Goal: Transaction & Acquisition: Purchase product/service

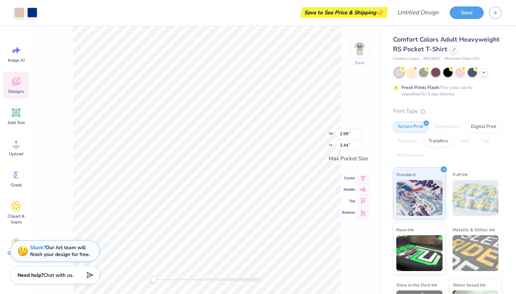
click at [60, 58] on div "Back W 2.99 2.99 " H 3.44 3.44 " Max Pocket Size Center Middle Top Bottom" at bounding box center [206, 160] width 349 height 268
click at [410, 130] on div "Screen Print" at bounding box center [410, 125] width 35 height 11
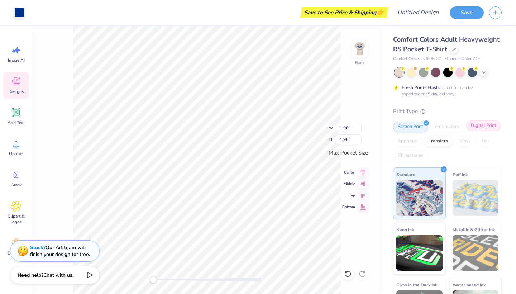
click at [478, 127] on div "Digital Print" at bounding box center [483, 125] width 35 height 11
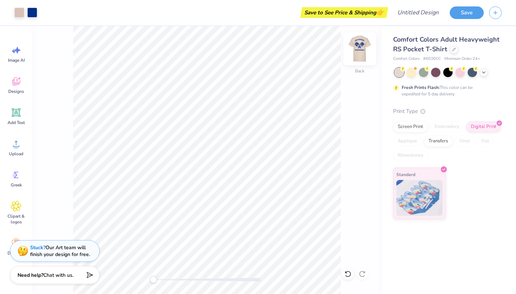
click at [359, 47] on img at bounding box center [360, 48] width 29 height 29
click at [352, 49] on div at bounding box center [359, 48] width 33 height 33
click at [20, 86] on icon at bounding box center [16, 81] width 11 height 11
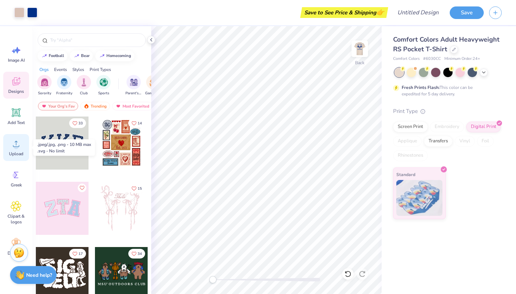
click at [16, 153] on span "Upload" at bounding box center [16, 154] width 14 height 6
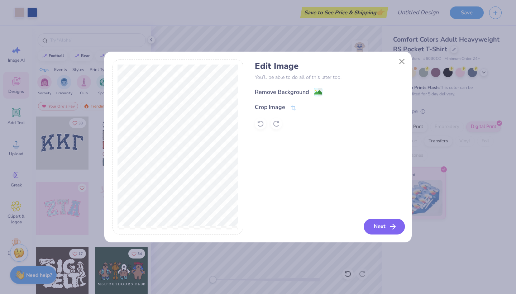
click at [378, 228] on button "Next" at bounding box center [384, 227] width 41 height 16
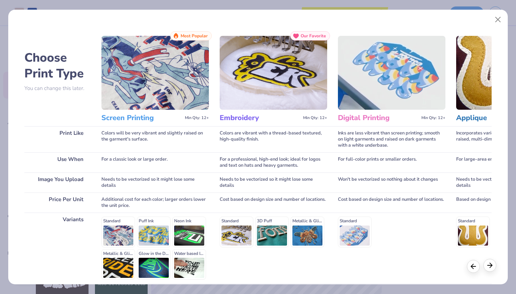
click at [493, 266] on icon at bounding box center [490, 265] width 8 height 8
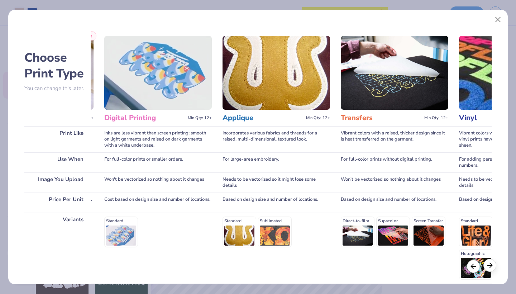
click at [493, 266] on icon at bounding box center [490, 265] width 8 height 8
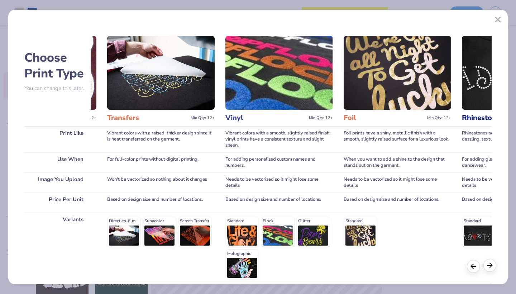
click at [491, 266] on icon at bounding box center [490, 265] width 8 height 8
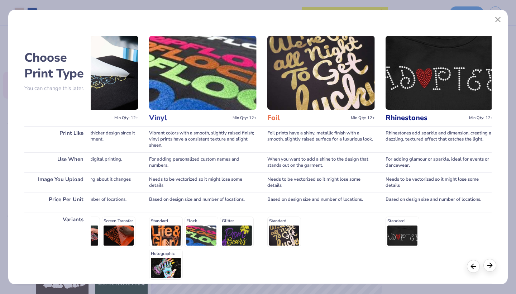
click at [491, 266] on icon at bounding box center [490, 265] width 8 height 8
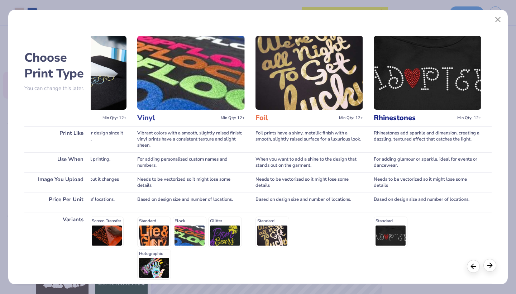
click at [491, 266] on icon at bounding box center [490, 265] width 8 height 8
click at [499, 19] on button "Close" at bounding box center [498, 20] width 14 height 14
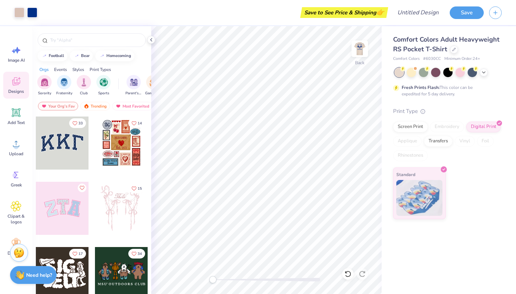
click at [17, 85] on icon at bounding box center [16, 83] width 7 height 6
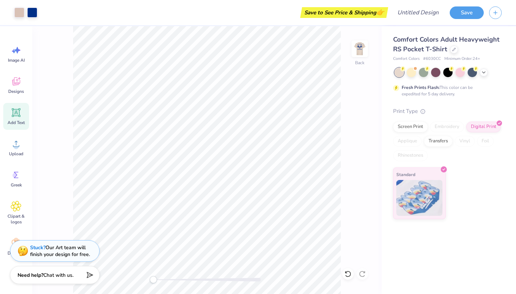
click at [16, 118] on div "Add Text" at bounding box center [16, 116] width 26 height 27
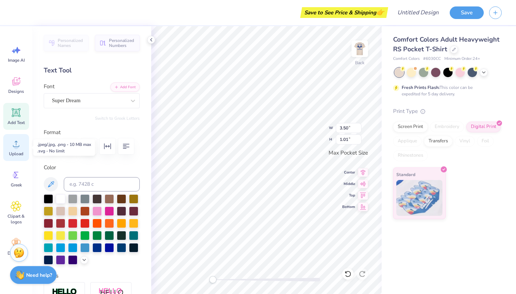
click at [14, 144] on icon at bounding box center [16, 143] width 11 height 11
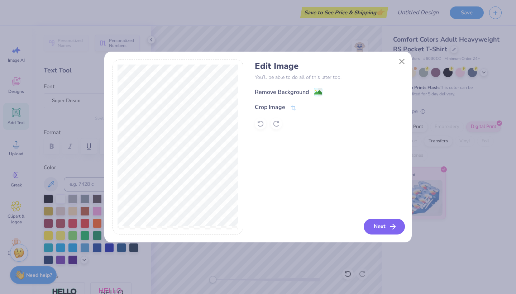
click at [383, 231] on button "Next" at bounding box center [384, 227] width 41 height 16
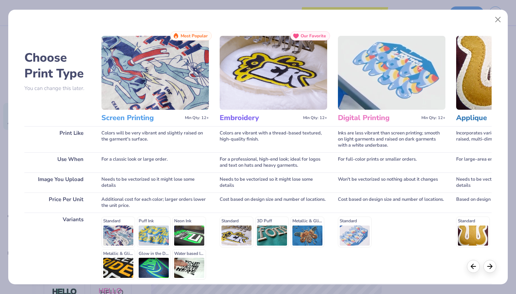
click at [164, 81] on img at bounding box center [155, 73] width 108 height 74
click at [145, 117] on h3 "Screen Printing" at bounding box center [141, 117] width 81 height 9
click at [167, 76] on img at bounding box center [155, 73] width 108 height 74
click at [365, 233] on div "Standard" at bounding box center [392, 231] width 108 height 30
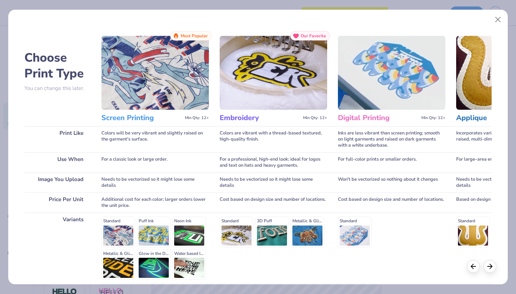
click at [497, 269] on div "Choose Print Type You can change this later. Print Like Use When Image You Uplo…" at bounding box center [258, 147] width 500 height 275
click at [491, 267] on icon at bounding box center [490, 265] width 8 height 8
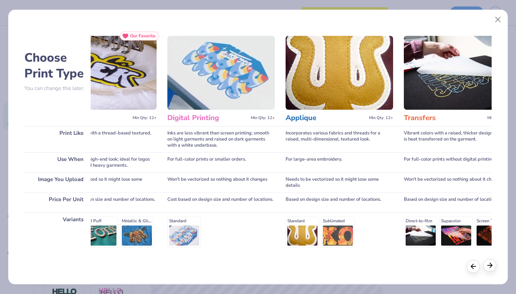
click at [491, 267] on icon at bounding box center [490, 265] width 8 height 8
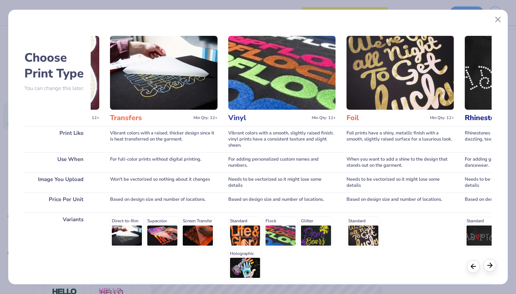
click at [491, 267] on icon at bounding box center [490, 265] width 8 height 8
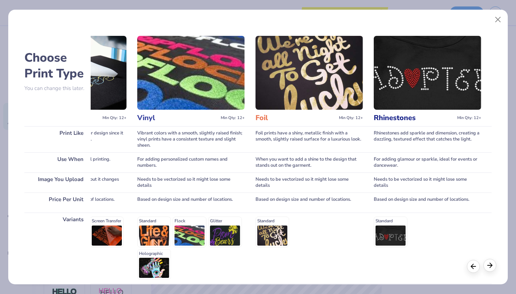
click at [491, 267] on icon at bounding box center [490, 265] width 8 height 8
click at [381, 239] on div "Standard" at bounding box center [428, 231] width 108 height 30
click at [243, 231] on div "Standard Flock Glitter Holographic" at bounding box center [191, 247] width 108 height 63
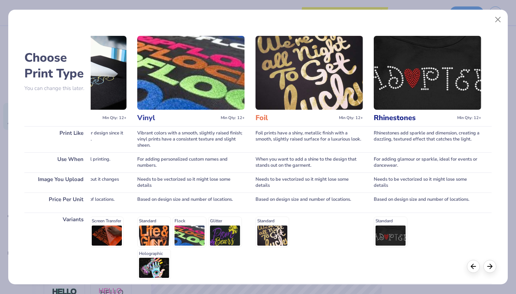
click at [77, 132] on div "Print Like" at bounding box center [57, 139] width 66 height 26
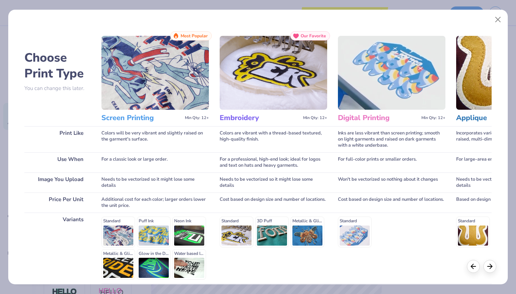
scroll to position [0, 0]
click at [134, 118] on h3 "Screen Printing" at bounding box center [141, 117] width 81 height 9
click at [70, 131] on div "Print Like" at bounding box center [57, 139] width 66 height 26
click at [111, 226] on div "Standard Puff Ink Neon Ink Metallic & Glitter Ink Glow in the Dark Ink Water ba…" at bounding box center [155, 247] width 108 height 63
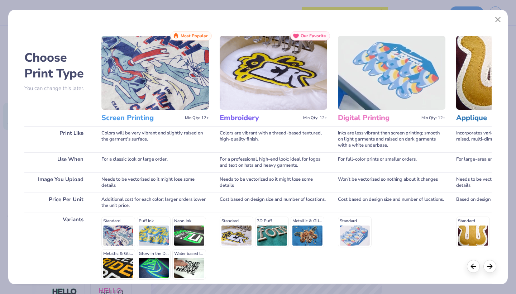
click at [193, 33] on span "Most Popular" at bounding box center [194, 35] width 27 height 5
click at [188, 76] on img at bounding box center [155, 73] width 108 height 74
click at [187, 76] on img at bounding box center [155, 73] width 108 height 74
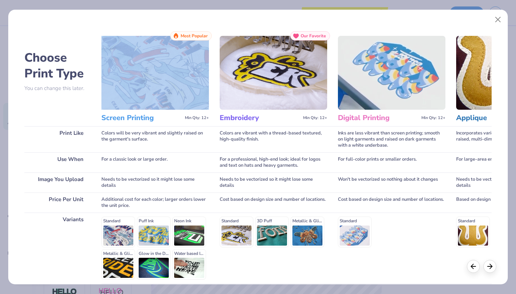
click at [187, 76] on img at bounding box center [155, 73] width 108 height 74
click at [186, 76] on img at bounding box center [155, 73] width 108 height 74
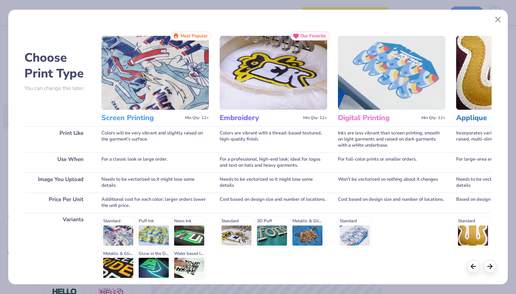
click at [186, 76] on img at bounding box center [155, 73] width 108 height 74
click at [277, 81] on img at bounding box center [274, 73] width 108 height 74
click at [372, 87] on img at bounding box center [392, 73] width 108 height 74
click at [135, 95] on img at bounding box center [155, 73] width 108 height 74
click at [135, 120] on h3 "Screen Printing" at bounding box center [141, 117] width 81 height 9
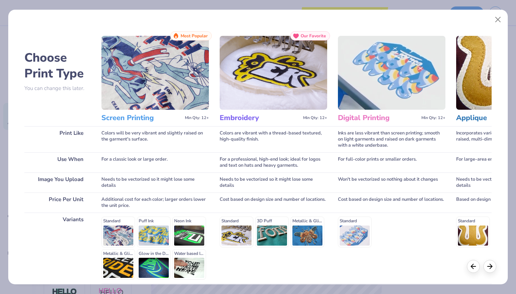
click at [356, 227] on div "Standard" at bounding box center [392, 231] width 108 height 30
click at [485, 241] on div "Standard Sublimated" at bounding box center [510, 231] width 108 height 30
click at [492, 269] on div at bounding box center [489, 265] width 13 height 13
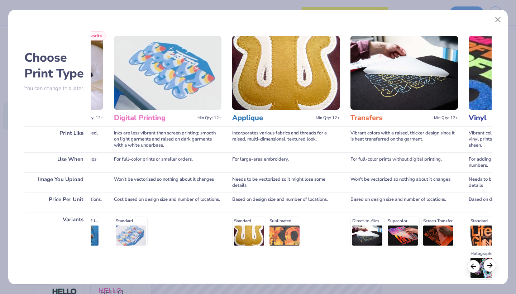
click at [492, 269] on div at bounding box center [489, 265] width 13 height 13
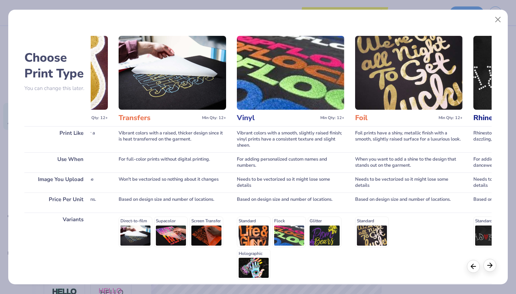
click at [492, 269] on div at bounding box center [489, 265] width 13 height 13
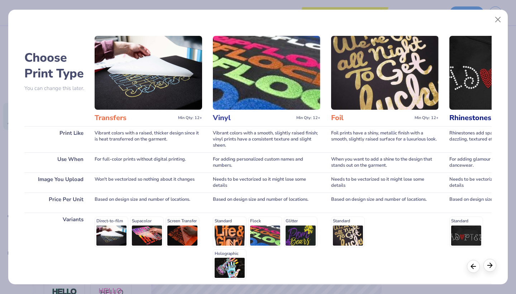
scroll to position [0, 556]
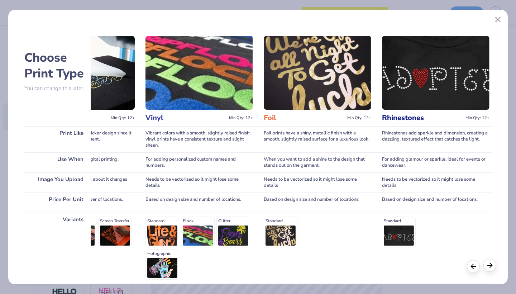
click at [492, 269] on div at bounding box center [489, 265] width 13 height 13
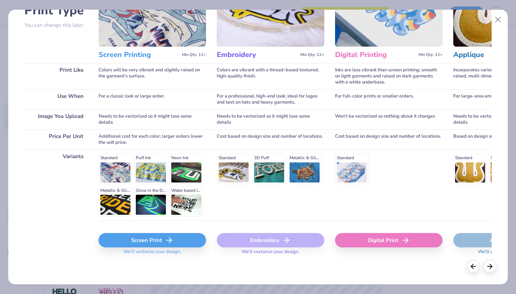
scroll to position [0, 16]
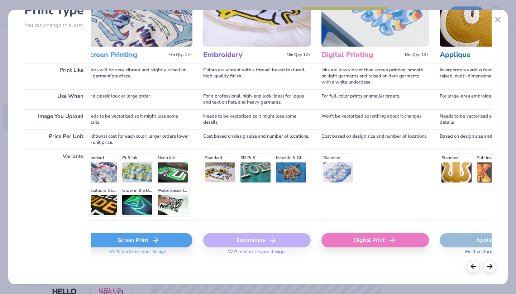
click at [376, 241] on div "Digital Print" at bounding box center [375, 240] width 108 height 14
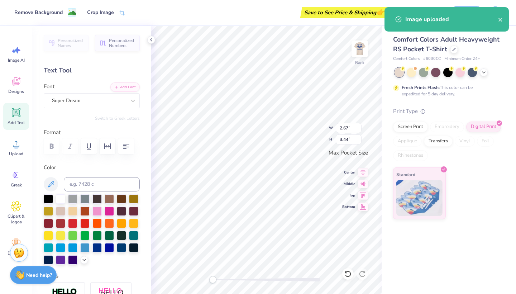
type input "2.67"
type input "3.44"
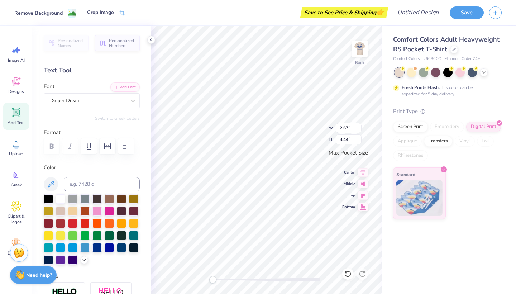
click at [46, 14] on div "Remove Background" at bounding box center [38, 13] width 48 height 8
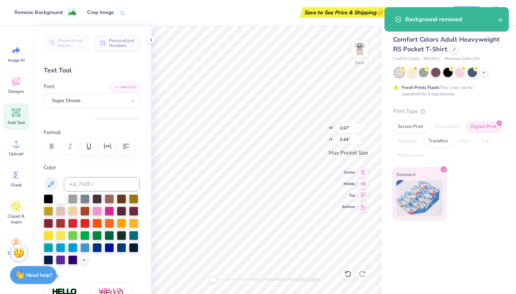
type input "1.55"
type input "0.11"
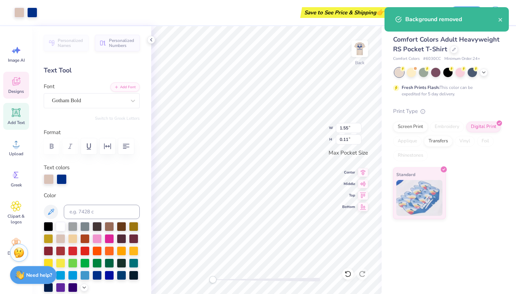
type input "2.83"
type input "0.73"
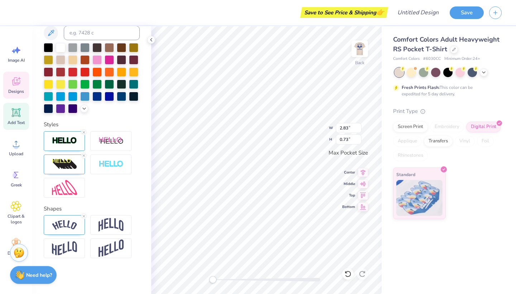
scroll to position [179, 0]
click at [19, 120] on span "Add Text" at bounding box center [16, 123] width 17 height 6
type input "3.50"
type input "1.01"
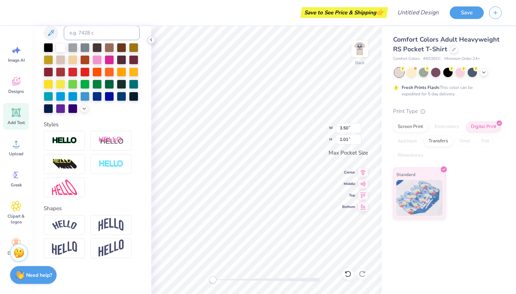
click at [152, 40] on icon at bounding box center [151, 40] width 6 height 6
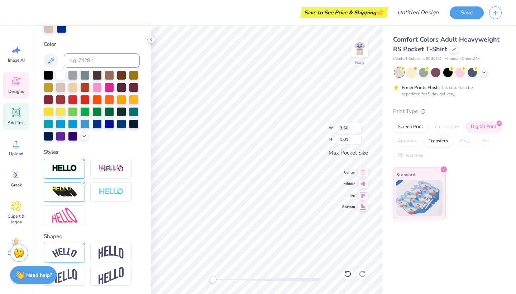
type input "2.83"
type input "0.73"
type input "2.78"
type input "0.26"
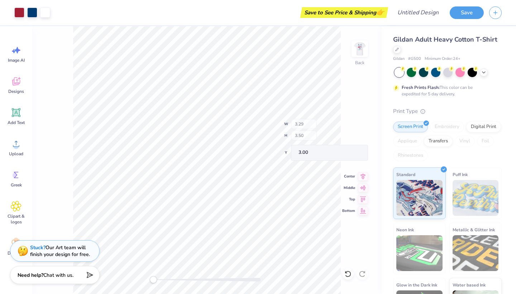
type input "2.32"
type input "0.66"
type input "4.95"
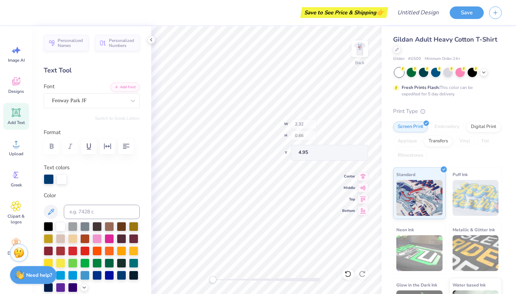
type input "1.77"
type input "0.83"
type input "4.25"
click at [15, 147] on circle at bounding box center [16, 146] width 5 height 5
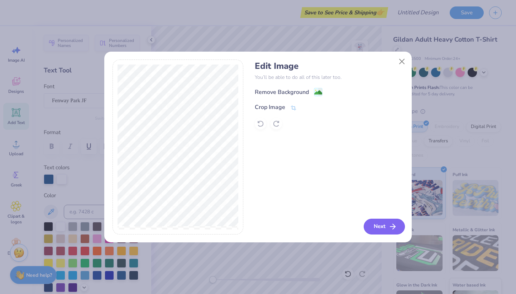
click at [384, 223] on button "Next" at bounding box center [384, 227] width 41 height 16
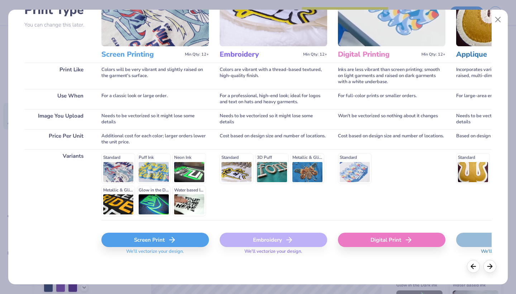
scroll to position [63, 0]
click at [413, 240] on div "Digital Print" at bounding box center [392, 240] width 108 height 14
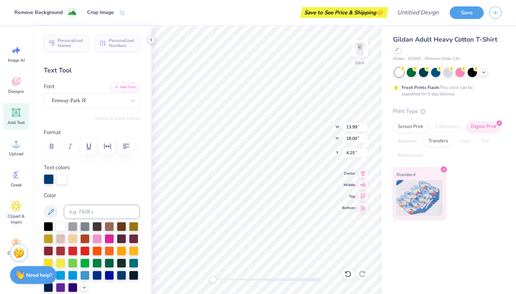
click at [151, 41] on icon at bounding box center [151, 40] width 6 height 6
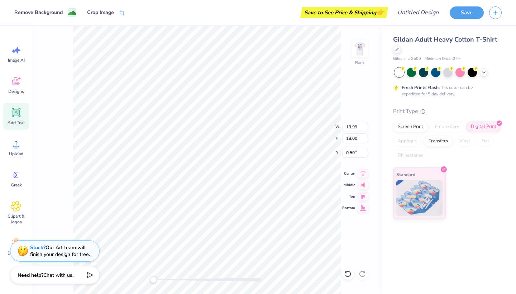
click at [15, 122] on span "Add Text" at bounding box center [16, 123] width 17 height 6
type input "6.00"
type input "1.74"
type input "12.38"
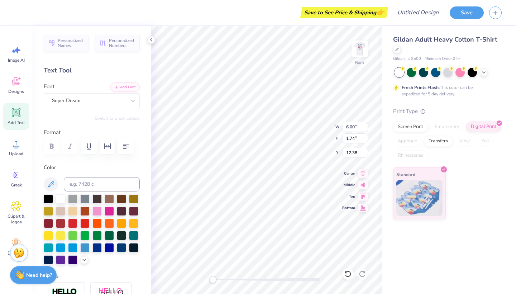
type textarea "U"
type textarea "un"
click at [482, 73] on icon at bounding box center [484, 72] width 6 height 6
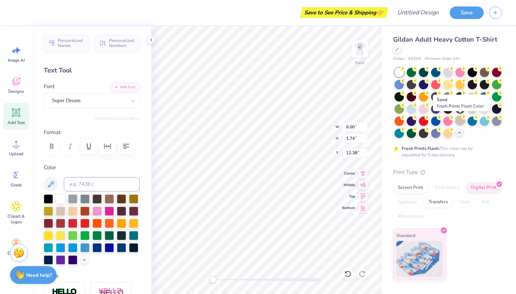
click at [462, 119] on div at bounding box center [460, 120] width 9 height 9
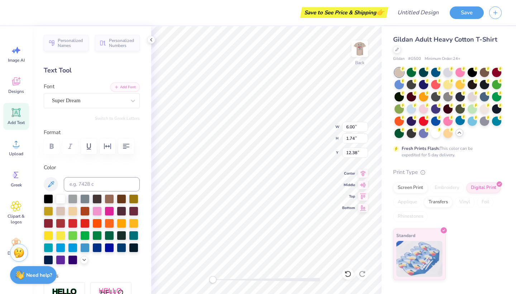
type input "2.77"
type input "1.39"
type input "12.56"
click at [462, 119] on div at bounding box center [460, 120] width 9 height 9
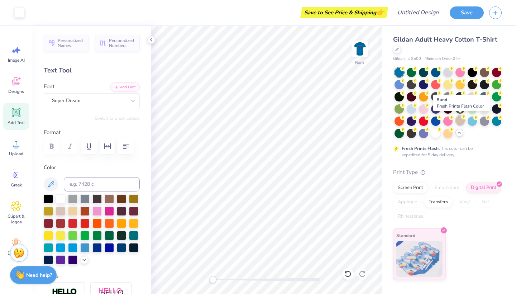
click at [459, 122] on div at bounding box center [460, 120] width 9 height 9
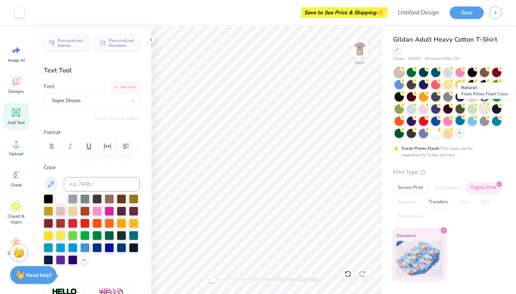
click at [484, 108] on div at bounding box center [484, 108] width 9 height 9
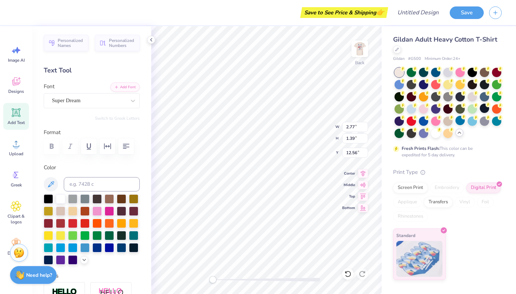
scroll to position [0, 0]
click at [47, 199] on div at bounding box center [48, 198] width 9 height 9
type textarea "UNIVERSITY BIBLE GROUP"
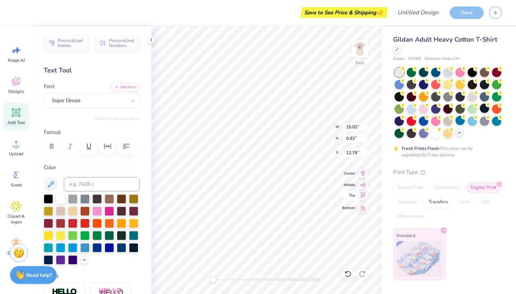
click at [365, 198] on icon at bounding box center [363, 195] width 10 height 9
click at [365, 186] on icon at bounding box center [363, 184] width 6 height 5
click at [364, 197] on icon at bounding box center [363, 195] width 10 height 9
click at [357, 48] on img at bounding box center [360, 48] width 29 height 29
click at [14, 87] on div "Designs" at bounding box center [16, 85] width 26 height 27
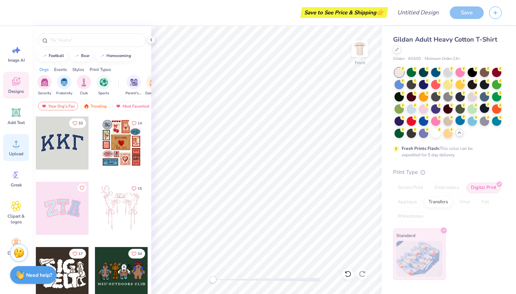
click at [14, 146] on icon at bounding box center [16, 143] width 11 height 11
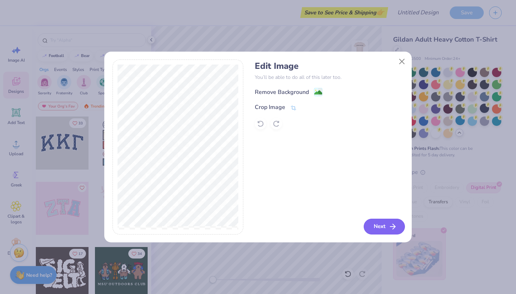
click at [380, 226] on button "Next" at bounding box center [384, 227] width 41 height 16
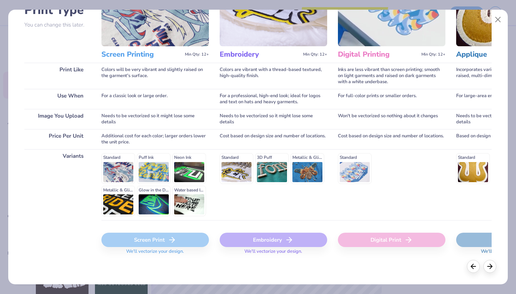
scroll to position [63, 0]
click at [402, 243] on div "Digital Print" at bounding box center [392, 240] width 108 height 14
click at [419, 238] on div "Digital Print" at bounding box center [392, 240] width 108 height 14
click at [393, 238] on div "Digital Print" at bounding box center [392, 240] width 108 height 14
click at [367, 242] on div "Digital Print" at bounding box center [392, 240] width 108 height 14
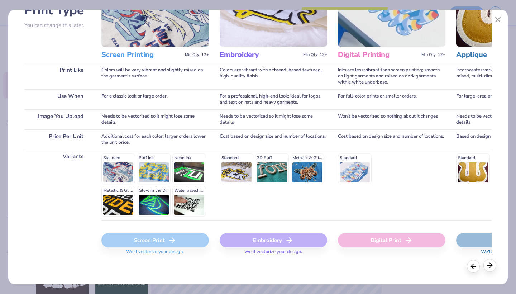
click at [489, 268] on icon at bounding box center [490, 265] width 8 height 8
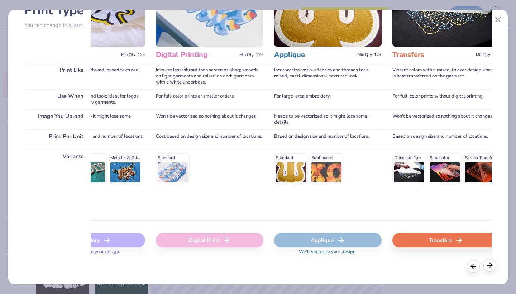
scroll to position [0, 234]
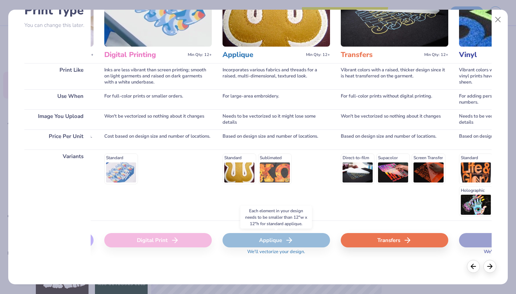
click at [266, 240] on div "Applique" at bounding box center [277, 240] width 108 height 14
click at [404, 241] on icon at bounding box center [407, 240] width 9 height 9
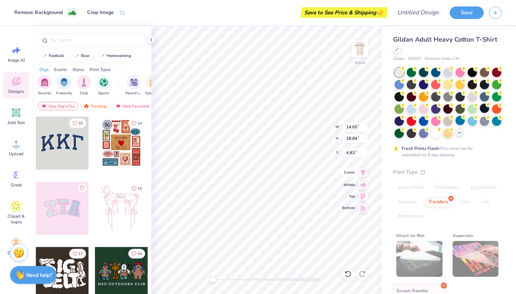
click at [365, 172] on icon at bounding box center [363, 173] width 5 height 6
click at [151, 40] on icon at bounding box center [151, 40] width 6 height 6
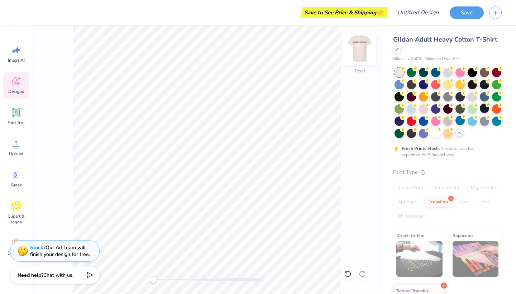
click at [357, 54] on img at bounding box center [360, 48] width 29 height 29
click at [358, 51] on img at bounding box center [360, 48] width 29 height 29
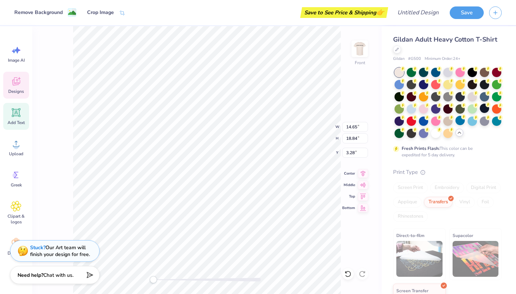
click at [15, 115] on icon at bounding box center [16, 112] width 7 height 7
type input "5.91"
type input "1.71"
type input "13.39"
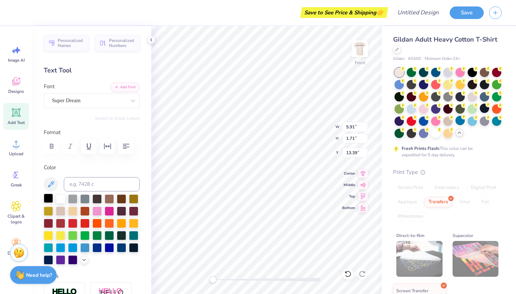
click at [47, 200] on div at bounding box center [48, 198] width 9 height 9
click at [19, 112] on icon at bounding box center [16, 112] width 9 height 9
click at [47, 197] on div at bounding box center [48, 198] width 9 height 9
click at [49, 200] on div at bounding box center [48, 198] width 9 height 9
click at [27, 123] on div "Add Text" at bounding box center [16, 116] width 26 height 27
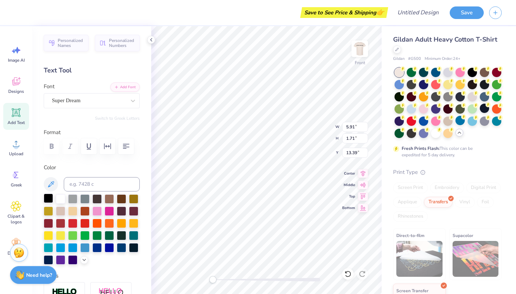
click at [48, 197] on div at bounding box center [48, 198] width 9 height 9
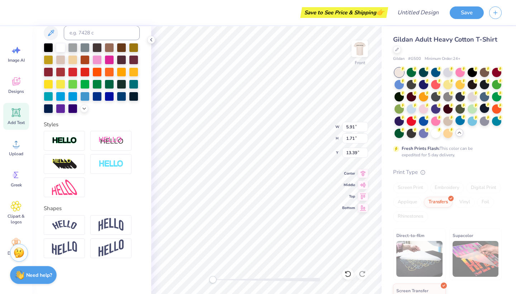
scroll to position [151, 0]
type textarea "'YOUR WORD"
click at [66, 248] on img at bounding box center [64, 248] width 25 height 14
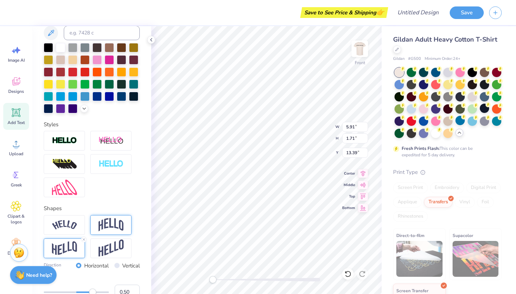
click at [115, 227] on img at bounding box center [111, 225] width 25 height 14
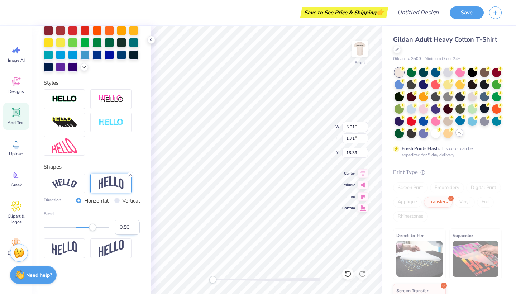
scroll to position [193, 0]
click at [117, 251] on img at bounding box center [111, 248] width 25 height 18
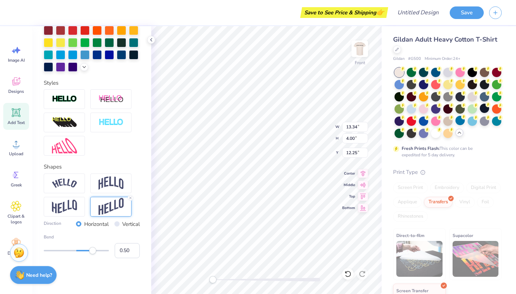
type input "14.65"
type input "18.84"
type input "3.28"
type textarea "'YOUR WORD..."
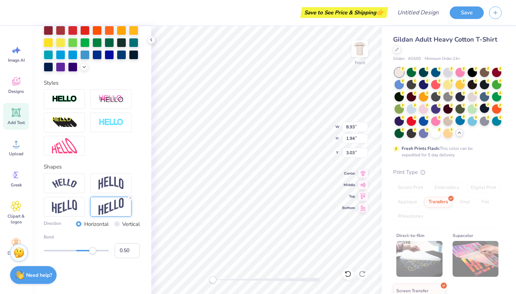
click at [18, 111] on icon at bounding box center [16, 112] width 7 height 7
type input "5.91"
type input "1.71"
type input "13.39"
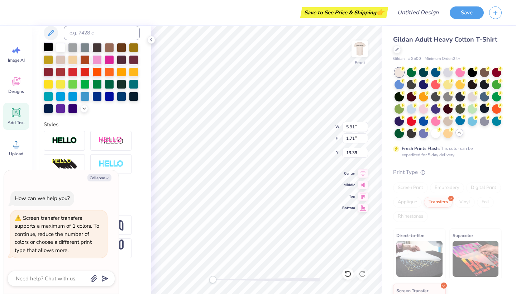
click at [46, 47] on div at bounding box center [48, 46] width 9 height 9
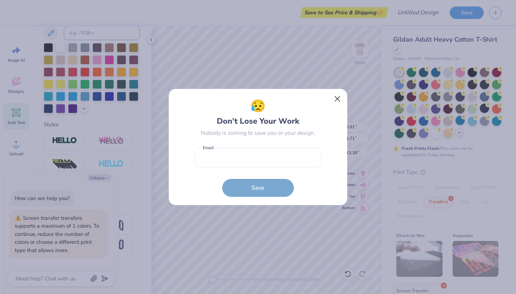
click at [339, 102] on button "Close" at bounding box center [338, 99] width 14 height 14
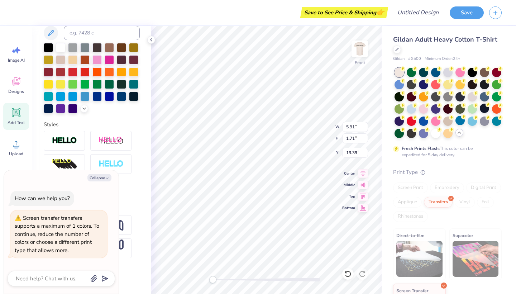
type textarea "x"
type textarea "I"
type textarea "x"
type textarea "IS"
type textarea "x"
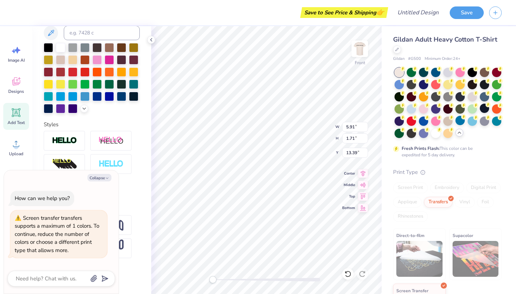
type textarea "IS"
type textarea "x"
type textarea "IS A"
type textarea "x"
type textarea "IS A"
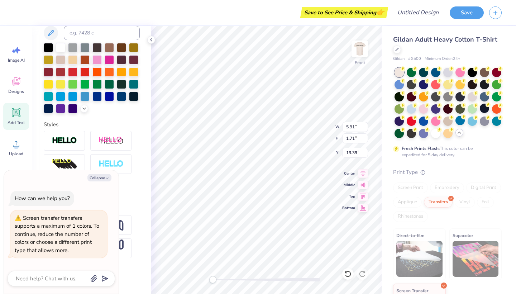
type textarea "x"
type textarea "IS A L"
type textarea "x"
type textarea "IS A LA"
type textarea "x"
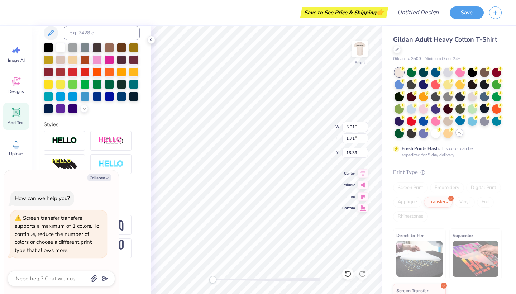
type textarea "IS A LAM"
type textarea "x"
type textarea "IS A LAMP"
type textarea "x"
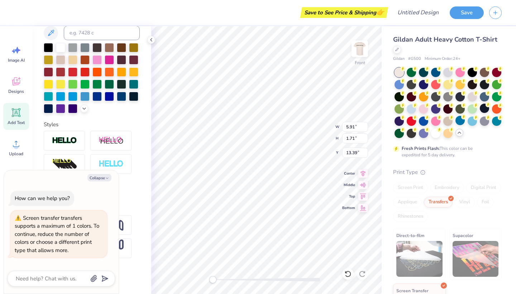
type textarea "IS A LAMP"
type textarea "x"
type textarea "IS A LAMP"
type textarea "x"
type textarea "IS A LAMP."
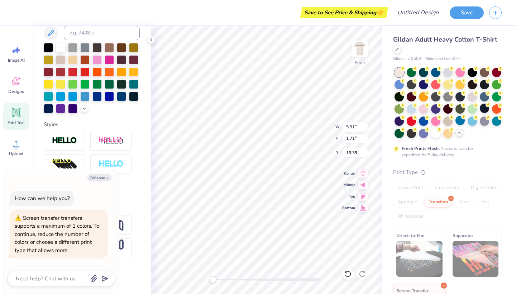
type textarea "x"
type textarea "IS A LAMP.."
type textarea "x"
type textarea "IS A LAMP..."
click at [130, 182] on div at bounding box center [92, 164] width 96 height 66
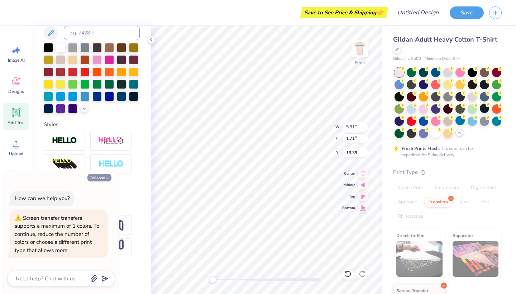
click at [100, 180] on button "Collapse" at bounding box center [99, 178] width 24 height 8
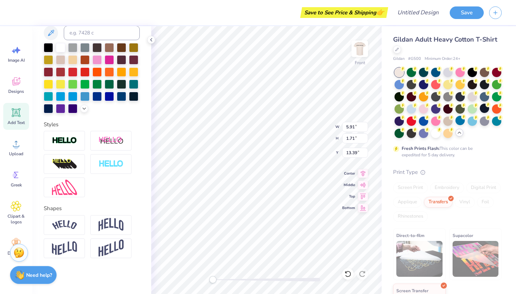
type textarea "x"
click at [78, 246] on div at bounding box center [64, 248] width 41 height 20
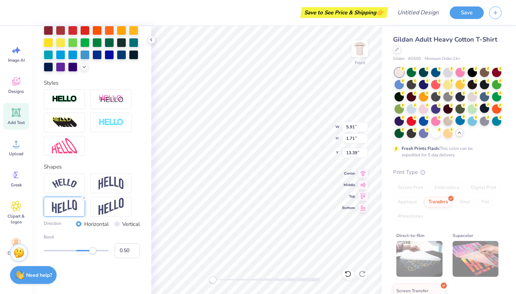
scroll to position [193, 0]
drag, startPoint x: 93, startPoint y: 253, endPoint x: 65, endPoint y: 248, distance: 28.8
click at [65, 249] on div "Accessibility label" at bounding box center [65, 250] width 7 height 7
type input "-0.36"
type input "-0.69"
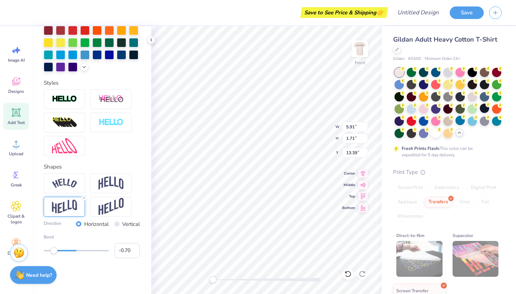
drag, startPoint x: 66, startPoint y: 250, endPoint x: 52, endPoint y: 247, distance: 14.0
click at [52, 247] on div "Bend -0.70" at bounding box center [92, 246] width 96 height 24
drag, startPoint x: 52, startPoint y: 247, endPoint x: 63, endPoint y: 247, distance: 10.4
click at [63, 248] on div "Bend -0.74" at bounding box center [92, 246] width 96 height 24
type input "-0.44"
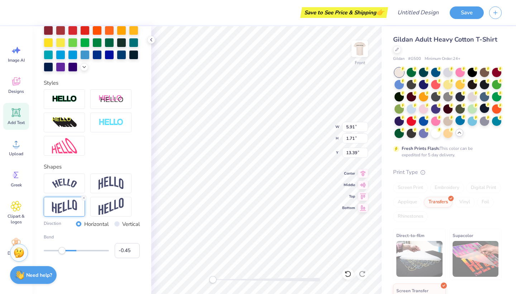
drag, startPoint x: 53, startPoint y: 252, endPoint x: 61, endPoint y: 251, distance: 7.6
click at [61, 253] on div "Accessibility label" at bounding box center [61, 250] width 7 height 7
type input "8.93"
type input "1.94"
type input "5.14"
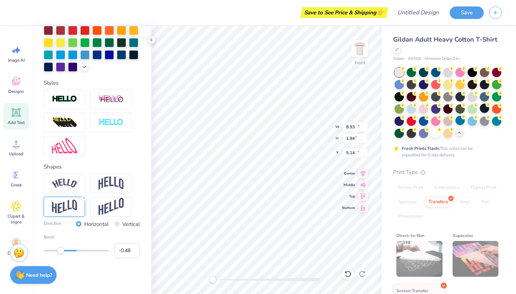
scroll to position [151, 0]
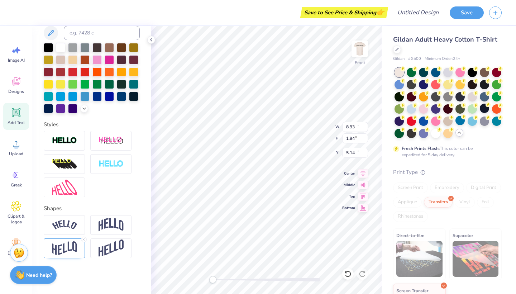
type input "12.92"
type input "2.54"
type input "12.98"
type input "8.93"
type input "1.94"
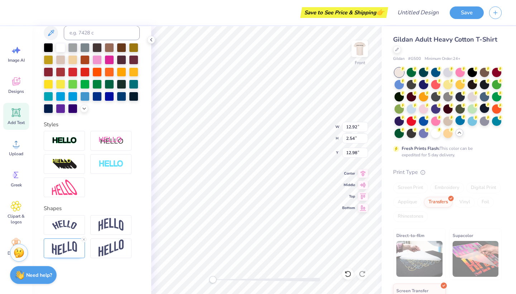
type input "5.14"
type input "12.92"
type input "2.54"
type input "12.98"
click at [360, 127] on input "12.92" at bounding box center [355, 127] width 26 height 10
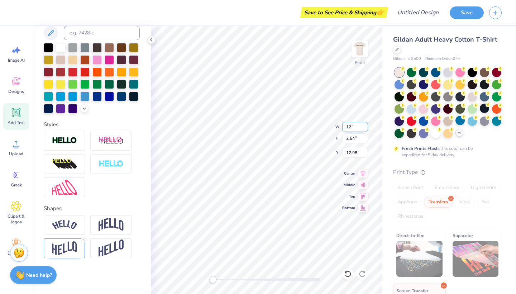
type input "1"
type input "8.93"
drag, startPoint x: 347, startPoint y: 141, endPoint x: 351, endPoint y: 140, distance: 4.2
click at [347, 141] on input "2.54" at bounding box center [355, 138] width 26 height 10
click at [355, 139] on input "2.54" at bounding box center [355, 138] width 26 height 10
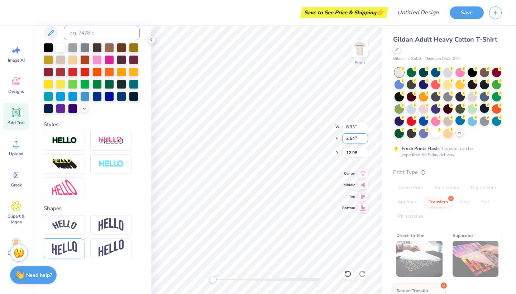
click at [355, 139] on input "2.54" at bounding box center [355, 138] width 26 height 10
type input "1.94"
click at [354, 153] on input "12.98" at bounding box center [355, 153] width 26 height 10
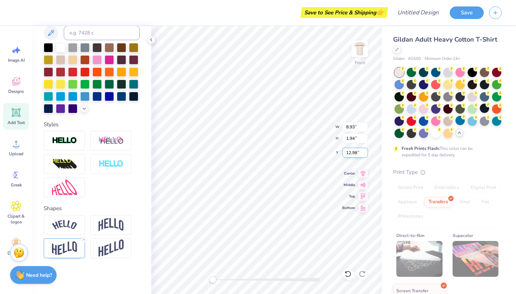
click at [354, 153] on input "12.98" at bounding box center [355, 153] width 26 height 10
type input "5.14"
click at [353, 126] on input "8.59" at bounding box center [355, 127] width 26 height 10
type input "8.93"
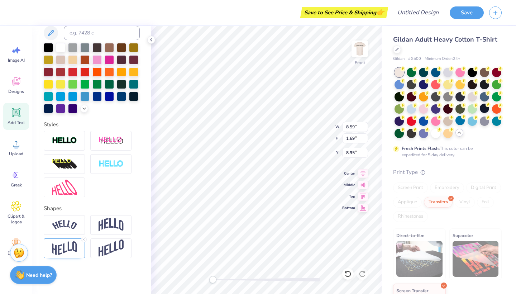
type input "8.93"
type input "1.94"
type input "5.14"
type input "8.59"
type input "1.69"
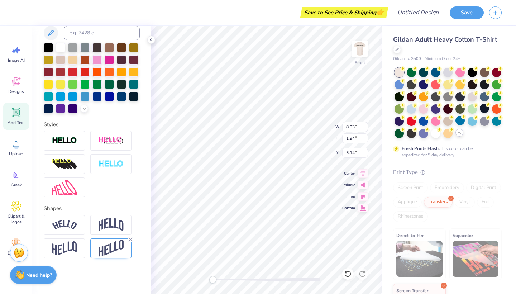
type input "8.95"
click at [19, 120] on span "Add Text" at bounding box center [16, 123] width 17 height 6
type textarea "x"
type input "5.91"
type input "1.71"
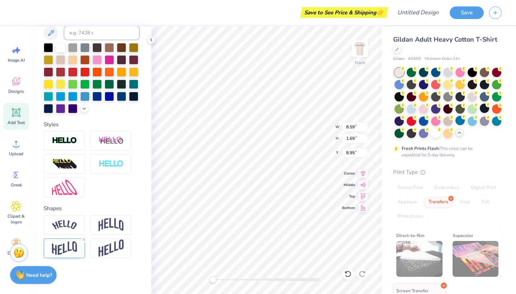
type input "13.39"
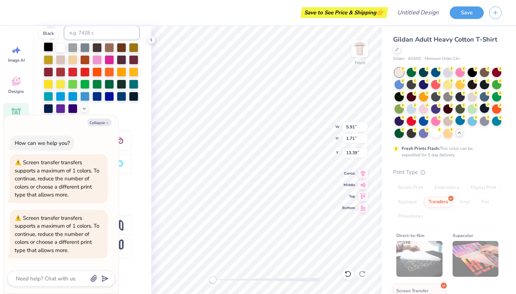
click at [50, 48] on div at bounding box center [48, 46] width 9 height 9
type textarea "x"
type textarea "F"
type textarea "x"
type textarea "FO"
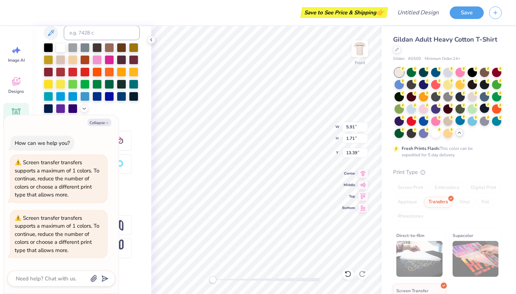
type textarea "x"
type textarea "FOR"
type textarea "x"
type textarea "FOR"
type textarea "x"
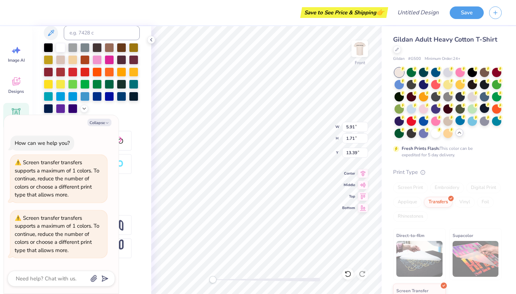
type textarea "FOR M"
type textarea "x"
type textarea "FOR MY"
type textarea "x"
type textarea "FOR MY"
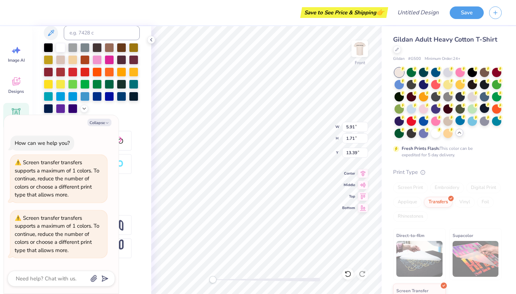
type textarea "x"
type textarea "FOR MY F"
type textarea "x"
type textarea "FOR MY FE"
type textarea "x"
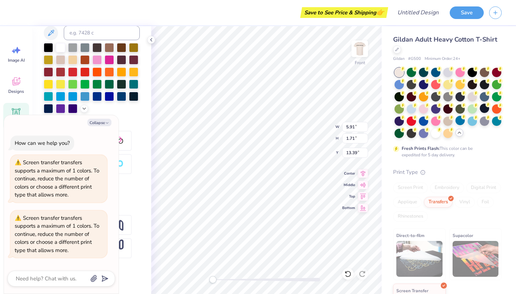
type textarea "FOR MY FEE"
type textarea "x"
type textarea "FOR MY FEET"
click at [97, 125] on button "Collapse" at bounding box center [99, 123] width 24 height 8
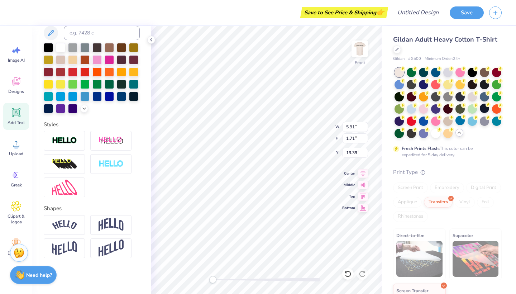
type textarea "x"
click at [59, 255] on img at bounding box center [64, 248] width 25 height 14
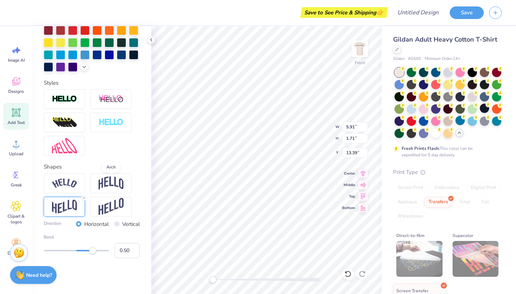
scroll to position [193, 0]
type input "0.26"
drag, startPoint x: 92, startPoint y: 250, endPoint x: 84, endPoint y: 249, distance: 8.3
click at [85, 250] on div "Accessibility label" at bounding box center [84, 250] width 7 height 7
click at [347, 125] on input "5.91" at bounding box center [355, 127] width 26 height 10
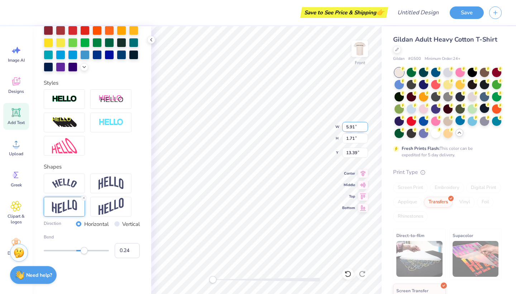
click at [347, 125] on input "5.91" at bounding box center [355, 127] width 26 height 10
type input "14.07"
type input "2.12"
type input "13.19"
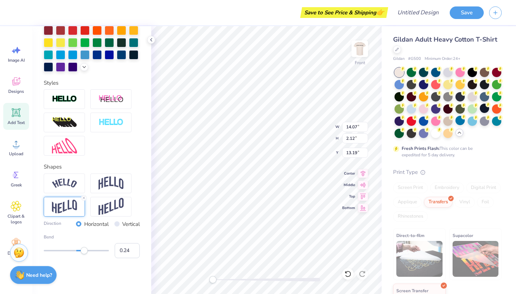
type textarea "FOR MY FEET..."
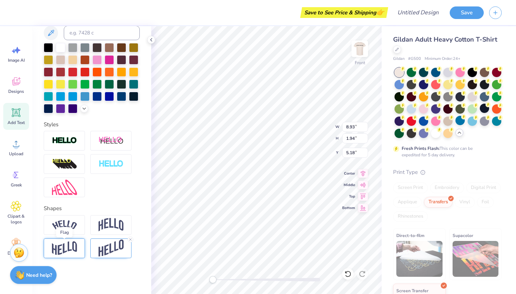
click at [70, 252] on img at bounding box center [64, 248] width 25 height 14
type input "9.76"
type input "1.31"
type input "12.94"
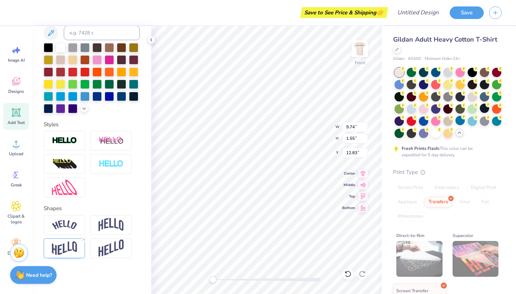
type textarea "FOR MY FEET,..."
click at [20, 118] on icon at bounding box center [16, 112] width 11 height 11
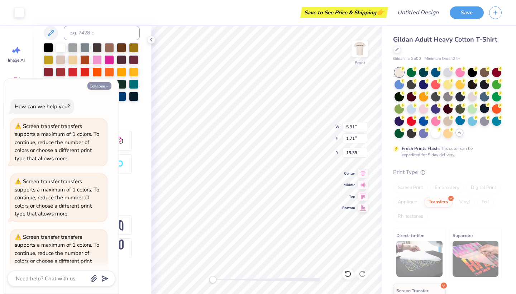
scroll to position [16, 0]
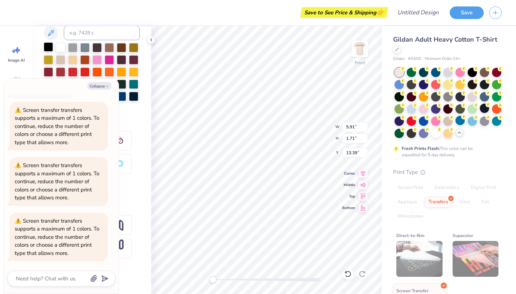
click at [48, 47] on div at bounding box center [48, 46] width 9 height 9
click at [95, 84] on button "Collapse" at bounding box center [99, 86] width 24 height 8
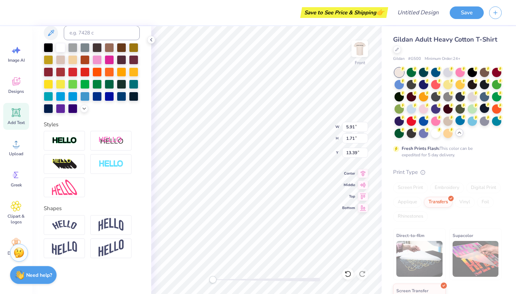
type textarea "x"
type textarea "A LIGHT ON MY PATH"
click at [62, 256] on div at bounding box center [64, 248] width 41 height 20
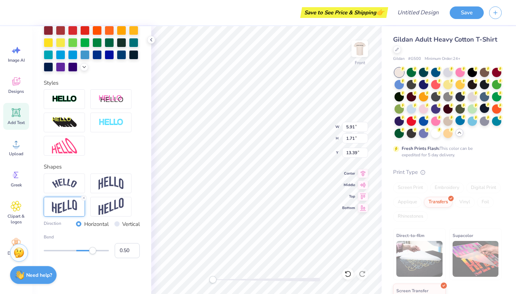
scroll to position [193, 0]
type input "-0.43"
drag, startPoint x: 91, startPoint y: 251, endPoint x: 61, endPoint y: 250, distance: 30.5
click at [61, 250] on div "Accessibility label" at bounding box center [62, 250] width 7 height 7
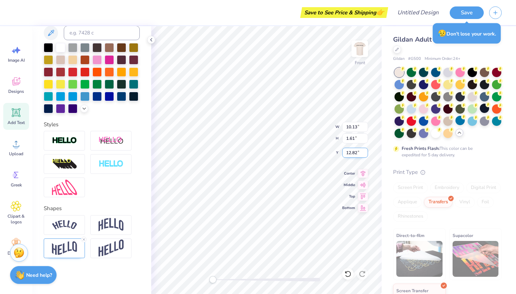
type input "10.13"
type input "1.61"
type input "12.82"
type input "8.59"
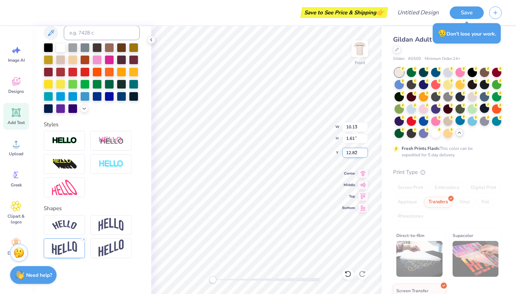
type input "1.69"
type input "8.95"
type input "8.97"
type input "1.85"
type input "5.23"
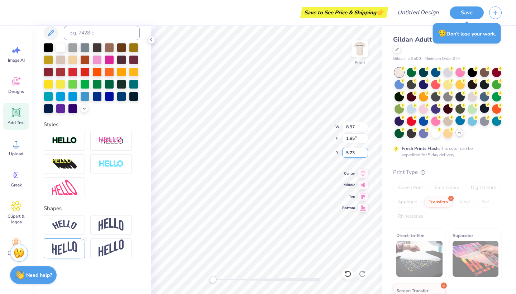
type input "12.02"
type input "1.78"
type input "17.03"
type input "10.13"
type input "1.61"
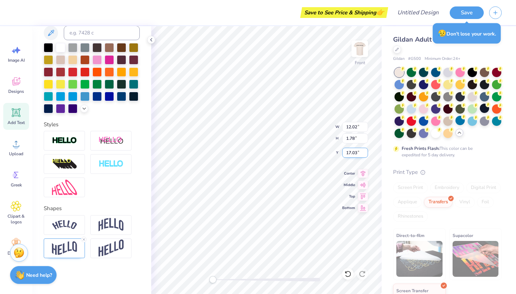
type input "12.82"
type input "8.59"
type input "1.69"
type input "8.95"
type input "8.97"
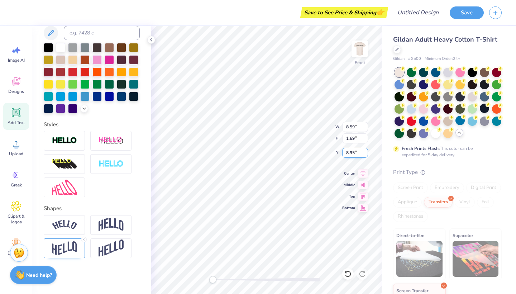
type input "1.85"
type input "5.23"
type input "12.02"
type input "1.78"
type input "18.80"
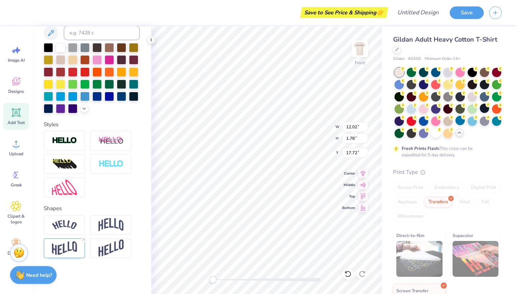
scroll to position [0, 3]
type textarea "A LIGHT ON MY PATH.'"
type input "10.13"
type input "1.61"
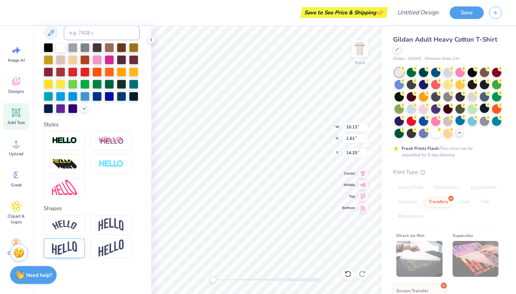
type input "14.25"
type textarea "A LIGHT..."
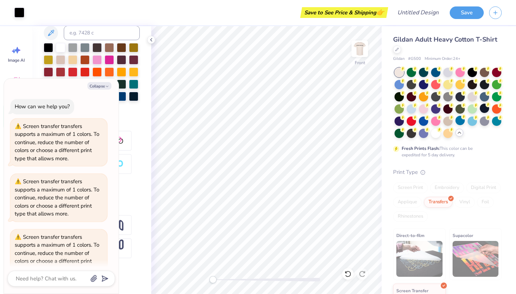
scroll to position [59, 0]
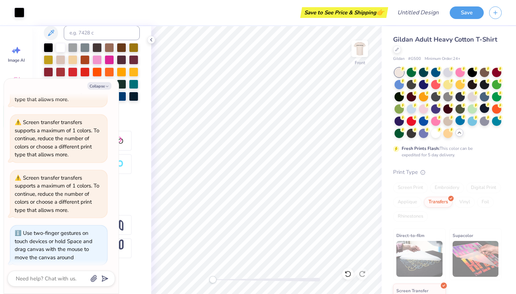
click at [206, 234] on div "Front" at bounding box center [266, 160] width 230 height 268
click at [103, 84] on button "Collapse" at bounding box center [99, 86] width 24 height 8
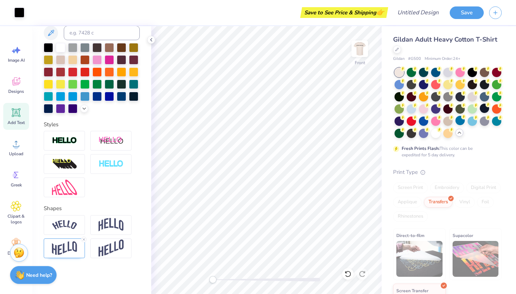
click at [10, 116] on div "Add Text" at bounding box center [16, 116] width 26 height 27
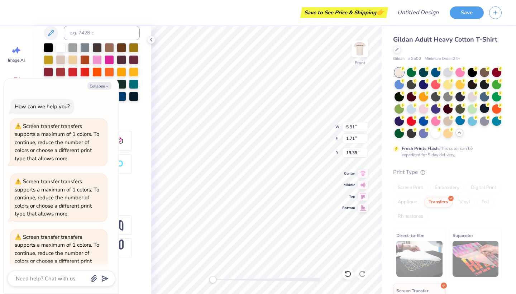
scroll to position [114, 0]
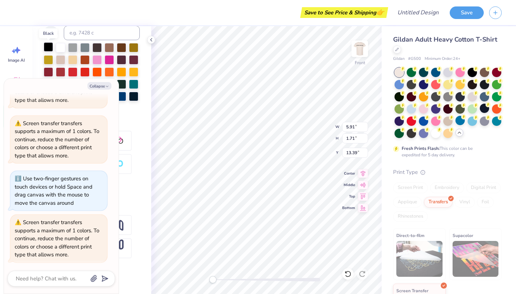
click at [49, 45] on div at bounding box center [48, 46] width 9 height 9
click at [97, 87] on button "Collapse" at bounding box center [99, 86] width 24 height 8
type textarea "x"
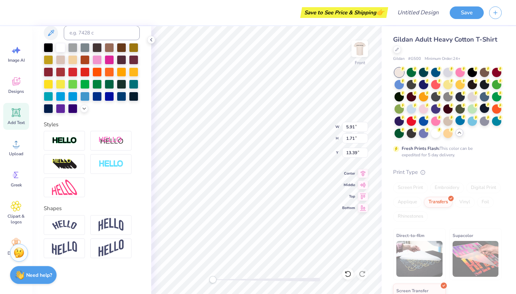
scroll to position [0, 0]
type textarea "ON MY PATH"
click at [80, 251] on div at bounding box center [64, 248] width 41 height 20
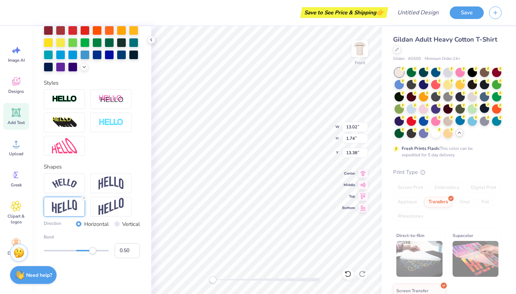
scroll to position [193, 0]
type input "-0.42"
drag, startPoint x: 93, startPoint y: 251, endPoint x: 61, endPoint y: 247, distance: 32.1
click at [62, 248] on div "Accessibility label" at bounding box center [62, 250] width 7 height 7
type input "11.42"
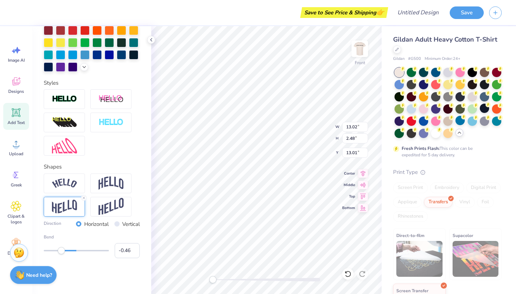
type input "1.81"
type input "12.12"
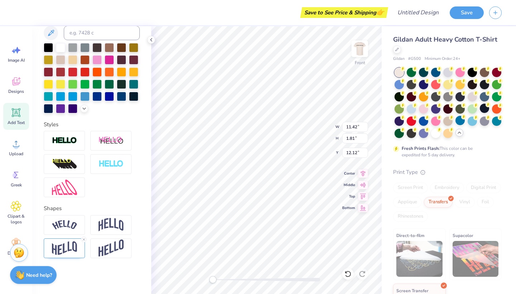
scroll to position [151, 0]
type input "10.83"
type input "2.07"
type input "19.27"
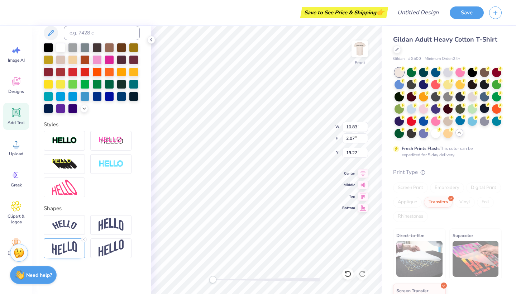
type textarea "ON MY PATH.'"
click at [70, 246] on img at bounding box center [64, 248] width 25 height 14
click at [134, 291] on input "-0.47" at bounding box center [127, 292] width 25 height 15
click at [134, 291] on input "-0.46" at bounding box center [127, 292] width 25 height 15
click at [134, 291] on input "-0.45" at bounding box center [127, 292] width 25 height 15
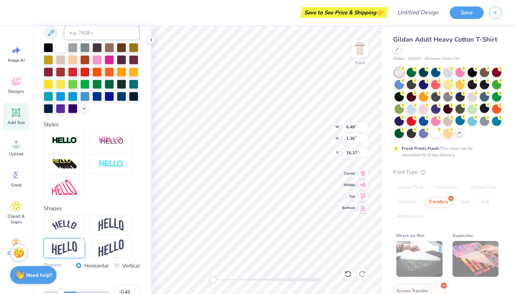
type input "-0.44"
click at [134, 291] on input "-0.44" at bounding box center [127, 292] width 25 height 15
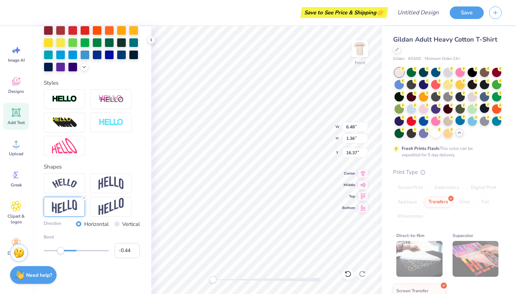
scroll to position [193, 0]
click at [134, 247] on input "-0.43" at bounding box center [127, 250] width 25 height 15
click at [134, 247] on input "-0.42" at bounding box center [127, 250] width 25 height 15
click at [134, 247] on input "-0.41" at bounding box center [127, 250] width 25 height 15
click at [134, 247] on input "-0.4" at bounding box center [127, 250] width 25 height 15
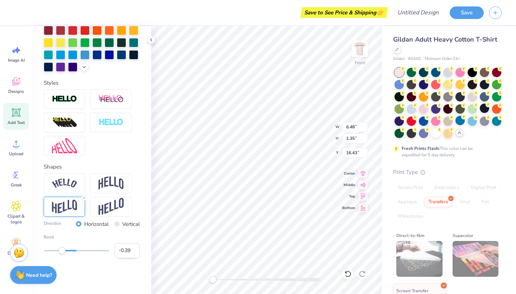
click at [134, 247] on input "-0.39" at bounding box center [127, 250] width 25 height 15
click at [134, 247] on input "-0.38" at bounding box center [127, 250] width 25 height 15
click at [134, 247] on input "-0.37" at bounding box center [127, 250] width 25 height 15
click at [134, 247] on input "-0.36" at bounding box center [127, 250] width 25 height 15
click at [134, 247] on input "-0.35" at bounding box center [127, 250] width 25 height 15
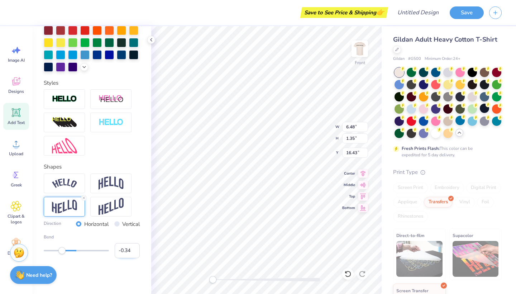
click at [134, 247] on input "-0.34" at bounding box center [127, 250] width 25 height 15
click at [134, 247] on input "-0.33" at bounding box center [127, 250] width 25 height 15
click at [134, 247] on input "-0.32" at bounding box center [127, 250] width 25 height 15
click at [134, 247] on input "-0.31" at bounding box center [127, 250] width 25 height 15
click at [134, 247] on input "-0.3" at bounding box center [127, 250] width 25 height 15
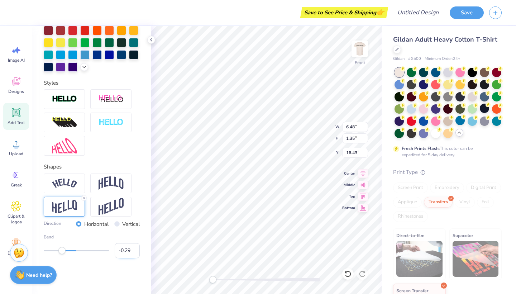
click at [134, 247] on input "-0.29" at bounding box center [127, 250] width 25 height 15
click at [134, 247] on input "-0.28" at bounding box center [127, 250] width 25 height 15
click at [134, 247] on input "-0.27" at bounding box center [127, 250] width 25 height 15
click at [134, 247] on input "-0.26" at bounding box center [127, 250] width 25 height 15
type input "-0.25"
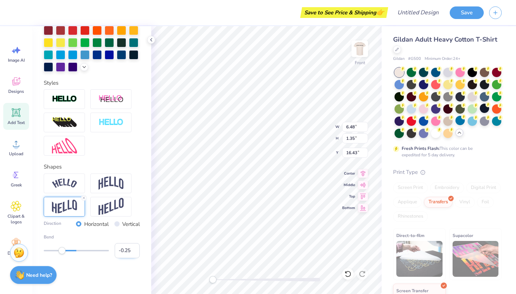
click at [134, 247] on input "-0.25" at bounding box center [127, 250] width 25 height 15
type input "-0.25"
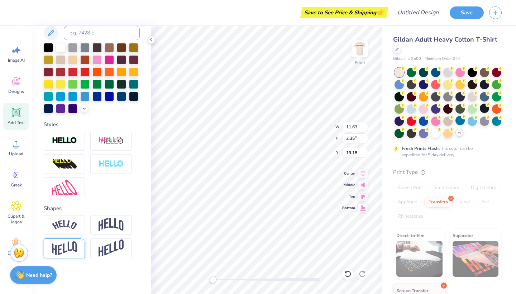
click at [61, 246] on img at bounding box center [64, 248] width 25 height 14
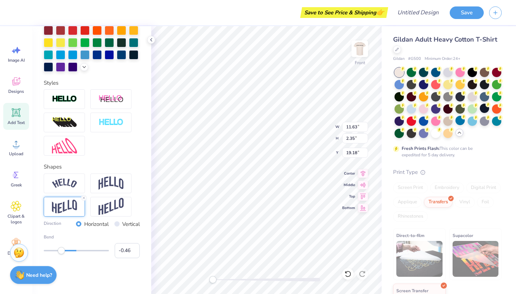
scroll to position [193, 0]
type input "-0.30"
drag, startPoint x: 61, startPoint y: 249, endPoint x: 67, endPoint y: 249, distance: 5.4
click at [67, 249] on div "Accessibility label" at bounding box center [66, 250] width 7 height 7
click at [361, 47] on img at bounding box center [360, 48] width 29 height 29
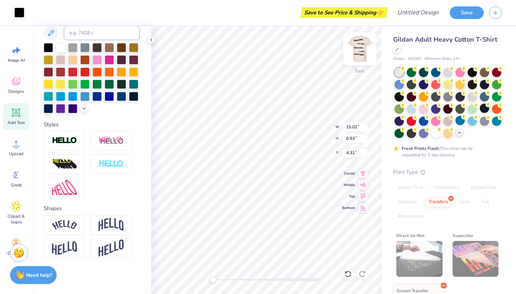
scroll to position [151, 0]
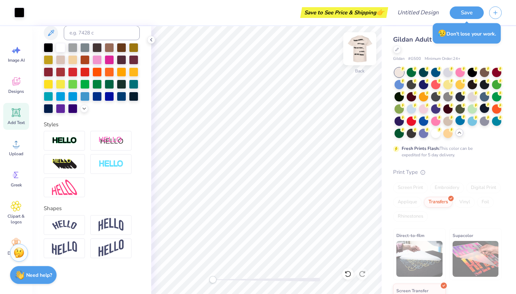
click at [362, 51] on img at bounding box center [360, 48] width 29 height 29
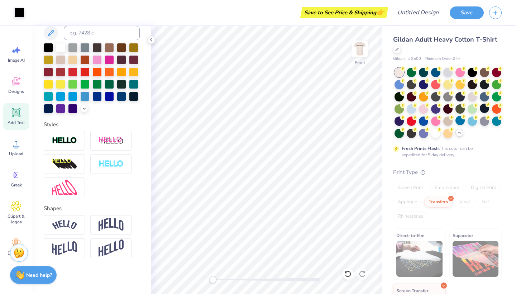
click at [15, 113] on icon at bounding box center [16, 112] width 9 height 9
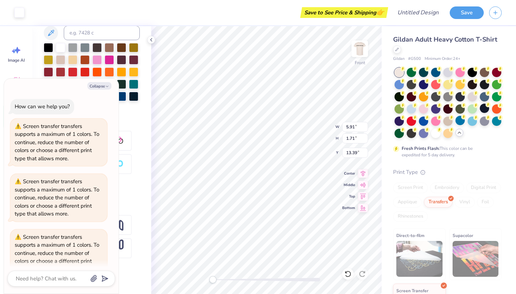
scroll to position [168, 0]
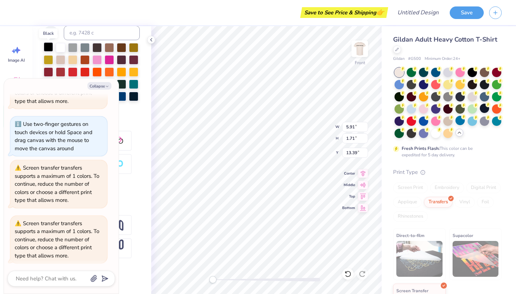
click at [48, 46] on div at bounding box center [48, 46] width 9 height 9
type textarea "x"
type textarea "P"
type textarea "x"
type textarea "Ps"
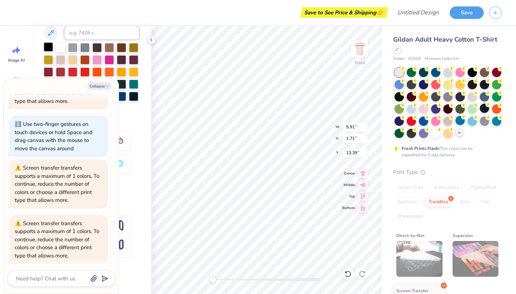
type textarea "x"
type textarea "P"
type textarea "x"
type textarea "Ps"
type textarea "x"
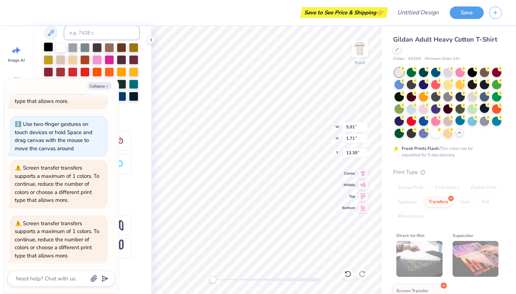
type textarea "Psl"
type textarea "x"
type textarea "Psla"
type textarea "x"
type textarea "Pslam"
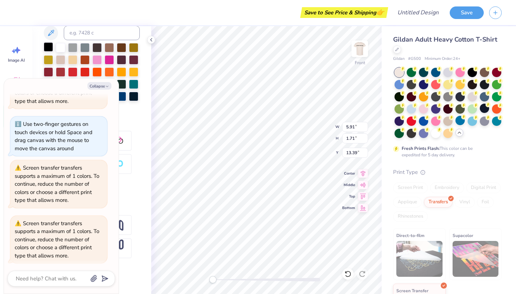
type textarea "x"
type textarea "Pslams"
type textarea "x"
type textarea "Pslams"
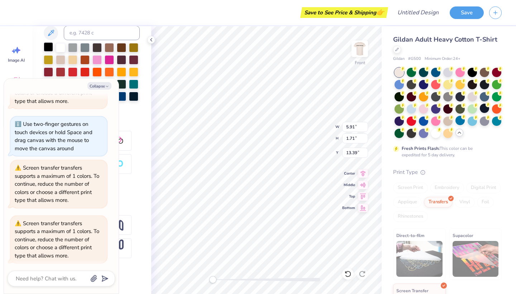
type textarea "x"
type textarea "Pslams 1"
type textarea "x"
type textarea "Pslams 11"
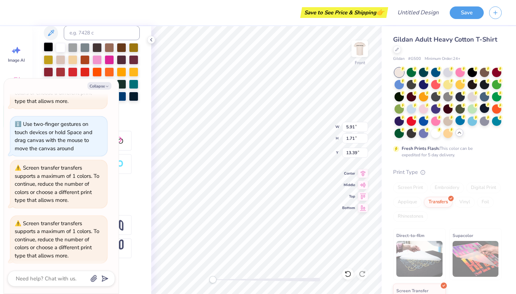
type textarea "x"
type textarea "Pslams 119"
type textarea "x"
type textarea "Pslams 119:"
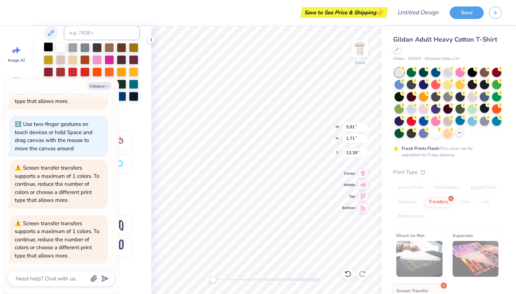
type textarea "x"
type textarea "Pslams 119:1"
type textarea "x"
type textarea "Pslams 119:10"
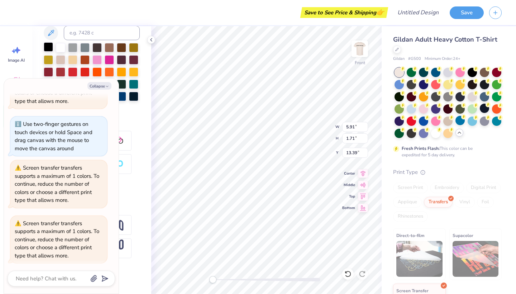
type textarea "x"
type textarea "Pslams 119:105"
click at [94, 89] on button "Collapse" at bounding box center [99, 86] width 24 height 8
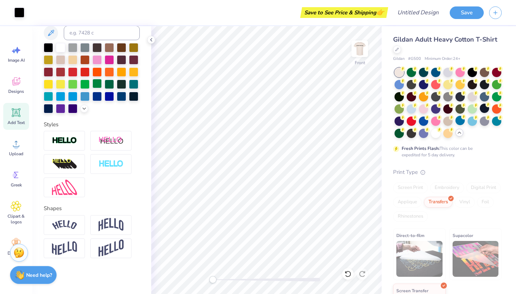
click at [94, 86] on div at bounding box center [96, 83] width 9 height 9
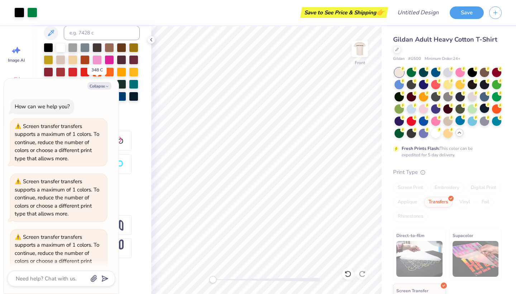
scroll to position [223, 0]
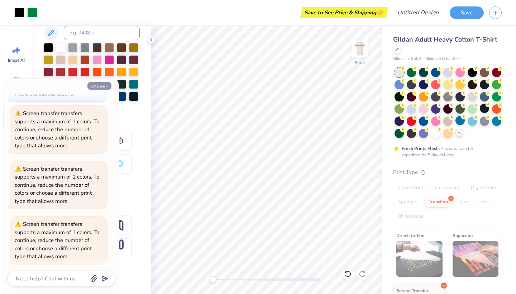
click at [93, 86] on button "Collapse" at bounding box center [99, 86] width 24 height 8
type textarea "x"
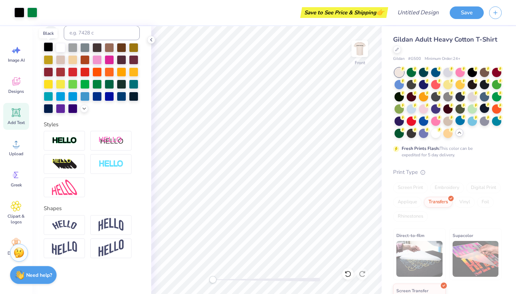
click at [47, 47] on div at bounding box center [48, 46] width 9 height 9
click at [152, 42] on icon at bounding box center [151, 40] width 6 height 6
type input "11.00"
type input "2.07"
type input "19.37"
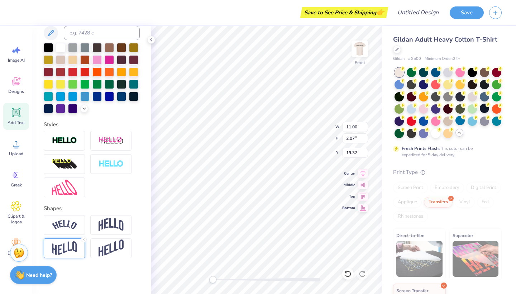
click at [74, 250] on img at bounding box center [64, 248] width 25 height 14
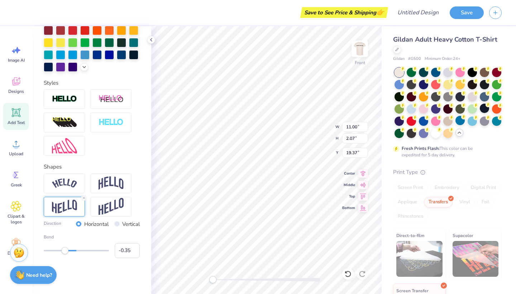
scroll to position [193, 0]
type input "8.52"
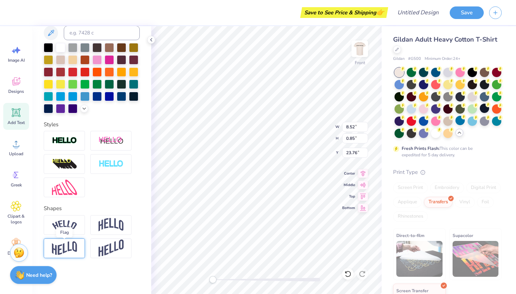
click at [67, 246] on img at bounding box center [64, 248] width 25 height 14
click at [67, 249] on img at bounding box center [64, 248] width 25 height 14
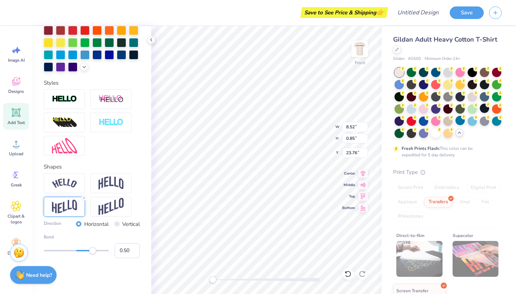
scroll to position [193, 0]
drag, startPoint x: 94, startPoint y: 251, endPoint x: 66, endPoint y: 248, distance: 27.7
click at [66, 248] on div "Accessibility label" at bounding box center [67, 250] width 7 height 7
click at [134, 249] on input "-0.31" at bounding box center [127, 250] width 25 height 15
click at [134, 249] on input "-0.3" at bounding box center [127, 250] width 25 height 15
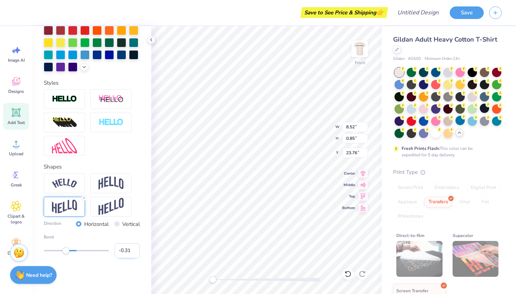
click at [134, 252] on input "-0.31" at bounding box center [127, 250] width 25 height 15
click at [134, 252] on input "-0.32" at bounding box center [127, 250] width 25 height 15
click at [134, 252] on input "-0.33" at bounding box center [127, 250] width 25 height 15
click at [134, 252] on input "-0.34" at bounding box center [127, 250] width 25 height 15
click at [134, 252] on input "-0.35" at bounding box center [127, 250] width 25 height 15
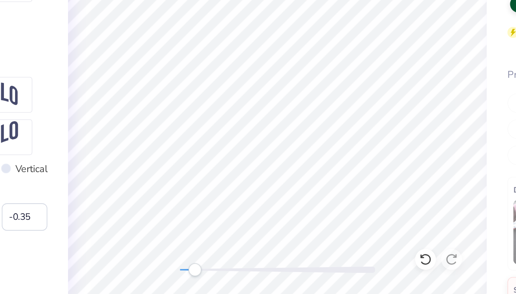
drag, startPoint x: 99, startPoint y: 148, endPoint x: 104, endPoint y: 146, distance: 6.1
click at [213, 276] on div at bounding box center [267, 279] width 108 height 7
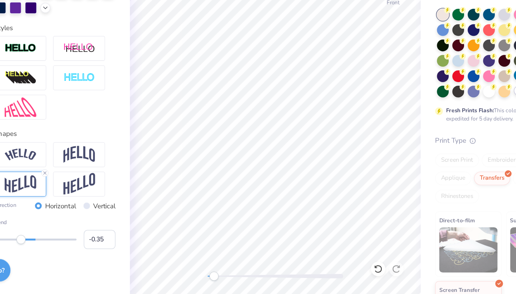
click at [53, 90] on div at bounding box center [92, 122] width 96 height 66
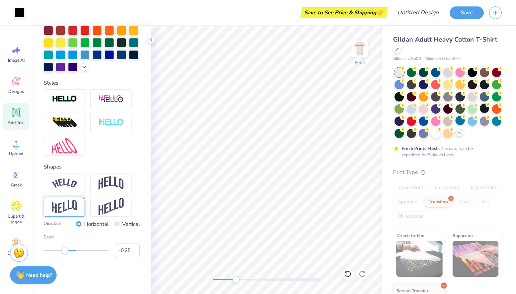
drag, startPoint x: 218, startPoint y: 280, endPoint x: 235, endPoint y: 279, distance: 17.9
click at [235, 279] on div "Accessibility label" at bounding box center [235, 279] width 7 height 7
click at [133, 248] on input "-0.34" at bounding box center [127, 250] width 25 height 15
click at [133, 248] on input "-0.33" at bounding box center [127, 250] width 25 height 15
click at [133, 248] on input "-0.32" at bounding box center [127, 250] width 25 height 15
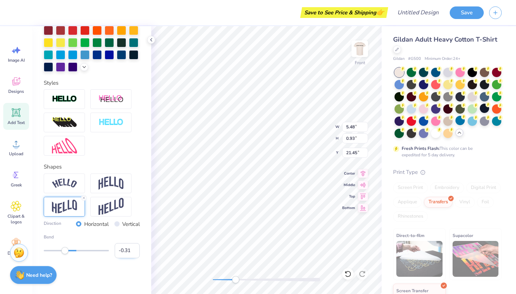
click at [133, 248] on input "-0.31" at bounding box center [127, 250] width 25 height 15
click at [133, 248] on input "-0.3" at bounding box center [127, 250] width 25 height 15
click at [133, 248] on input "-0.29" at bounding box center [127, 250] width 25 height 15
click at [133, 248] on input "-0.28" at bounding box center [127, 250] width 25 height 15
click at [133, 248] on input "-0.27" at bounding box center [127, 250] width 25 height 15
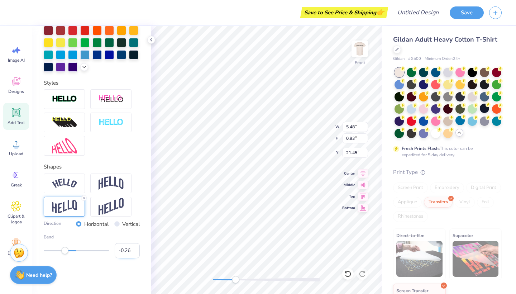
click at [133, 248] on input "-0.26" at bounding box center [127, 250] width 25 height 15
click at [133, 248] on input "-0.25" at bounding box center [127, 250] width 25 height 15
click at [133, 248] on input "-0.24" at bounding box center [127, 250] width 25 height 15
click at [133, 249] on input "-0.23" at bounding box center [127, 250] width 25 height 15
click at [133, 250] on input "-0.22" at bounding box center [127, 250] width 25 height 15
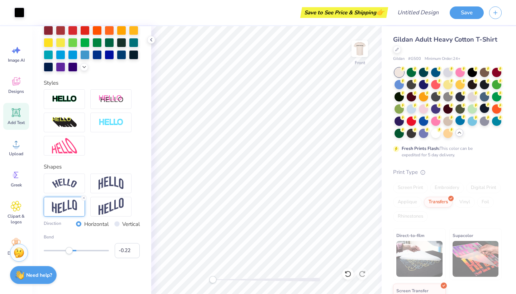
drag, startPoint x: 239, startPoint y: 282, endPoint x: 210, endPoint y: 282, distance: 28.7
click at [213, 282] on div at bounding box center [267, 279] width 108 height 7
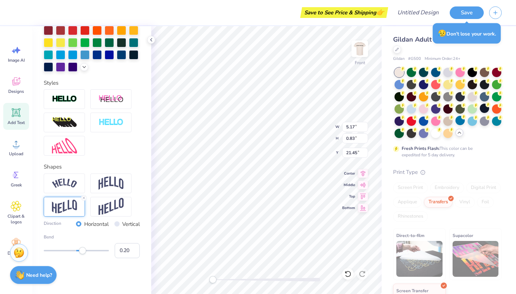
drag, startPoint x: 70, startPoint y: 253, endPoint x: 82, endPoint y: 253, distance: 12.2
click at [82, 253] on div "Accessibility label" at bounding box center [82, 250] width 7 height 7
click at [82, 251] on div "Accessibility label" at bounding box center [83, 250] width 7 height 7
click at [133, 248] on input "0.14" at bounding box center [127, 250] width 25 height 15
click at [133, 248] on input "0.15" at bounding box center [127, 250] width 25 height 15
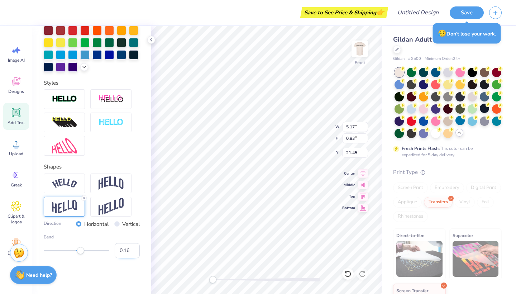
click at [133, 248] on input "0.16" at bounding box center [127, 250] width 25 height 15
click at [133, 248] on input "0.17" at bounding box center [127, 250] width 25 height 15
click at [133, 248] on input "0.18" at bounding box center [127, 250] width 25 height 15
click at [133, 248] on input "0.19" at bounding box center [127, 250] width 25 height 15
click at [133, 248] on input "0.2" at bounding box center [127, 250] width 25 height 15
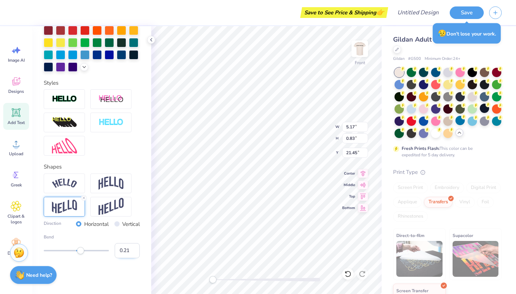
click at [133, 248] on input "0.21" at bounding box center [127, 250] width 25 height 15
click at [133, 248] on input "0.22" at bounding box center [127, 250] width 25 height 15
click at [133, 248] on input "0.23" at bounding box center [127, 250] width 25 height 15
click at [133, 248] on input "0.24" at bounding box center [127, 250] width 25 height 15
click at [133, 248] on input "0.25" at bounding box center [127, 250] width 25 height 15
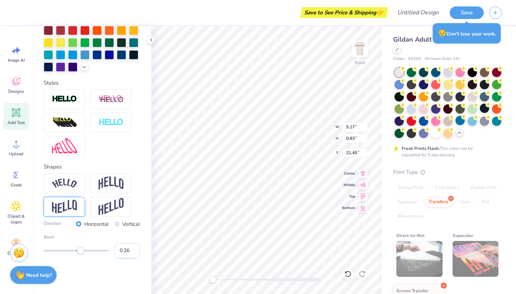
click at [133, 248] on input "0.26" at bounding box center [127, 250] width 25 height 15
drag, startPoint x: 214, startPoint y: 280, endPoint x: 230, endPoint y: 282, distance: 16.3
click at [230, 282] on div "Accessibility label" at bounding box center [228, 279] width 7 height 7
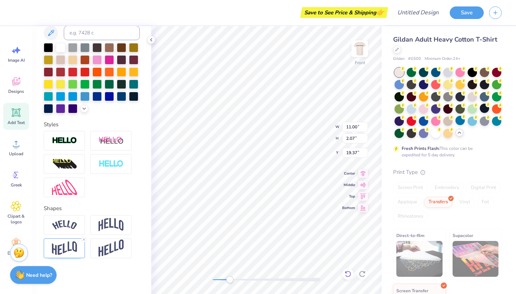
click at [347, 272] on icon at bounding box center [347, 273] width 7 height 7
click at [347, 273] on icon at bounding box center [347, 273] width 7 height 7
click at [347, 275] on icon at bounding box center [347, 273] width 7 height 7
click at [365, 275] on icon at bounding box center [362, 273] width 7 height 7
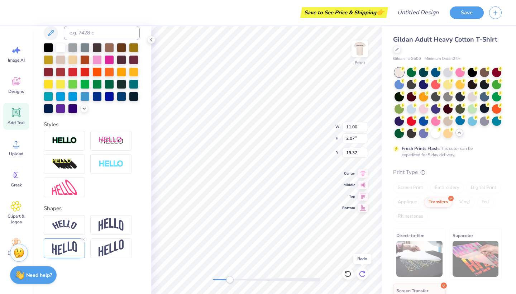
click at [365, 274] on icon at bounding box center [362, 273] width 7 height 7
click at [347, 276] on icon at bounding box center [347, 273] width 7 height 7
click at [194, 271] on div "Front" at bounding box center [266, 160] width 230 height 268
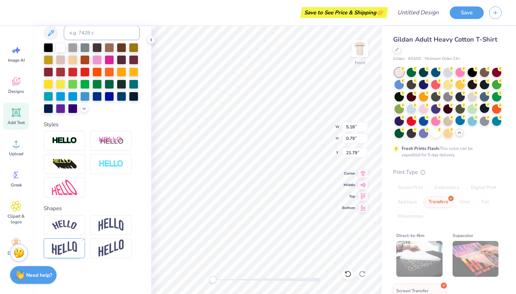
scroll to position [151, 0]
click at [110, 219] on img at bounding box center [111, 225] width 25 height 14
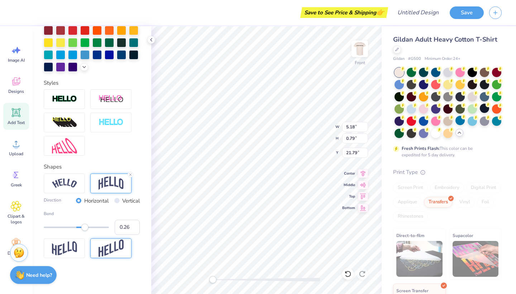
scroll to position [193, 0]
drag, startPoint x: 85, startPoint y: 228, endPoint x: 64, endPoint y: 225, distance: 21.7
click at [64, 225] on div "Accessibility label" at bounding box center [65, 227] width 7 height 7
click at [69, 226] on div "Accessibility label" at bounding box center [70, 227] width 7 height 7
drag, startPoint x: 66, startPoint y: 223, endPoint x: 70, endPoint y: 224, distance: 3.7
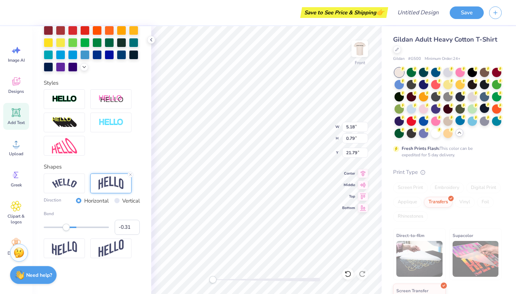
click at [71, 224] on div "Bend -0.31" at bounding box center [92, 222] width 96 height 24
drag, startPoint x: 67, startPoint y: 230, endPoint x: 71, endPoint y: 229, distance: 4.0
click at [72, 230] on div "Accessibility label" at bounding box center [72, 227] width 7 height 7
click at [74, 229] on div "Accessibility label" at bounding box center [73, 227] width 7 height 7
click at [134, 226] on input "-0.14" at bounding box center [127, 227] width 25 height 15
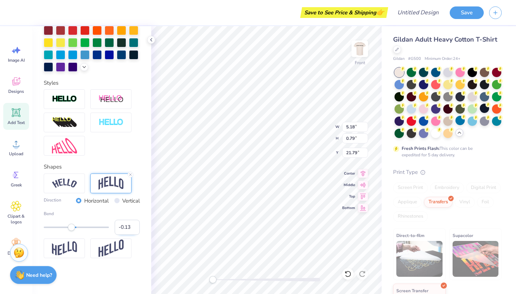
click at [134, 226] on input "-0.13" at bounding box center [127, 227] width 25 height 15
click at [134, 226] on input "-0.12" at bounding box center [127, 227] width 25 height 15
click at [134, 226] on input "-0.11" at bounding box center [127, 227] width 25 height 15
click at [134, 226] on input "-0.1" at bounding box center [127, 227] width 25 height 15
click at [134, 226] on input "-0.09" at bounding box center [127, 227] width 25 height 15
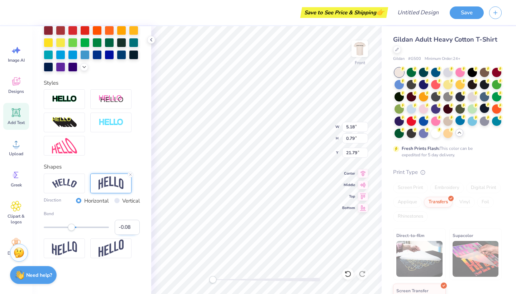
click at [134, 226] on input "-0.08" at bounding box center [127, 227] width 25 height 15
click at [134, 226] on input "-0.07" at bounding box center [127, 227] width 25 height 15
click at [134, 226] on input "-0.06" at bounding box center [127, 227] width 25 height 15
click at [134, 226] on input "-0.05" at bounding box center [127, 227] width 25 height 15
click at [134, 226] on input "-0.04" at bounding box center [127, 227] width 25 height 15
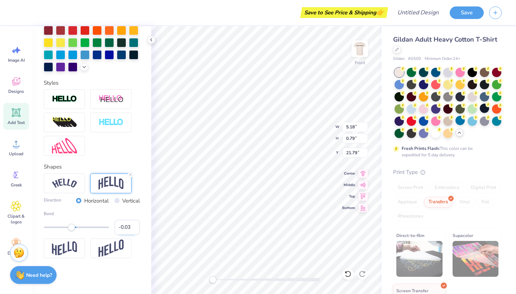
click at [134, 226] on input "-0.03" at bounding box center [127, 227] width 25 height 15
click at [134, 226] on input "-0.02" at bounding box center [127, 227] width 25 height 15
click at [134, 229] on input "-0.08" at bounding box center [127, 227] width 25 height 15
drag, startPoint x: 76, startPoint y: 229, endPoint x: 80, endPoint y: 229, distance: 4.3
click at [81, 230] on div "Accessibility label" at bounding box center [80, 227] width 7 height 7
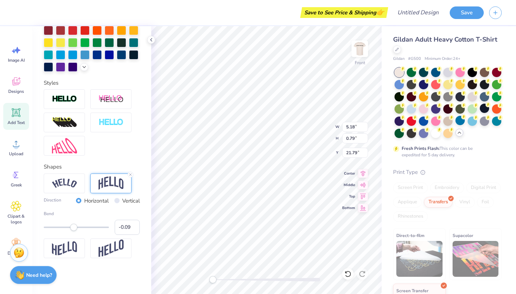
drag, startPoint x: 80, startPoint y: 229, endPoint x: 73, endPoint y: 228, distance: 6.6
click at [73, 228] on div "Accessibility label" at bounding box center [73, 227] width 7 height 7
click at [133, 226] on input "-0.08" at bounding box center [127, 227] width 25 height 15
click at [133, 226] on input "-0.07" at bounding box center [127, 227] width 25 height 15
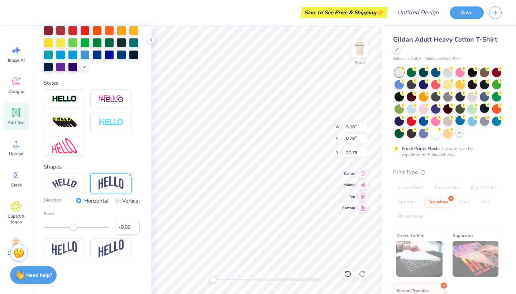
click at [133, 226] on input "-0.06" at bounding box center [127, 227] width 25 height 15
click at [133, 226] on input "-0.05" at bounding box center [127, 227] width 25 height 15
click at [133, 226] on input "-0.04" at bounding box center [127, 227] width 25 height 15
drag, startPoint x: 214, startPoint y: 279, endPoint x: 225, endPoint y: 280, distance: 11.5
click at [225, 280] on div "Accessibility label" at bounding box center [227, 279] width 7 height 7
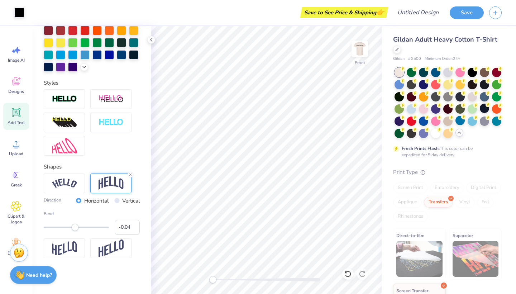
click at [208, 276] on div "Front" at bounding box center [266, 160] width 230 height 268
click at [153, 41] on icon at bounding box center [151, 40] width 6 height 6
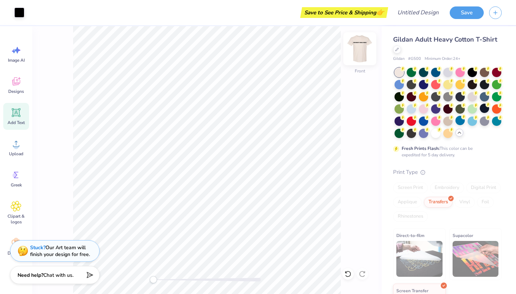
click at [362, 49] on img at bounding box center [360, 48] width 29 height 29
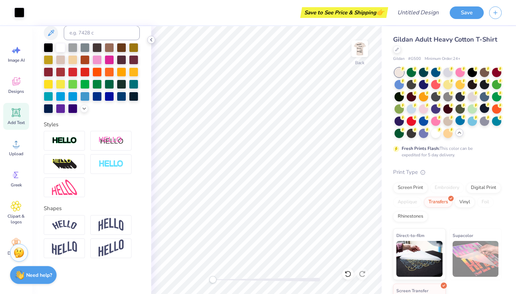
click at [152, 42] on icon at bounding box center [151, 40] width 6 height 6
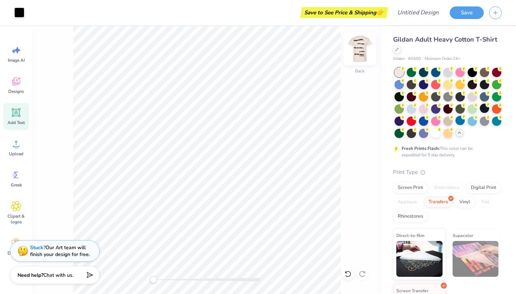
click at [358, 56] on img at bounding box center [360, 48] width 29 height 29
click at [435, 133] on div at bounding box center [435, 132] width 9 height 9
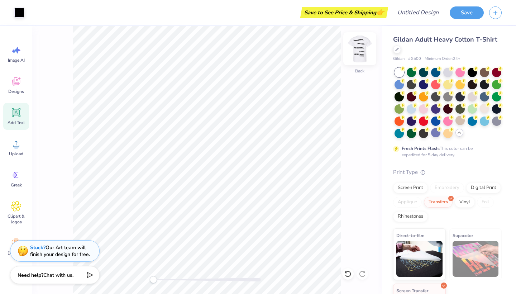
click at [361, 53] on img at bounding box center [360, 48] width 29 height 29
click at [359, 52] on img at bounding box center [360, 48] width 29 height 29
click at [361, 49] on img at bounding box center [360, 48] width 29 height 29
click at [361, 49] on img at bounding box center [360, 49] width 14 height 14
click at [485, 108] on div at bounding box center [484, 108] width 9 height 9
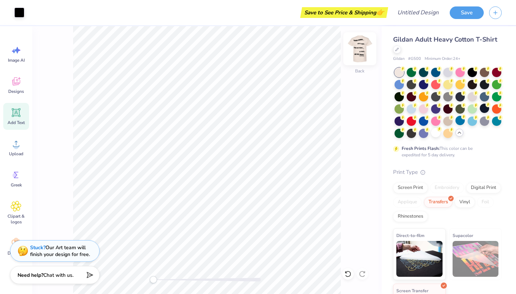
click at [361, 53] on img at bounding box center [360, 48] width 29 height 29
click at [358, 52] on img at bounding box center [360, 48] width 29 height 29
click at [359, 49] on img at bounding box center [360, 48] width 29 height 29
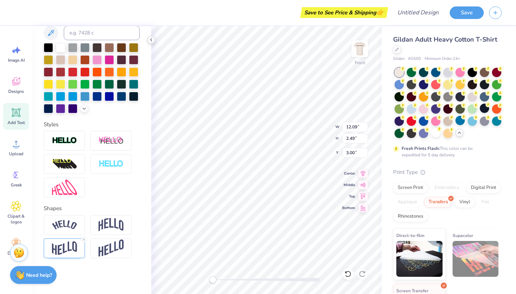
click at [153, 40] on icon at bounding box center [151, 40] width 6 height 6
click at [152, 39] on icon at bounding box center [151, 40] width 6 height 6
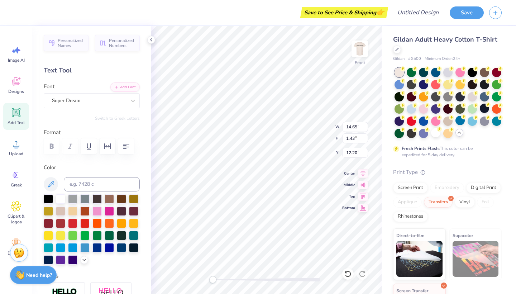
scroll to position [0, 0]
click at [126, 145] on icon "button" at bounding box center [126, 146] width 9 height 9
click at [126, 145] on icon "button" at bounding box center [126, 146] width 7 height 5
click at [126, 145] on icon "button" at bounding box center [126, 146] width 9 height 9
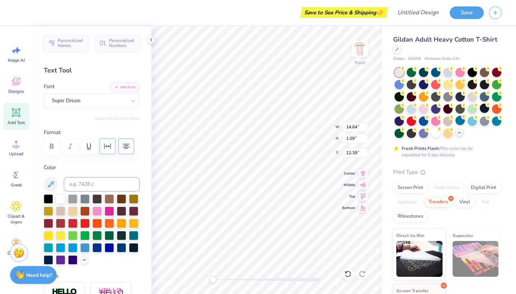
click at [107, 151] on button "button" at bounding box center [108, 146] width 16 height 16
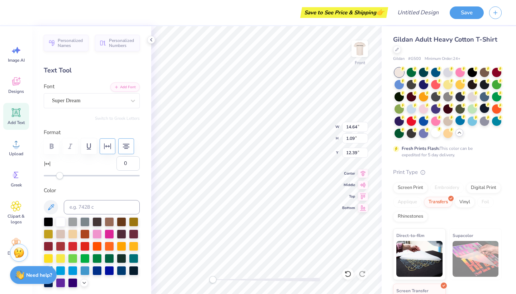
click at [106, 146] on icon "button" at bounding box center [107, 146] width 7 height 6
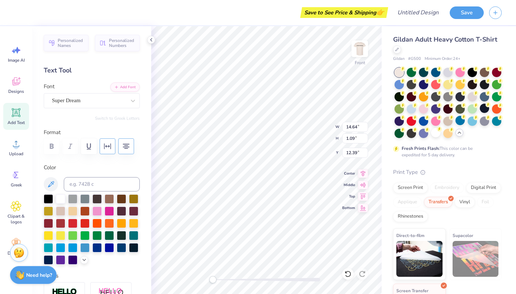
click at [106, 146] on icon "button" at bounding box center [107, 146] width 7 height 6
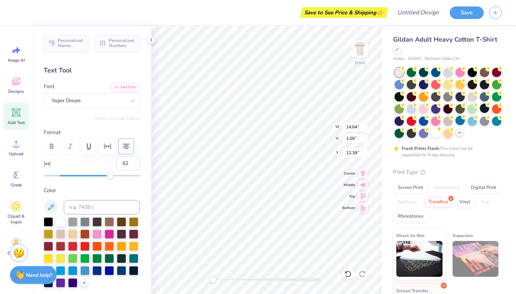
drag, startPoint x: 59, startPoint y: 177, endPoint x: 109, endPoint y: 177, distance: 49.8
click at [109, 177] on div "Accessibility label" at bounding box center [109, 175] width 7 height 7
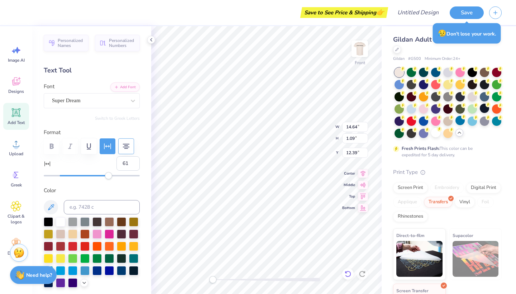
click at [348, 275] on icon at bounding box center [347, 273] width 7 height 7
click at [128, 145] on icon "button" at bounding box center [126, 146] width 9 height 9
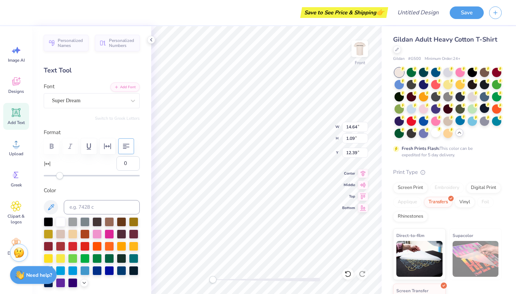
click at [126, 143] on icon "button" at bounding box center [126, 146] width 9 height 9
click at [16, 120] on span "Add Text" at bounding box center [16, 123] width 17 height 6
click at [46, 221] on div at bounding box center [48, 220] width 9 height 9
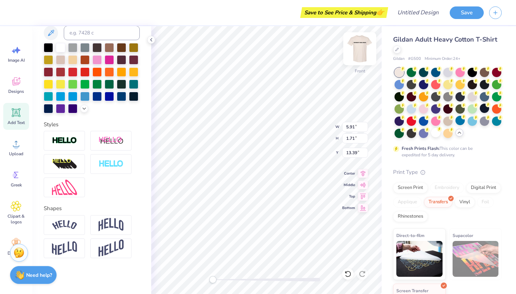
scroll to position [0, 4]
paste textarea "' Your word is a lamp to my feet and a light to my path. ' Psalm 119:105 https:…"
click at [123, 196] on div "Save to See Price & Shipping 👉 Design Title Save Image AI Designs Add Text Uplo…" at bounding box center [258, 147] width 516 height 294
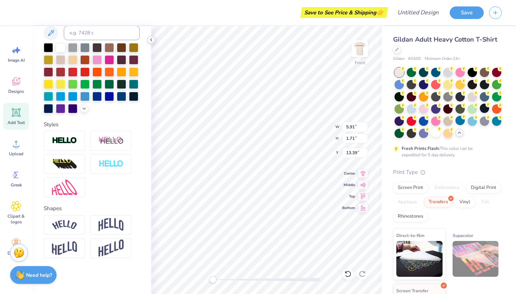
click at [150, 40] on icon at bounding box center [151, 40] width 6 height 6
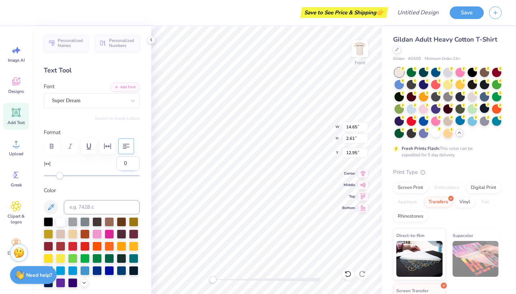
scroll to position [0, 0]
click at [128, 147] on icon "button" at bounding box center [126, 146] width 6 height 5
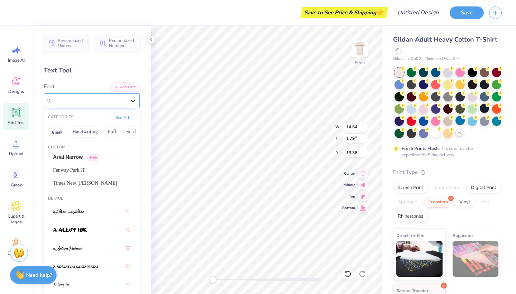
click at [133, 104] on div at bounding box center [133, 100] width 13 height 13
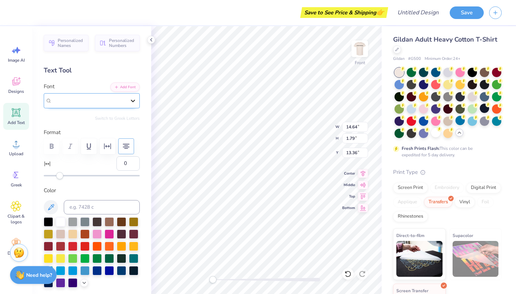
click at [133, 100] on icon at bounding box center [132, 100] width 7 height 7
click at [151, 41] on icon at bounding box center [151, 40] width 6 height 6
click at [366, 130] on input "13.72" at bounding box center [355, 127] width 26 height 10
click at [366, 129] on input "13.71" at bounding box center [355, 127] width 26 height 10
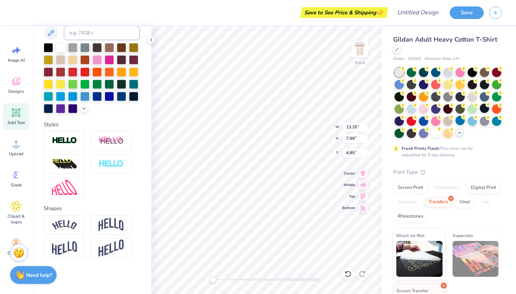
scroll to position [174, 0]
click at [72, 248] on img at bounding box center [64, 248] width 25 height 14
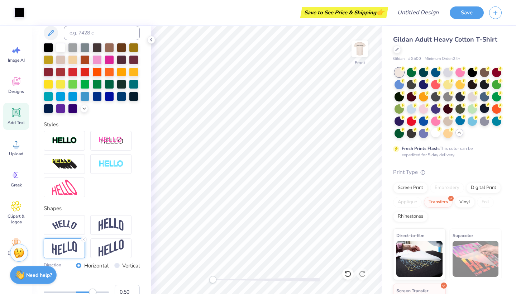
click at [116, 266] on input "Vertical" at bounding box center [116, 265] width 5 height 5
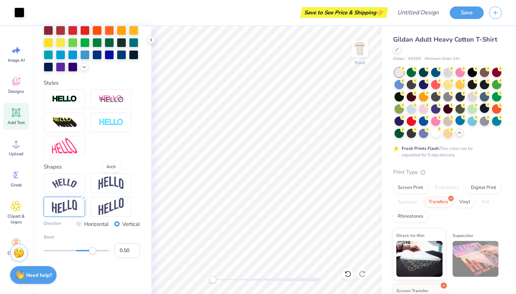
scroll to position [216, 0]
click at [78, 223] on input "Horizontal" at bounding box center [78, 223] width 5 height 5
drag, startPoint x: 93, startPoint y: 252, endPoint x: 83, endPoint y: 249, distance: 10.5
click at [84, 251] on div "Accessibility label" at bounding box center [83, 250] width 7 height 7
drag, startPoint x: 83, startPoint y: 249, endPoint x: 72, endPoint y: 249, distance: 11.1
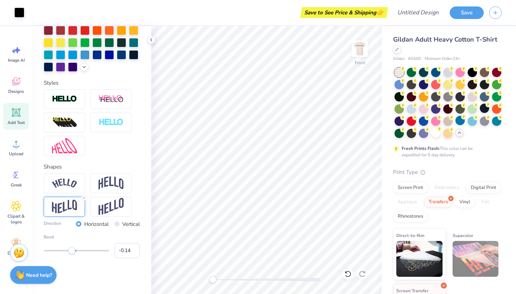
click at [72, 249] on div "Accessibility label" at bounding box center [71, 250] width 7 height 7
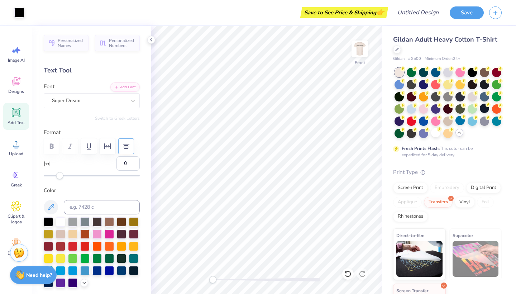
scroll to position [0, 0]
click at [107, 149] on icon "button" at bounding box center [107, 146] width 9 height 9
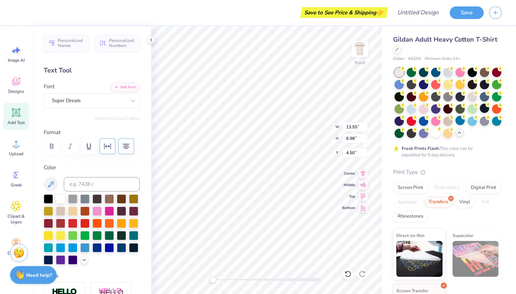
click at [105, 148] on icon "button" at bounding box center [107, 146] width 7 height 6
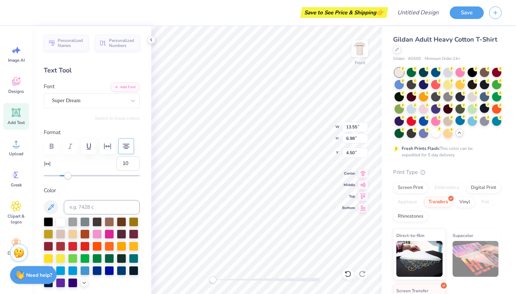
drag, startPoint x: 58, startPoint y: 177, endPoint x: 66, endPoint y: 179, distance: 8.2
click at [67, 179] on div "Personalized Names Personalized Numbers Text Tool Add Font Font Super Dream Swi…" at bounding box center [91, 160] width 119 height 268
click at [63, 178] on div "Personalized Names Personalized Numbers Text Tool Add Font Font Super Dream Swi…" at bounding box center [91, 160] width 119 height 268
click at [81, 159] on div "9" at bounding box center [92, 167] width 96 height 23
click at [82, 166] on div "9" at bounding box center [92, 167] width 96 height 23
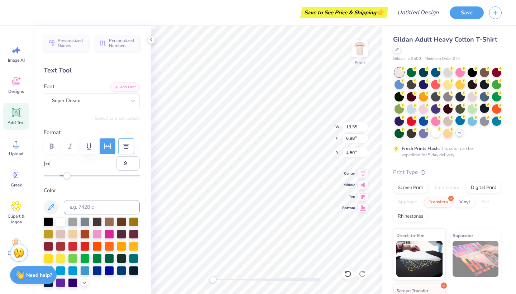
click at [126, 141] on button "button" at bounding box center [126, 146] width 16 height 16
click at [14, 116] on icon at bounding box center [16, 112] width 9 height 9
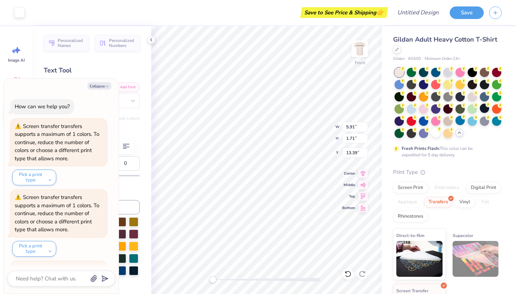
scroll to position [387, 0]
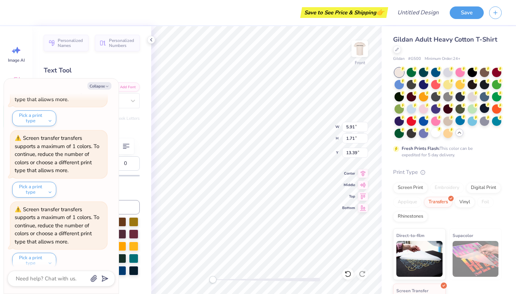
paste textarea "IS A LAMP TO MY FEET AND A LIGHT TO MY PATH."
click at [94, 85] on button "Collapse" at bounding box center [99, 86] width 24 height 8
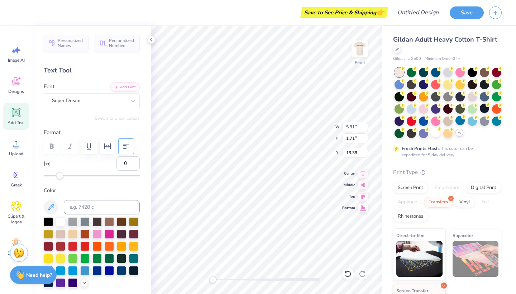
drag, startPoint x: 109, startPoint y: 86, endPoint x: 127, endPoint y: 147, distance: 63.2
click at [109, 86] on icon "button" at bounding box center [107, 86] width 4 height 4
click at [127, 146] on icon "button" at bounding box center [126, 146] width 9 height 9
click at [127, 144] on icon "button" at bounding box center [126, 146] width 9 height 9
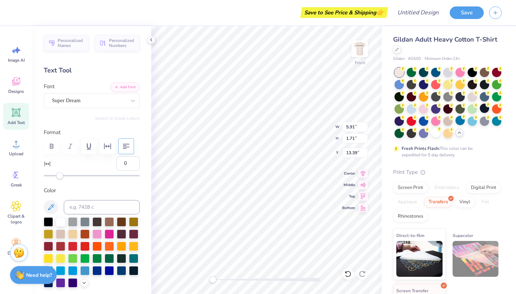
click at [128, 144] on icon "button" at bounding box center [126, 146] width 9 height 9
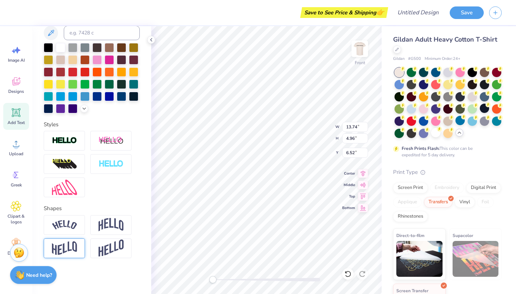
scroll to position [174, 0]
click at [72, 246] on img at bounding box center [64, 248] width 25 height 14
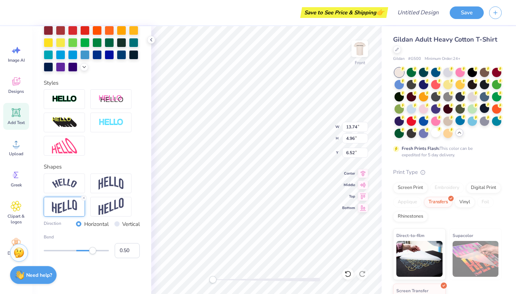
scroll to position [216, 0]
drag, startPoint x: 93, startPoint y: 250, endPoint x: 69, endPoint y: 250, distance: 23.7
click at [70, 250] on div "Accessibility label" at bounding box center [69, 250] width 7 height 7
drag, startPoint x: 70, startPoint y: 252, endPoint x: 80, endPoint y: 252, distance: 9.3
click at [81, 252] on div "Accessibility label" at bounding box center [82, 250] width 7 height 7
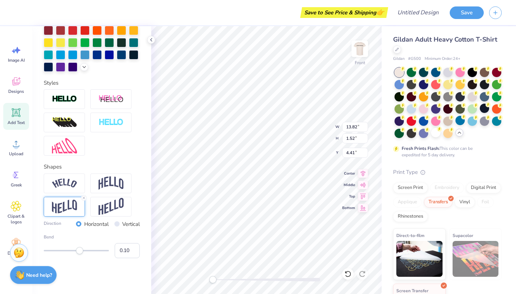
scroll to position [174, 0]
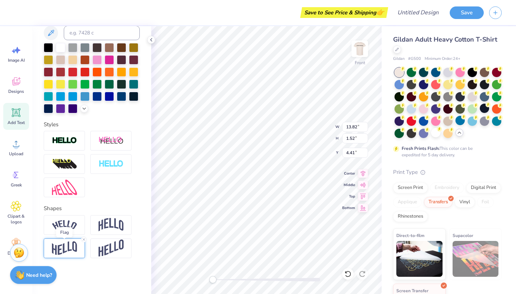
click at [53, 248] on img at bounding box center [64, 248] width 25 height 14
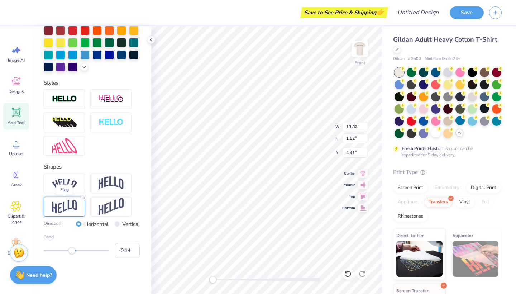
scroll to position [216, 0]
click at [68, 252] on div "Accessibility label" at bounding box center [67, 250] width 7 height 7
click at [72, 251] on div "Accessibility label" at bounding box center [71, 250] width 7 height 7
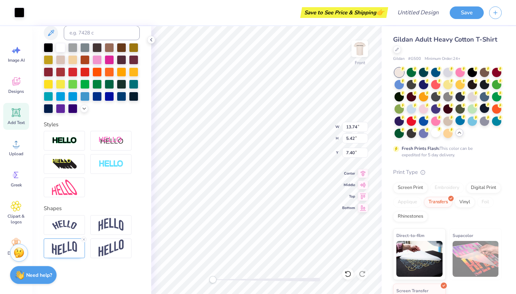
scroll to position [174, 0]
click at [62, 251] on img at bounding box center [64, 248] width 25 height 14
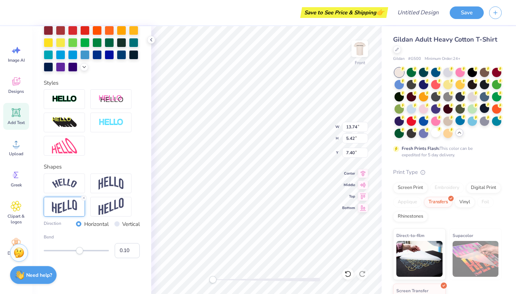
scroll to position [216, 0]
drag, startPoint x: 79, startPoint y: 253, endPoint x: 72, endPoint y: 251, distance: 6.7
click at [72, 251] on div "Accessibility label" at bounding box center [72, 250] width 7 height 7
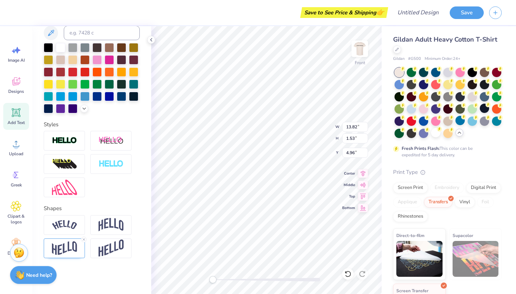
scroll to position [174, 0]
click at [73, 246] on img at bounding box center [64, 248] width 25 height 14
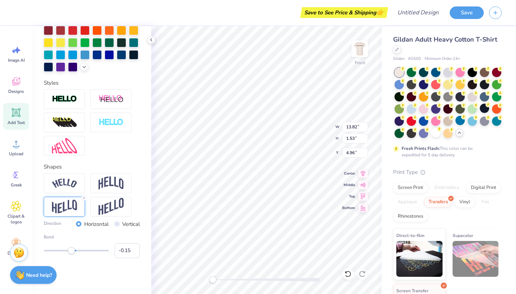
scroll to position [216, 0]
drag, startPoint x: 72, startPoint y: 249, endPoint x: 79, endPoint y: 252, distance: 7.7
click at [79, 252] on div "Accessibility label" at bounding box center [78, 250] width 7 height 7
click at [79, 251] on div "Accessibility label" at bounding box center [79, 250] width 7 height 7
click at [134, 249] on input "0.08" at bounding box center [127, 250] width 25 height 15
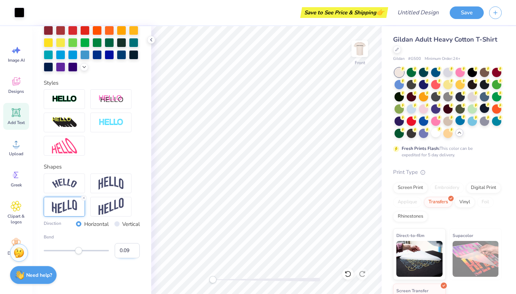
click at [134, 249] on input "0.09" at bounding box center [127, 250] width 25 height 15
click at [134, 249] on input "0.1" at bounding box center [127, 250] width 25 height 15
click at [134, 249] on input "0.11" at bounding box center [127, 250] width 25 height 15
click at [134, 249] on input "0.12" at bounding box center [127, 250] width 25 height 15
click at [134, 249] on input "0.13" at bounding box center [127, 250] width 25 height 15
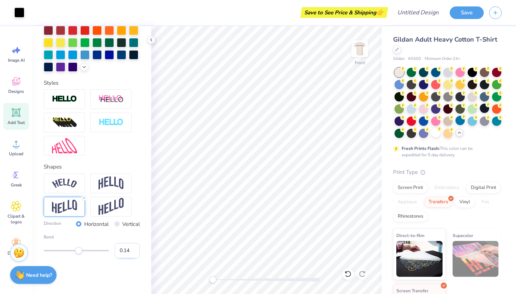
click at [134, 249] on input "0.14" at bounding box center [127, 250] width 25 height 15
click at [134, 249] on input "0.15" at bounding box center [127, 250] width 25 height 15
click at [132, 248] on input "0.16" at bounding box center [127, 250] width 25 height 15
click at [132, 248] on input "0.17" at bounding box center [127, 250] width 25 height 15
click at [132, 248] on input "0.18" at bounding box center [127, 250] width 25 height 15
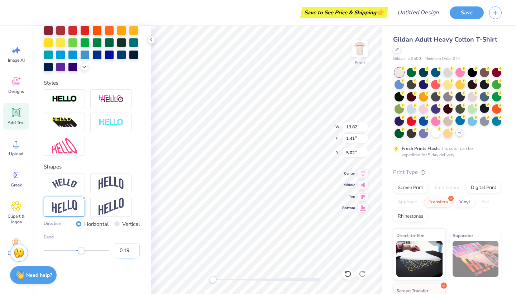
click at [132, 248] on input "0.19" at bounding box center [127, 250] width 25 height 15
click at [132, 248] on input "0.2" at bounding box center [127, 250] width 25 height 15
click at [132, 248] on input "0.21" at bounding box center [127, 250] width 25 height 15
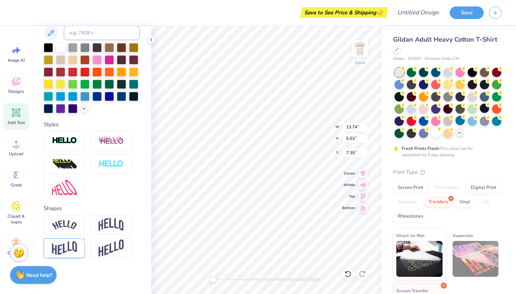
scroll to position [0, 1]
click at [71, 250] on img at bounding box center [64, 248] width 25 height 14
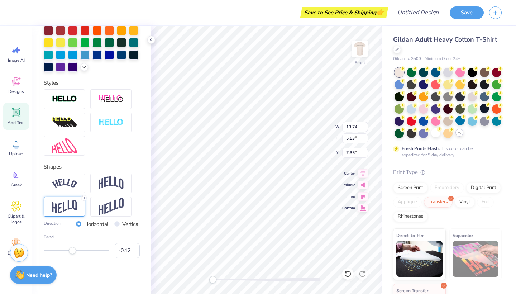
scroll to position [216, 0]
click at [134, 249] on input "-0.11" at bounding box center [127, 250] width 25 height 15
click at [134, 249] on input "-0.1" at bounding box center [127, 250] width 25 height 15
click at [133, 248] on input "-0.09" at bounding box center [127, 250] width 25 height 15
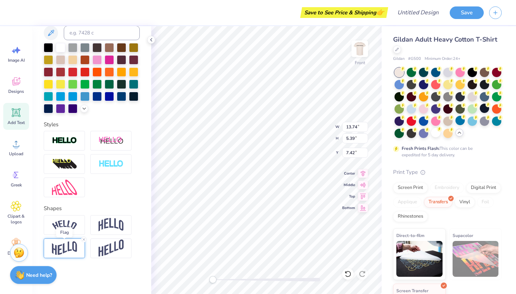
click at [70, 249] on img at bounding box center [64, 248] width 25 height 14
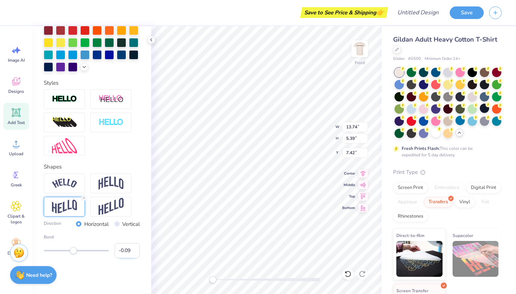
scroll to position [216, 0]
click at [133, 248] on input "-0.08" at bounding box center [127, 250] width 25 height 15
click at [133, 248] on input "-0.07" at bounding box center [127, 250] width 25 height 15
click at [133, 249] on input "-0.08" at bounding box center [127, 250] width 25 height 15
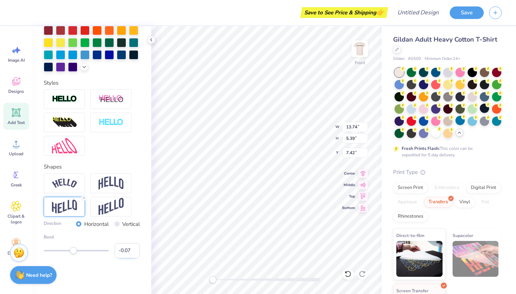
click at [133, 249] on input "-0.07" at bounding box center [127, 250] width 25 height 15
click at [133, 249] on input "-0.06" at bounding box center [127, 250] width 25 height 15
click at [133, 249] on input "-0.05" at bounding box center [127, 250] width 25 height 15
click at [359, 52] on img at bounding box center [360, 48] width 29 height 29
click at [152, 39] on icon at bounding box center [151, 40] width 6 height 6
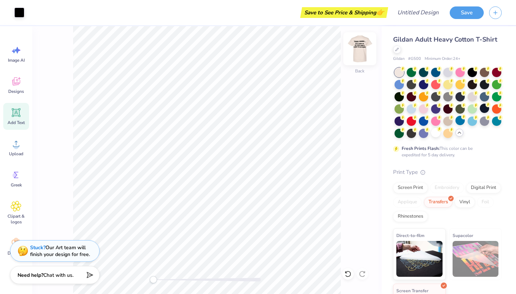
click at [358, 53] on img at bounding box center [360, 48] width 29 height 29
click at [13, 119] on div "Add Text" at bounding box center [16, 116] width 26 height 27
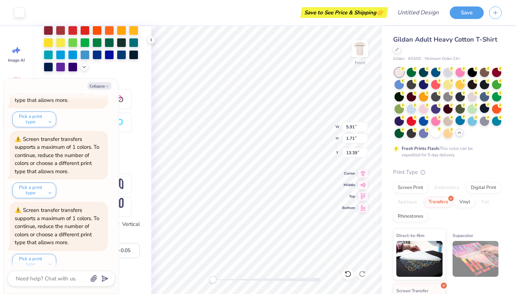
scroll to position [174, 0]
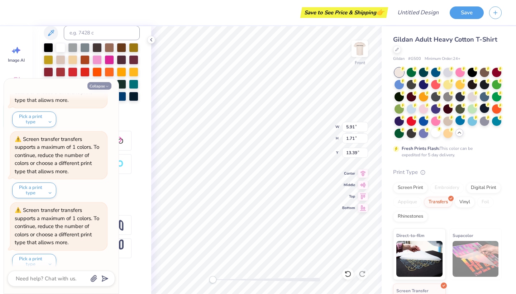
click at [103, 87] on button "Collapse" at bounding box center [99, 86] width 24 height 8
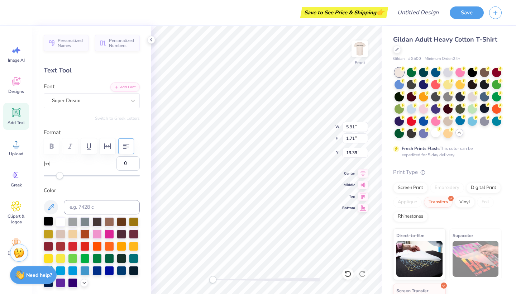
scroll to position [0, 0]
click at [50, 219] on div at bounding box center [48, 220] width 9 height 9
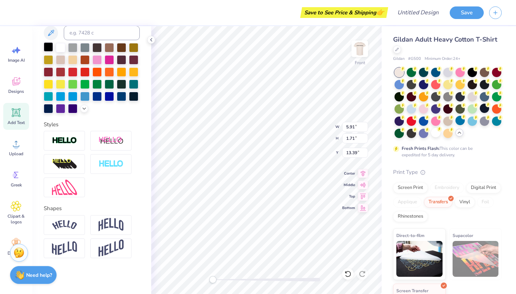
scroll to position [0, 2]
click at [152, 39] on icon at bounding box center [151, 40] width 6 height 6
click at [149, 37] on div "Personalized Names Personalized Numbers Text Tool Add Font Font Super Dream Swi…" at bounding box center [91, 160] width 119 height 268
click at [149, 39] on icon at bounding box center [151, 40] width 6 height 6
click at [151, 42] on icon at bounding box center [151, 40] width 6 height 6
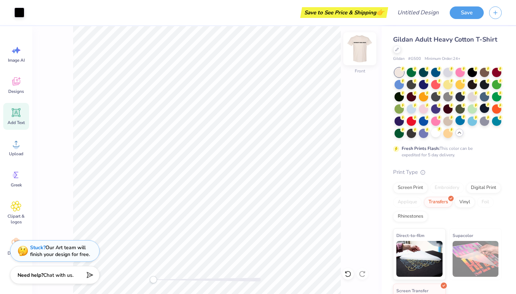
click at [363, 50] on img at bounding box center [360, 48] width 29 height 29
click at [359, 56] on img at bounding box center [360, 48] width 29 height 29
click at [362, 53] on img at bounding box center [360, 48] width 29 height 29
click at [359, 46] on img at bounding box center [360, 48] width 29 height 29
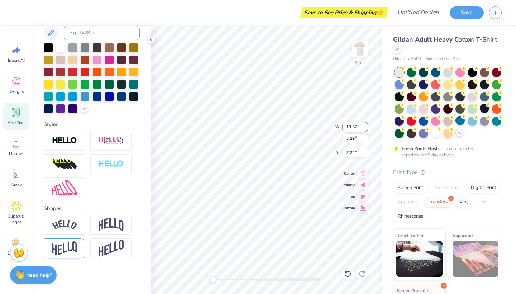
click at [366, 125] on input "13.52" at bounding box center [355, 127] width 26 height 10
click at [366, 125] on input "13.54" at bounding box center [355, 127] width 26 height 10
click at [366, 126] on input "13.55" at bounding box center [355, 127] width 26 height 10
click at [356, 126] on input "13.55" at bounding box center [355, 127] width 26 height 10
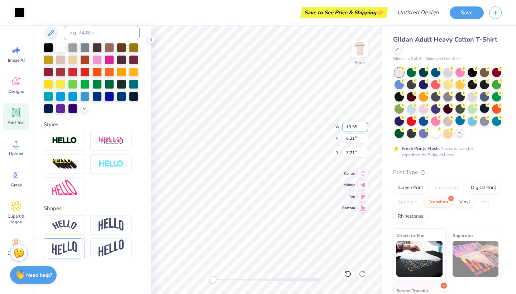
click at [351, 125] on input "13.55" at bounding box center [355, 127] width 26 height 10
click at [349, 138] on input "5.21" at bounding box center [355, 138] width 26 height 10
click at [351, 126] on input "13.55" at bounding box center [355, 127] width 26 height 10
click at [339, 125] on div "Front W 12.55 12.55 " H 6.21 6.21 " Y 7.21 7.21 " Center Middle Top Bottom" at bounding box center [266, 160] width 230 height 268
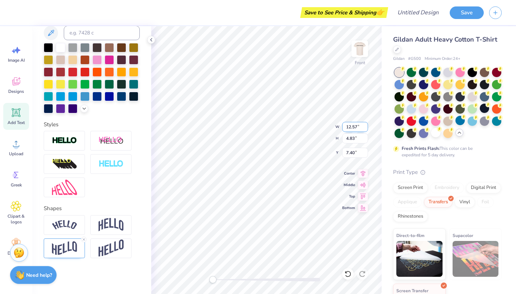
drag, startPoint x: 358, startPoint y: 127, endPoint x: 349, endPoint y: 127, distance: 8.6
click at [349, 127] on input "12.57" at bounding box center [355, 127] width 26 height 10
click at [348, 153] on input "7.40" at bounding box center [355, 153] width 26 height 10
click at [349, 138] on input "4.83" at bounding box center [355, 138] width 26 height 10
click at [352, 127] on input "13" at bounding box center [355, 127] width 26 height 10
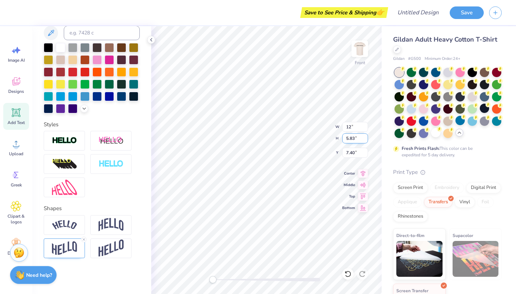
click at [348, 139] on input "5.83" at bounding box center [355, 138] width 26 height 10
click at [351, 127] on input "12" at bounding box center [355, 127] width 26 height 10
click at [354, 140] on input "6.83" at bounding box center [355, 138] width 26 height 10
click at [356, 139] on input "5.63" at bounding box center [355, 138] width 26 height 10
drag, startPoint x: 356, startPoint y: 138, endPoint x: 344, endPoint y: 138, distance: 11.8
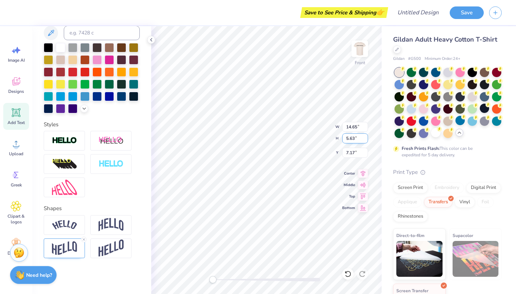
click at [344, 138] on input "5.63" at bounding box center [355, 138] width 26 height 10
click at [358, 127] on input "14.44" at bounding box center [355, 127] width 26 height 10
click at [357, 128] on input "14.36" at bounding box center [355, 127] width 26 height 10
click at [63, 251] on img at bounding box center [64, 248] width 25 height 14
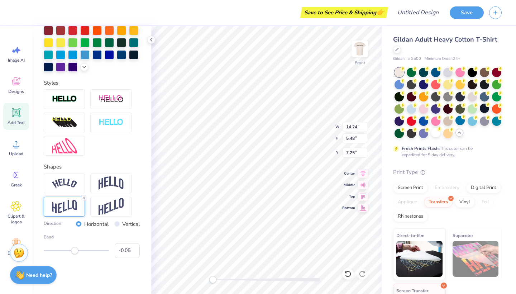
scroll to position [216, 0]
click at [135, 249] on input "-0.04" at bounding box center [127, 250] width 25 height 15
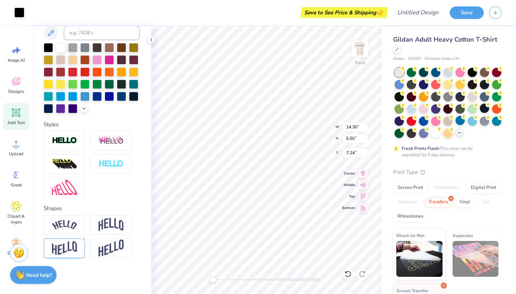
scroll to position [174, 0]
click at [66, 252] on img at bounding box center [64, 248] width 25 height 14
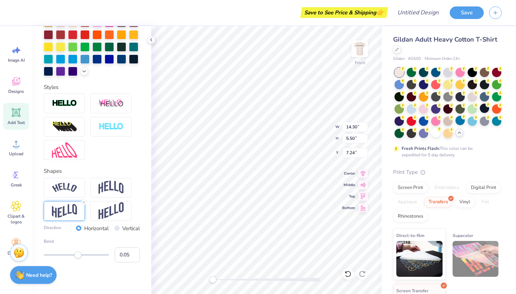
click at [78, 257] on div "Accessibility label" at bounding box center [78, 254] width 7 height 7
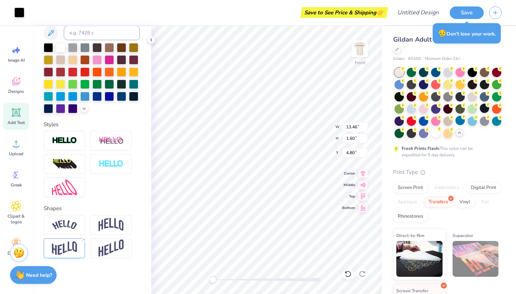
scroll to position [174, 0]
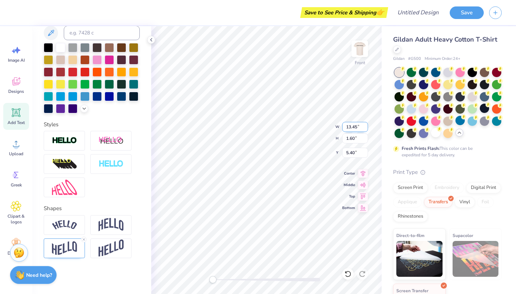
click at [366, 128] on input "13.45" at bounding box center [355, 127] width 26 height 10
click at [366, 128] on input "13.44" at bounding box center [355, 127] width 26 height 10
click at [366, 128] on input "13.43" at bounding box center [355, 127] width 26 height 10
click at [366, 128] on input "13.42" at bounding box center [355, 127] width 26 height 10
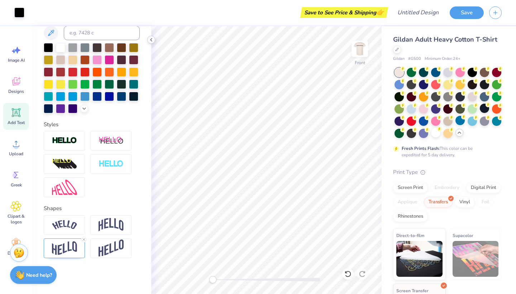
click at [152, 41] on icon at bounding box center [151, 40] width 6 height 6
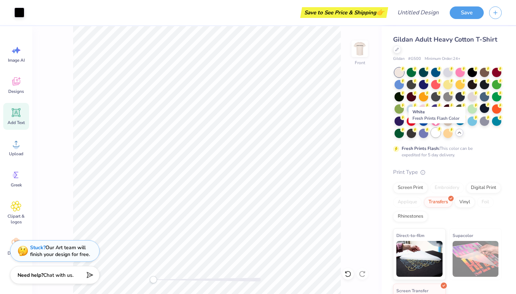
click at [437, 136] on div at bounding box center [435, 132] width 9 height 9
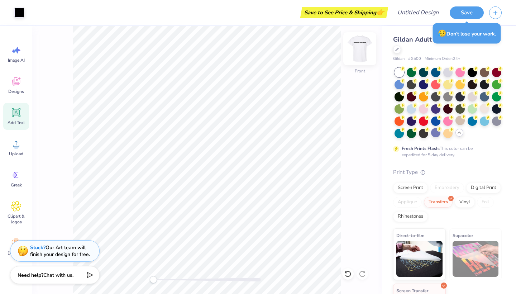
click at [359, 53] on img at bounding box center [360, 48] width 29 height 29
click at [360, 57] on div at bounding box center [360, 49] width 16 height 16
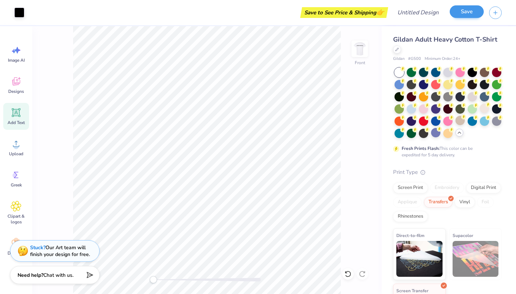
click at [471, 14] on button "Save" at bounding box center [467, 11] width 34 height 13
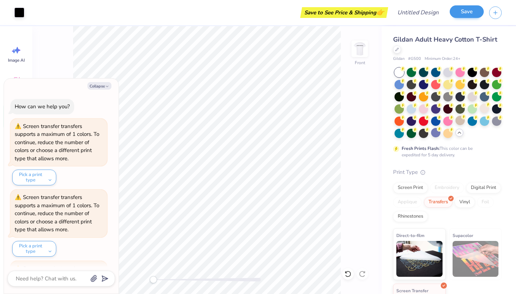
scroll to position [477, 0]
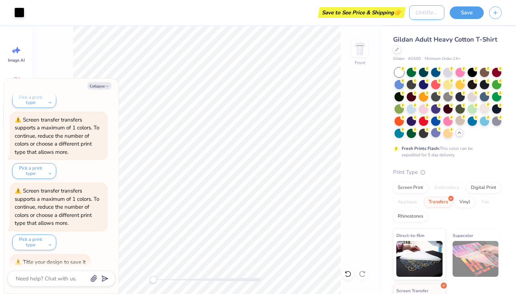
click at [409, 13] on input "Design Title" at bounding box center [426, 12] width 35 height 14
click at [471, 13] on button "Save" at bounding box center [467, 11] width 34 height 13
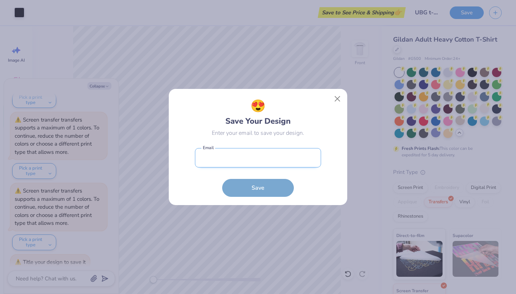
click at [236, 154] on input "email" at bounding box center [258, 158] width 126 height 20
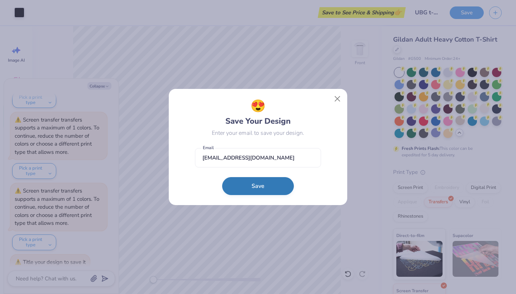
click at [266, 185] on button "Save" at bounding box center [258, 186] width 72 height 18
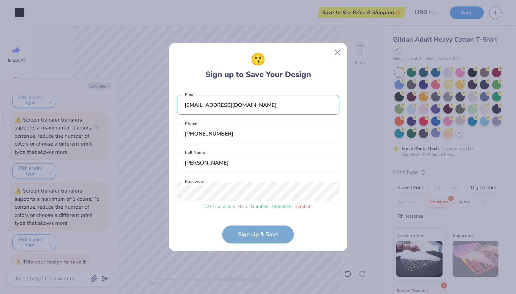
click at [272, 237] on form "jhkutch@yahoo.com Email (817) 262-3295 Phone Jordan Kutch Full Name 12 + Charac…" at bounding box center [258, 166] width 162 height 156
drag, startPoint x: 251, startPoint y: 231, endPoint x: 249, endPoint y: 228, distance: 4.0
click at [249, 229] on form "jhkutch@yahoo.com Email (817) 262-3295 Phone Jordan Kutch Full Name 12 + Charac…" at bounding box center [258, 166] width 162 height 156
click at [263, 234] on form "jhkutch@yahoo.com Email (817) 262-3295 Phone Jordan Kutch Full Name 12 + Charac…" at bounding box center [258, 166] width 162 height 156
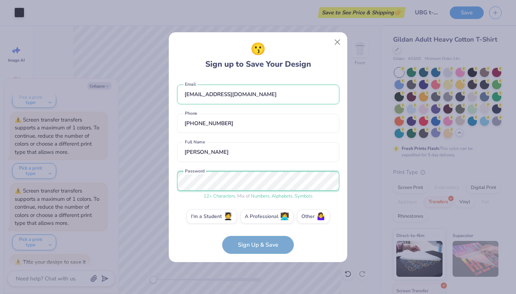
scroll to position [6, 0]
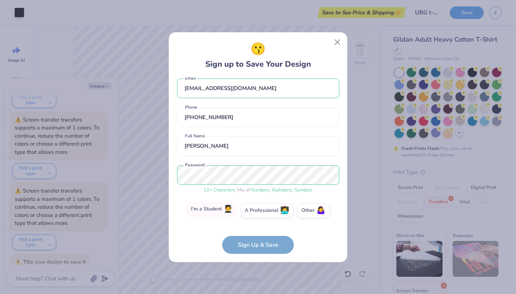
click at [225, 206] on span "🧑‍🎓" at bounding box center [228, 209] width 9 height 8
click at [256, 216] on input "I'm a Student 🧑‍🎓" at bounding box center [258, 218] width 5 height 5
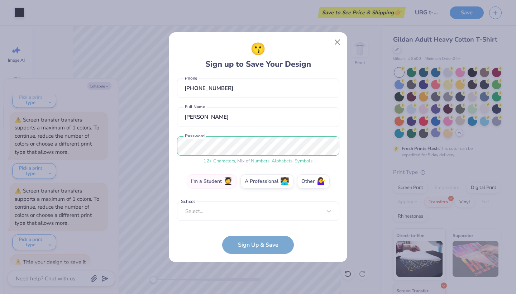
scroll to position [31, 0]
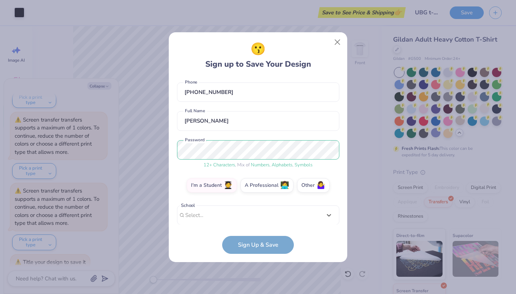
click at [261, 222] on div "Use Up and Down to choose options, press Enter to select the currently focused …" at bounding box center [258, 225] width 162 height 41
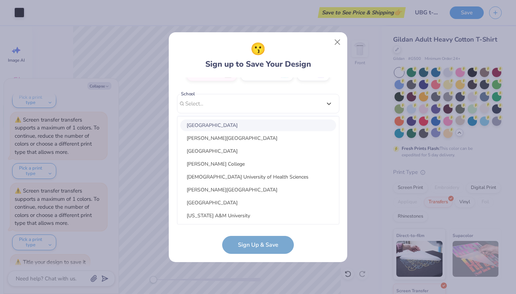
scroll to position [0, 0]
click at [223, 108] on div "jhkutch@yahoo.com Email (817) 262-3295 Phone Jordan Kutch Full Name 12 + Charac…" at bounding box center [258, 150] width 162 height 147
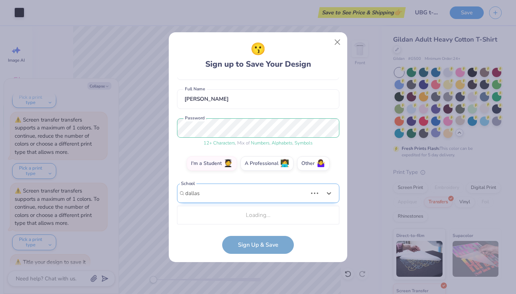
scroll to position [143, 0]
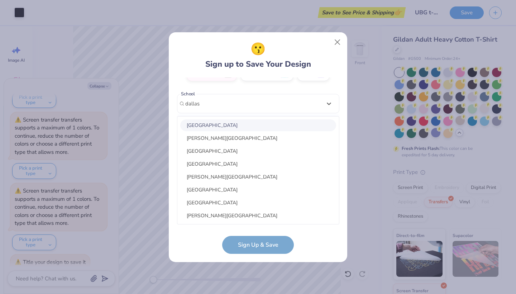
click at [217, 128] on div "Dallas Baptist University" at bounding box center [258, 125] width 156 height 12
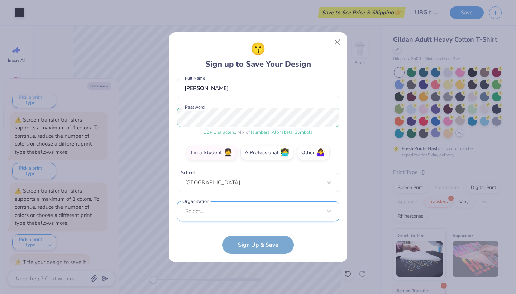
scroll to position [171, 0]
click at [242, 207] on div "Select..." at bounding box center [258, 211] width 162 height 20
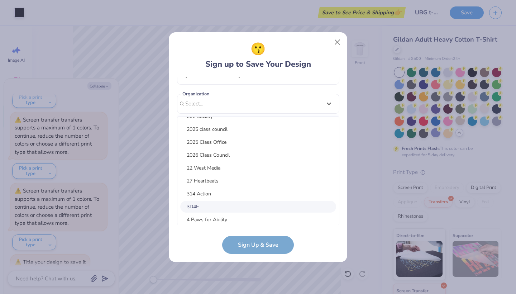
scroll to position [0, 0]
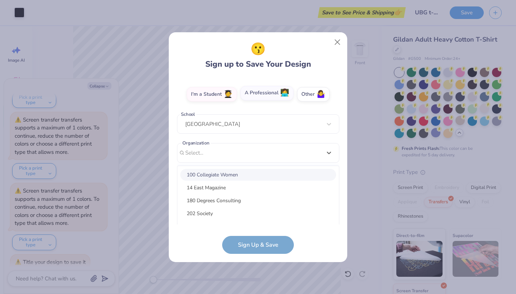
click at [269, 128] on div "jhkutch@yahoo.com Email (817) 262-3295 Phone Jordan Kutch Full Name 12 + Charac…" at bounding box center [258, 150] width 162 height 147
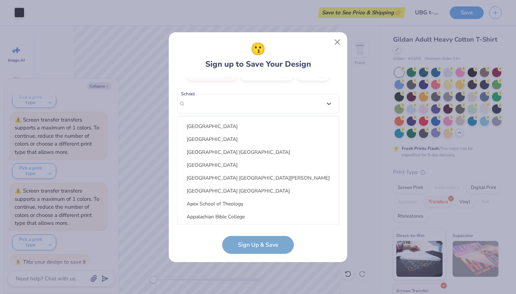
scroll to position [671, 0]
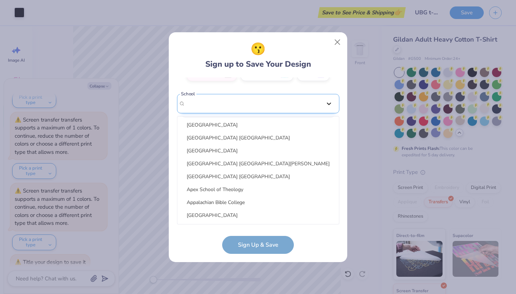
click at [331, 105] on div "jhkutch@yahoo.com Email (817) 262-3295 Phone Jordan Kutch Full Name 12 + Charac…" at bounding box center [258, 150] width 162 height 147
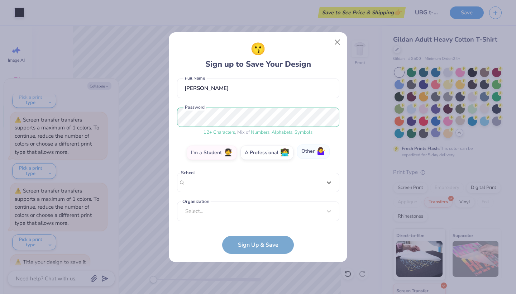
click at [313, 154] on label "Other 🤷‍♀️" at bounding box center [313, 151] width 33 height 14
click at [261, 216] on input "Other 🤷‍♀️" at bounding box center [258, 218] width 5 height 5
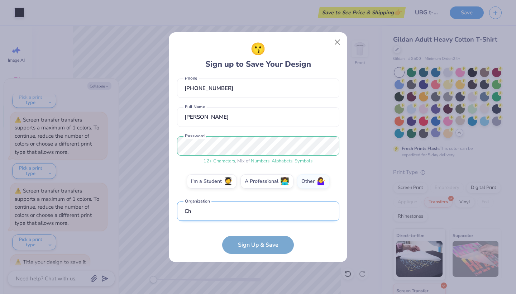
scroll to position [78, 0]
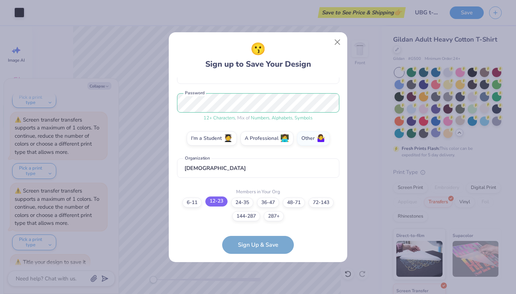
click at [226, 202] on label "12-23" at bounding box center [216, 201] width 22 height 10
click at [256, 285] on input "12-23" at bounding box center [258, 287] width 5 height 5
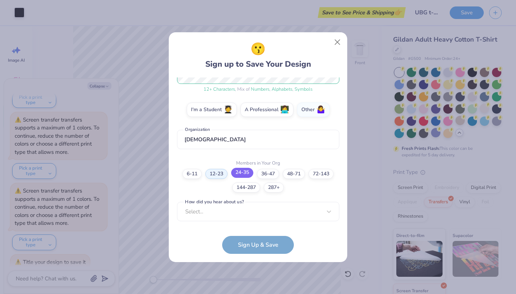
click at [247, 173] on label "24-35" at bounding box center [242, 173] width 22 height 10
click at [256, 285] on input "24-35" at bounding box center [258, 287] width 5 height 5
click at [248, 215] on div "Select..." at bounding box center [258, 212] width 162 height 20
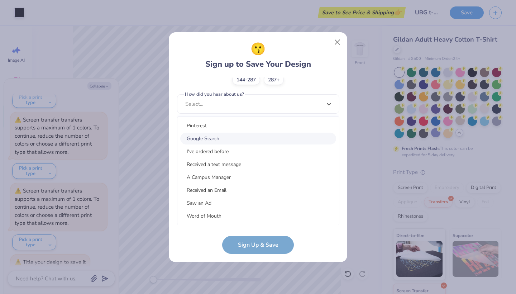
click at [209, 138] on div "Google Search" at bounding box center [258, 139] width 156 height 12
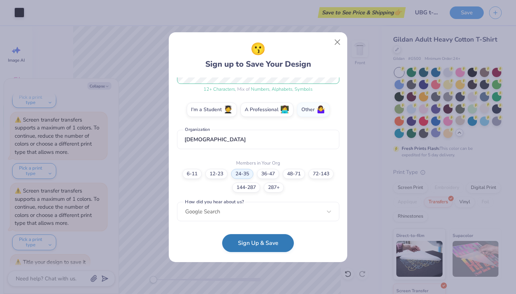
click at [254, 242] on button "Sign Up & Save" at bounding box center [258, 243] width 72 height 18
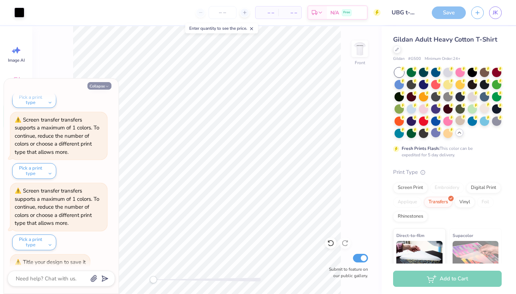
click at [105, 85] on button "Collapse" at bounding box center [99, 86] width 24 height 8
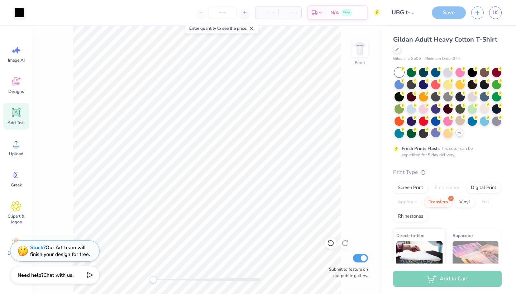
scroll to position [496, 0]
click at [257, 102] on div "Art colors – – Per Item – – Total Est. Delivery N/A Free Design Title UBG t-shi…" at bounding box center [258, 147] width 516 height 294
click at [360, 54] on img at bounding box center [360, 48] width 29 height 29
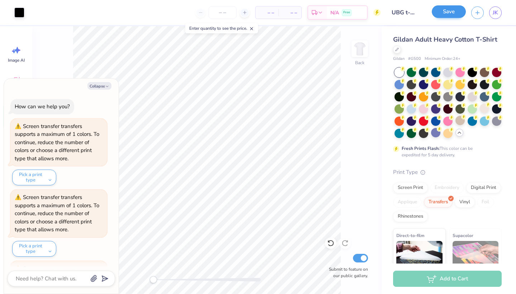
click at [457, 16] on button "Save" at bounding box center [449, 11] width 34 height 13
click at [103, 83] on button "Collapse" at bounding box center [99, 86] width 24 height 8
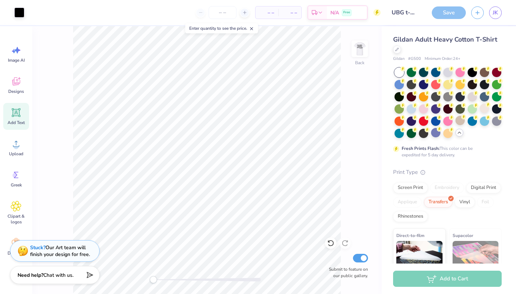
click at [450, 14] on div "Save" at bounding box center [449, 12] width 34 height 13
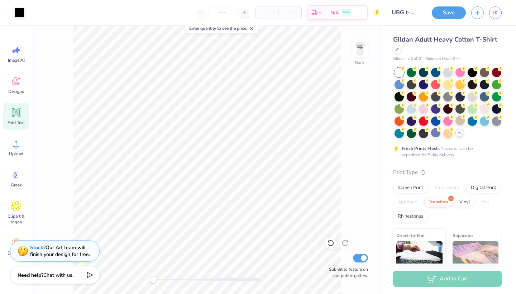
click at [254, 29] on icon at bounding box center [251, 28] width 5 height 5
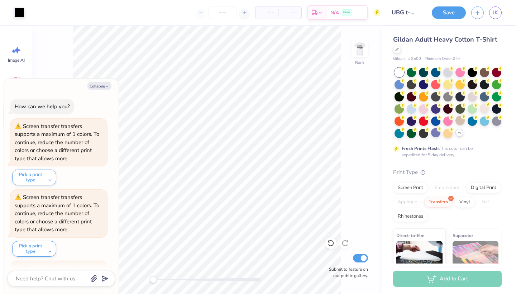
scroll to position [551, 0]
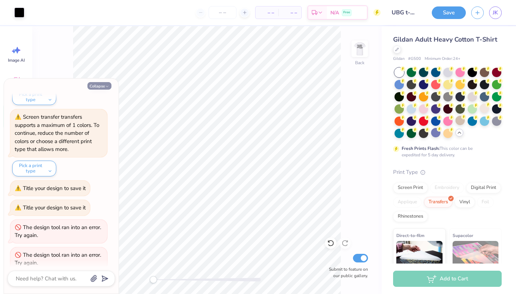
click at [101, 88] on button "Collapse" at bounding box center [99, 86] width 24 height 8
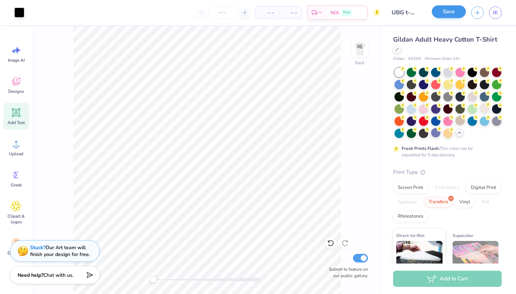
click at [456, 10] on button "Save" at bounding box center [449, 11] width 34 height 13
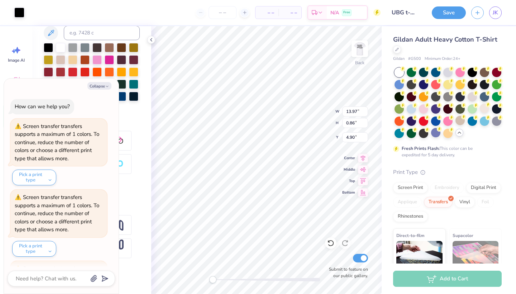
scroll to position [578, 0]
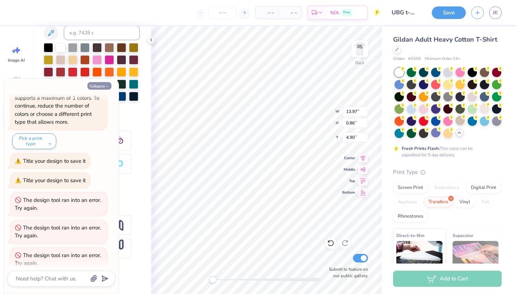
click at [100, 84] on button "Collapse" at bounding box center [99, 86] width 24 height 8
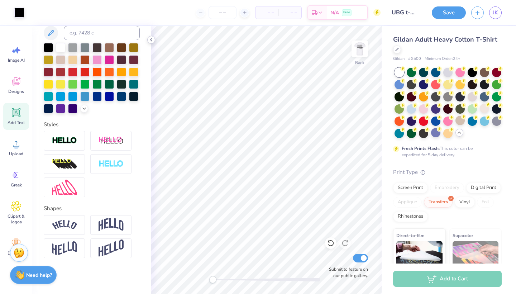
click at [153, 39] on icon at bounding box center [151, 40] width 6 height 6
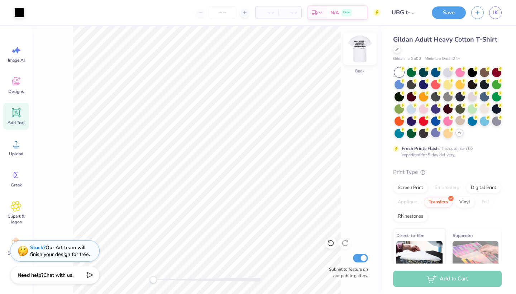
click at [356, 47] on img at bounding box center [360, 48] width 29 height 29
click at [358, 54] on img at bounding box center [360, 48] width 29 height 29
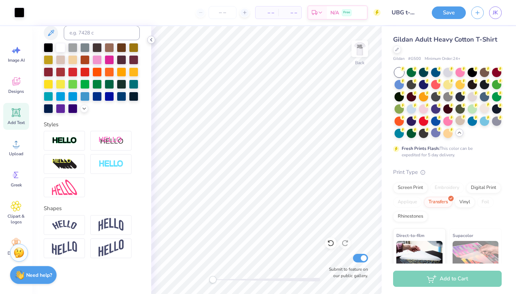
click at [153, 41] on icon at bounding box center [151, 40] width 6 height 6
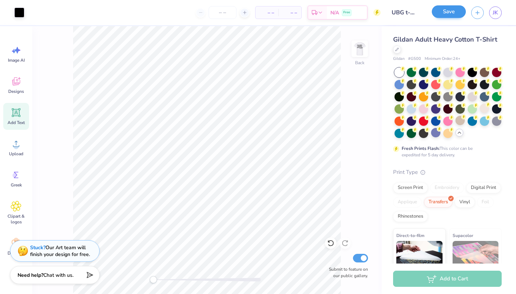
click at [449, 12] on button "Save" at bounding box center [449, 11] width 34 height 13
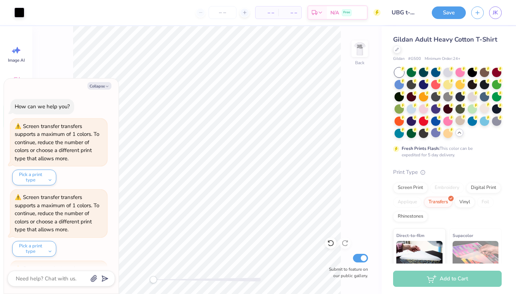
scroll to position [605, 0]
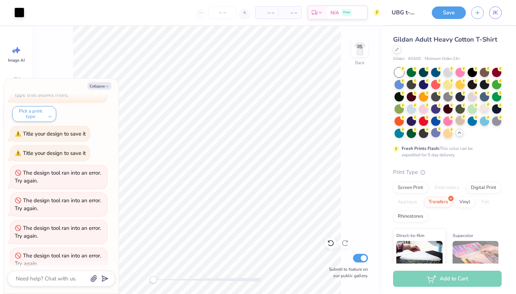
drag, startPoint x: 101, startPoint y: 85, endPoint x: 103, endPoint y: 209, distance: 124.0
click at [103, 209] on div "Collapse How can we help you? Screen transfer transfers supports a maximum of 1…" at bounding box center [61, 185] width 115 height 215
click at [34, 228] on div "The design tool ran into an error. Try again." at bounding box center [58, 231] width 86 height 15
click at [103, 86] on button "Collapse" at bounding box center [99, 86] width 24 height 8
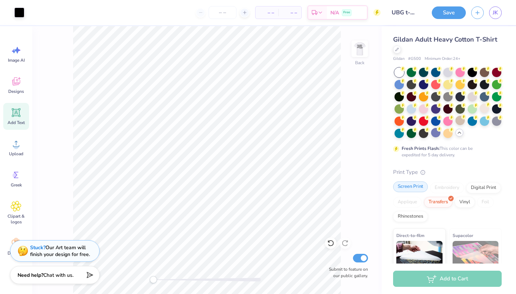
click at [416, 186] on div "Screen Print" at bounding box center [410, 186] width 35 height 11
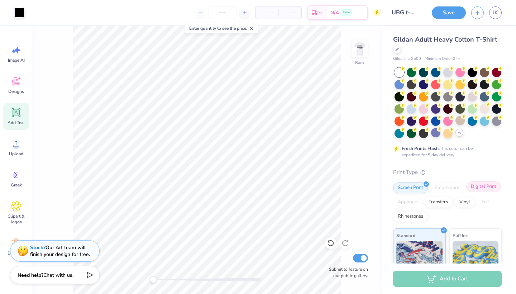
click at [487, 189] on div "Digital Print" at bounding box center [483, 186] width 35 height 11
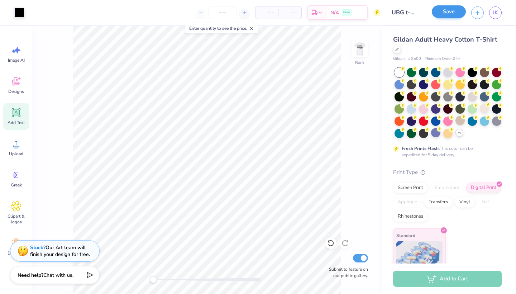
click at [447, 13] on button "Save" at bounding box center [449, 11] width 34 height 13
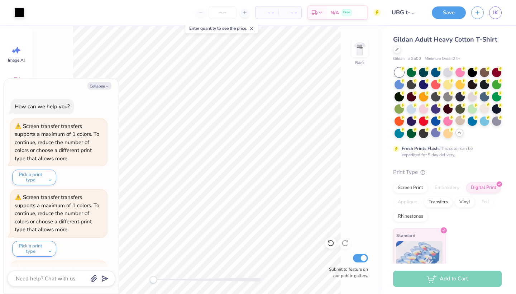
scroll to position [633, 0]
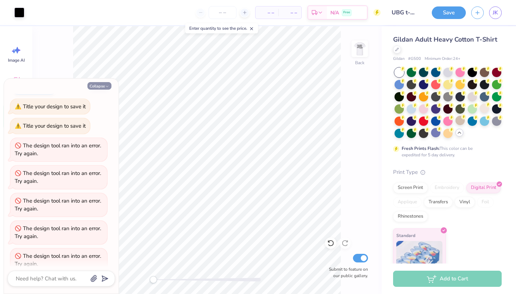
click at [100, 88] on button "Collapse" at bounding box center [99, 86] width 24 height 8
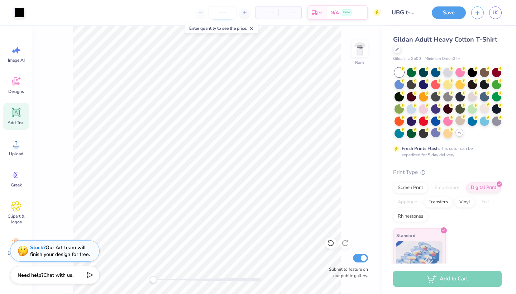
click at [224, 14] on input "number" at bounding box center [223, 12] width 28 height 13
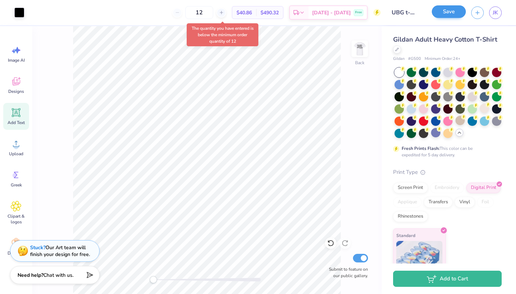
click at [449, 15] on button "Save" at bounding box center [449, 11] width 34 height 13
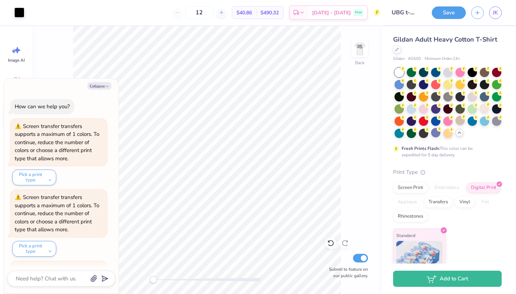
scroll to position [660, 0]
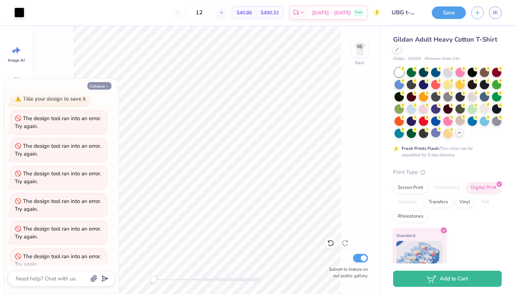
click at [100, 88] on button "Collapse" at bounding box center [99, 86] width 24 height 8
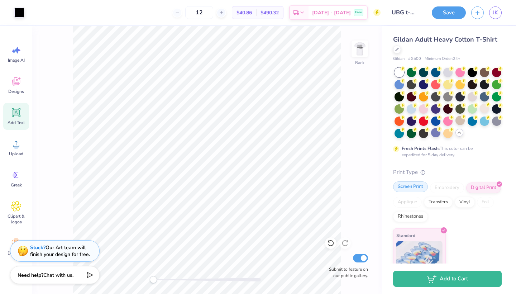
click at [411, 189] on div "Screen Print" at bounding box center [410, 186] width 35 height 11
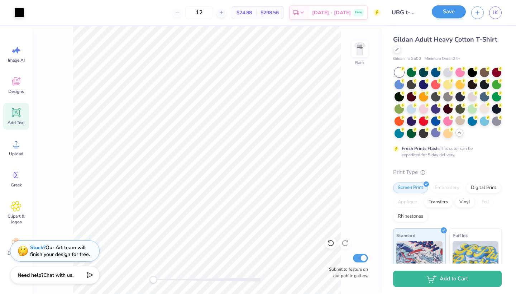
click at [446, 13] on button "Save" at bounding box center [449, 11] width 34 height 13
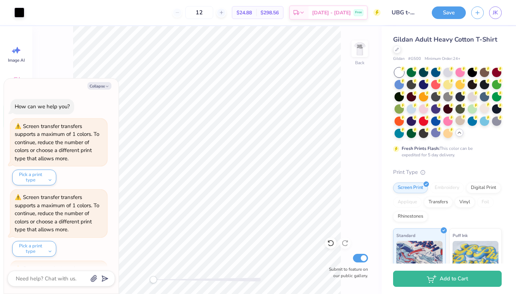
scroll to position [687, 0]
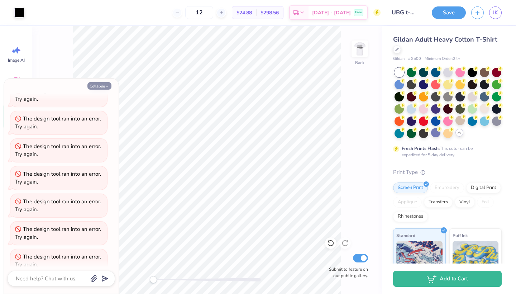
click at [99, 85] on button "Collapse" at bounding box center [99, 86] width 24 height 8
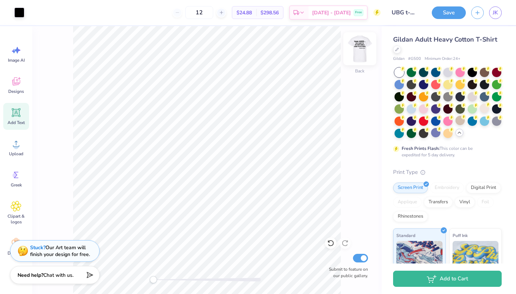
click at [365, 42] on img at bounding box center [360, 48] width 29 height 29
click at [365, 46] on img at bounding box center [360, 48] width 29 height 29
click at [396, 13] on input "UBG t-shirt 1" at bounding box center [403, 12] width 35 height 14
click at [381, 117] on div "Back Submit to feature on our public gallery." at bounding box center [206, 160] width 349 height 268
click at [456, 14] on button "Save" at bounding box center [449, 11] width 34 height 13
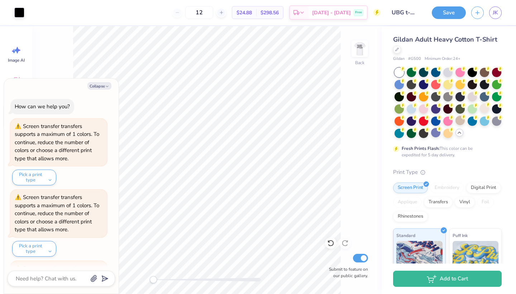
scroll to position [714, 0]
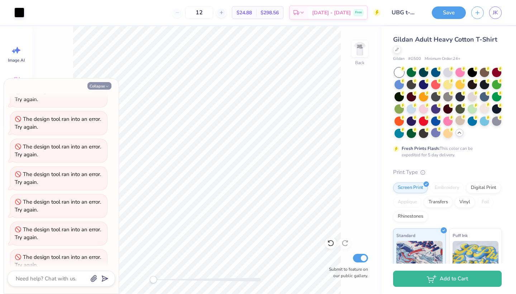
click at [97, 87] on button "Collapse" at bounding box center [99, 86] width 24 height 8
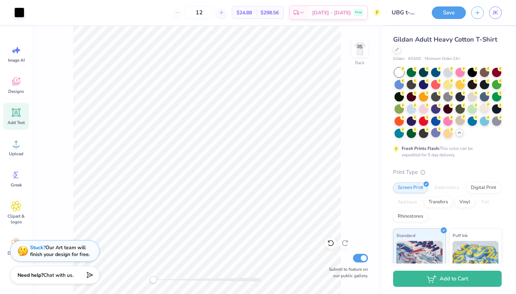
click at [362, 257] on input "Submit to feature on our public gallery." at bounding box center [360, 258] width 15 height 9
click at [452, 14] on button "Save" at bounding box center [449, 11] width 34 height 13
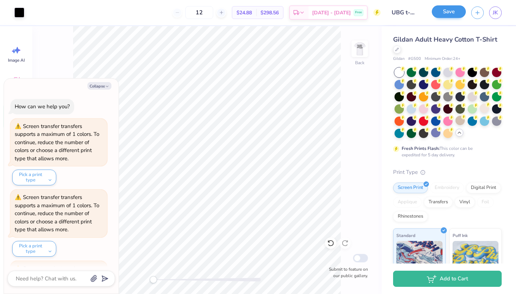
scroll to position [742, 0]
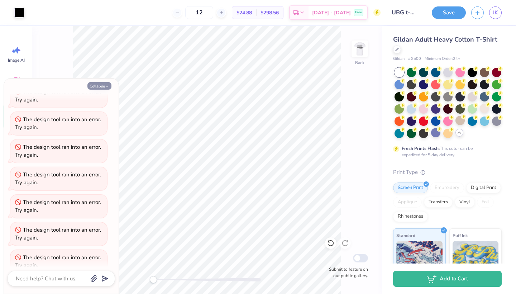
click at [96, 89] on button "Collapse" at bounding box center [99, 86] width 24 height 8
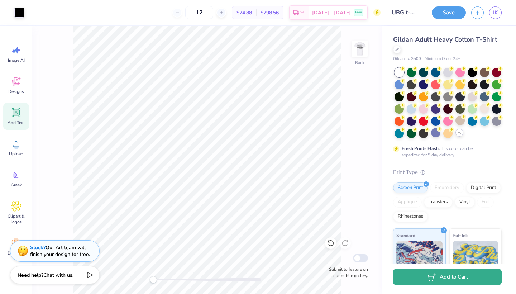
click at [428, 281] on icon "button" at bounding box center [432, 277] width 10 height 8
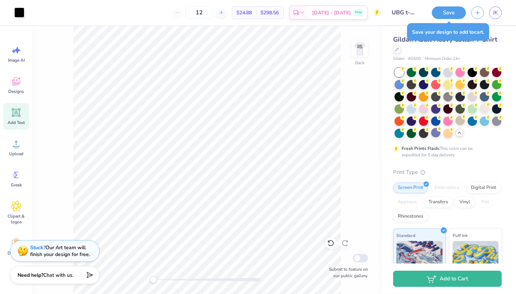
click at [348, 174] on div "Back Submit to feature on our public gallery." at bounding box center [206, 160] width 349 height 268
click at [51, 271] on span "Chat with us." at bounding box center [58, 274] width 30 height 7
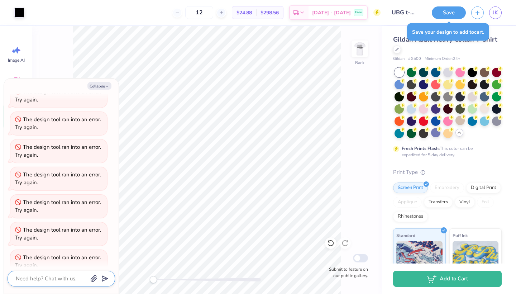
click at [52, 276] on textarea at bounding box center [51, 278] width 73 height 9
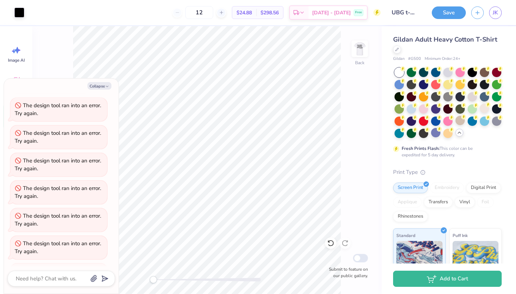
scroll to position [606, 0]
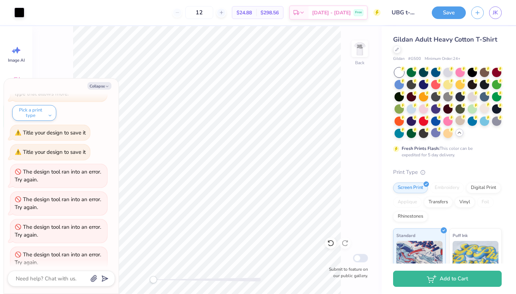
click at [75, 168] on div "The design tool ran into an error. Try again." at bounding box center [59, 176] width 88 height 16
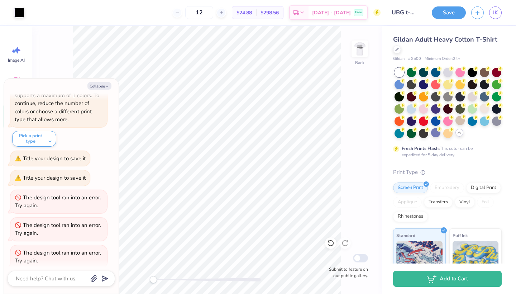
scroll to position [581, 0]
click at [40, 130] on button "Pick a print type" at bounding box center [34, 138] width 44 height 16
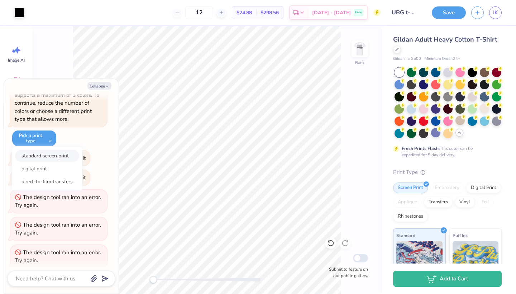
click at [39, 150] on button "standard screen print" at bounding box center [47, 156] width 64 height 12
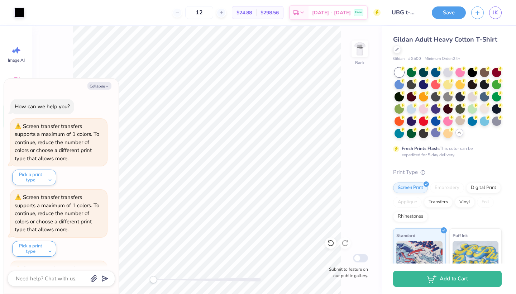
scroll to position [0, 0]
click at [52, 175] on button "Pick a print type" at bounding box center [34, 178] width 44 height 16
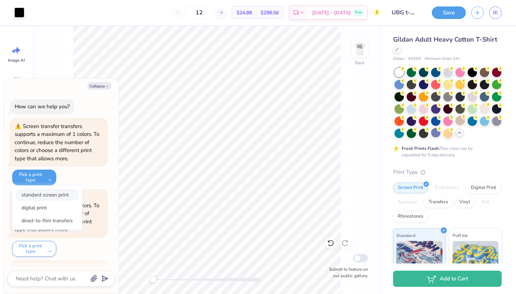
click at [49, 194] on button "standard screen print" at bounding box center [47, 195] width 64 height 12
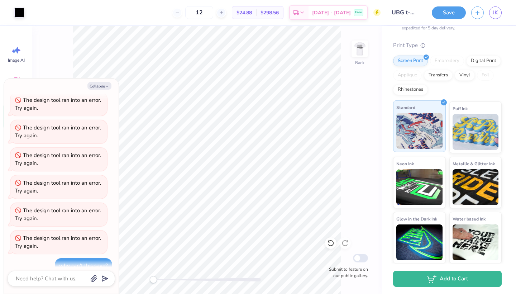
scroll to position [127, 0]
click at [420, 108] on div "Standard" at bounding box center [419, 127] width 53 height 52
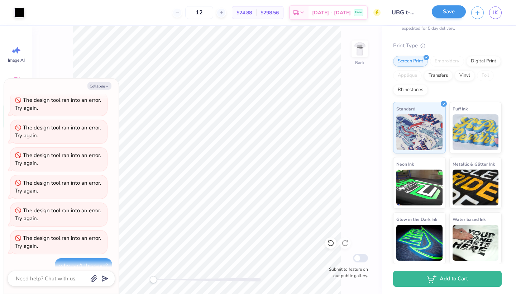
click at [452, 12] on button "Save" at bounding box center [449, 11] width 34 height 13
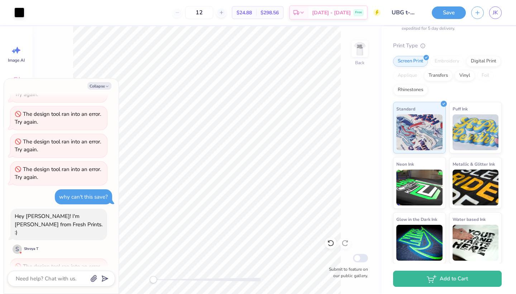
scroll to position [871, 0]
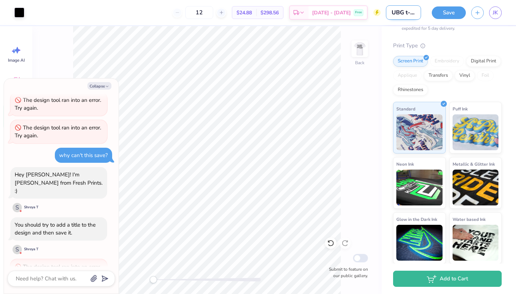
click at [401, 12] on input "UBG t-shirt 1" at bounding box center [403, 12] width 35 height 14
drag, startPoint x: 406, startPoint y: 14, endPoint x: 446, endPoint y: 15, distance: 39.8
click at [446, 15] on div "Art colors 12 $24.88 Per Item $298.56 Total Est. Delivery Sep 22 - 25 Free Desi…" at bounding box center [258, 12] width 516 height 25
click at [358, 119] on div "Back Submit to feature on our public gallery." at bounding box center [206, 160] width 349 height 268
click at [408, 14] on input "UBG t-shirt" at bounding box center [403, 12] width 35 height 14
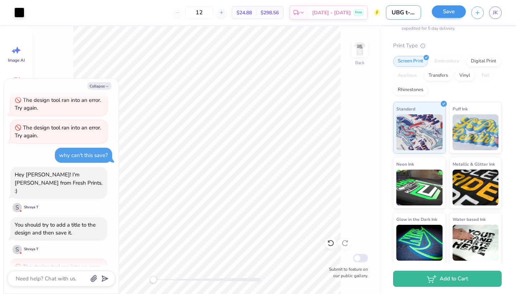
drag, startPoint x: 406, startPoint y: 14, endPoint x: 455, endPoint y: 16, distance: 48.8
click at [455, 16] on div "Art colors 12 $24.88 Per Item $298.56 Total Est. Delivery Sep 22 - 25 Free Desi…" at bounding box center [258, 12] width 516 height 25
click at [446, 13] on button "Save" at bounding box center [449, 11] width 34 height 13
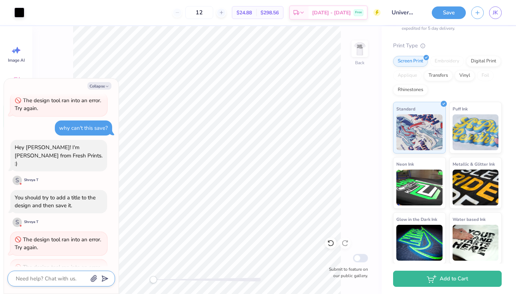
click at [39, 281] on textarea at bounding box center [51, 278] width 73 height 9
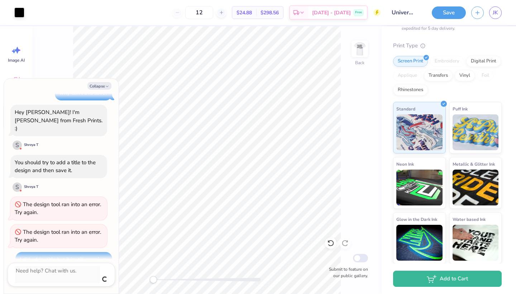
scroll to position [926, 0]
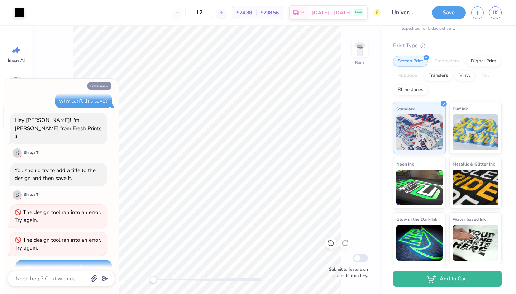
click at [101, 84] on button "Collapse" at bounding box center [99, 86] width 24 height 8
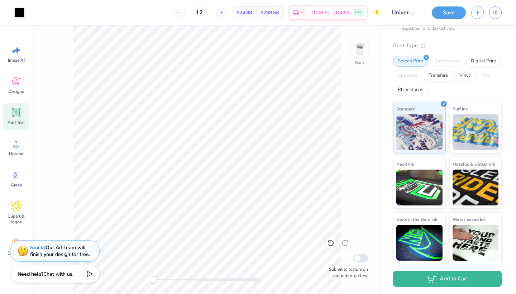
click at [55, 273] on span "Chat with us." at bounding box center [58, 274] width 30 height 7
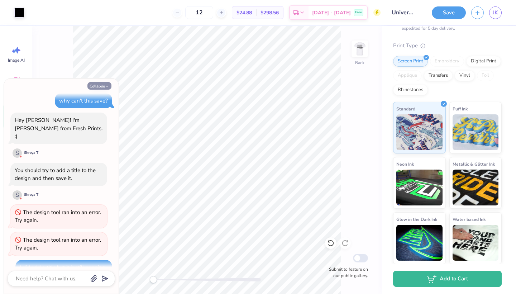
click at [98, 84] on button "Collapse" at bounding box center [99, 86] width 24 height 8
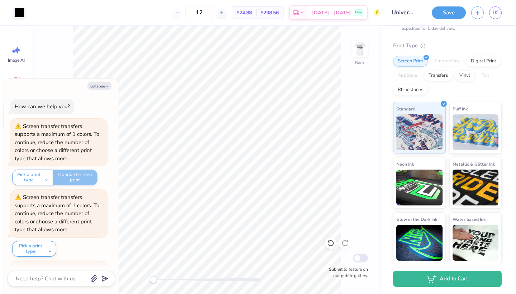
scroll to position [967, 0]
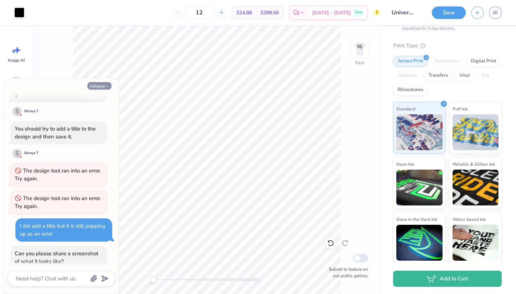
click at [101, 89] on button "Collapse" at bounding box center [99, 86] width 24 height 8
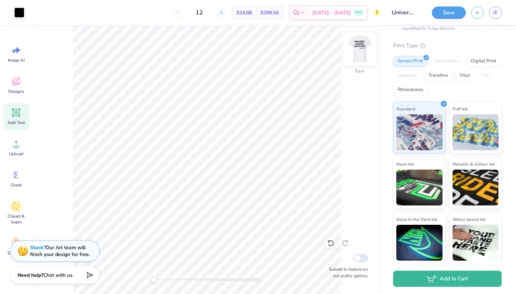
click at [357, 49] on img at bounding box center [360, 48] width 29 height 29
click at [62, 271] on span "Chat with us." at bounding box center [58, 274] width 30 height 7
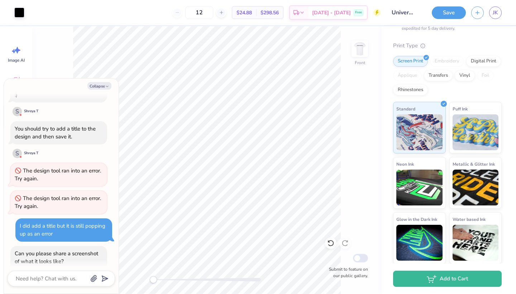
click at [92, 279] on icon "button" at bounding box center [93, 278] width 7 height 7
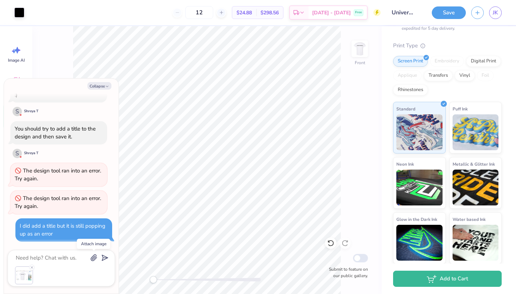
click at [94, 258] on icon "button" at bounding box center [93, 257] width 7 height 7
click at [35, 268] on div at bounding box center [61, 275] width 92 height 18
click at [32, 267] on icon at bounding box center [32, 267] width 4 height 4
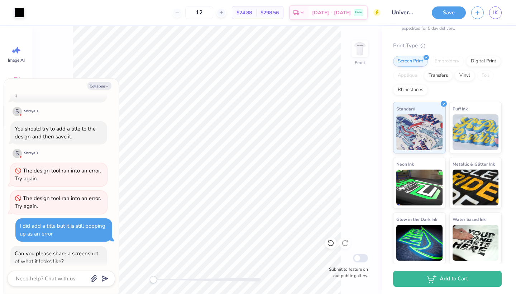
click at [94, 277] on icon "button" at bounding box center [94, 279] width 6 height 6
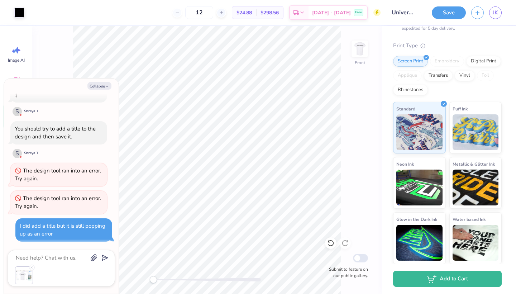
click at [106, 257] on polygon "submit" at bounding box center [103, 258] width 9 height 9
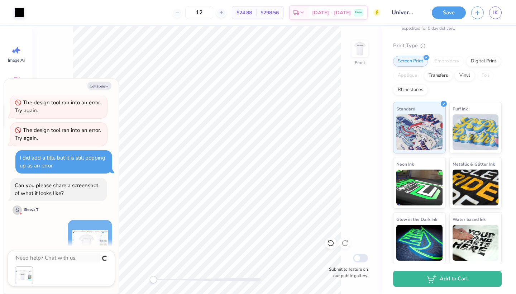
scroll to position [1015, 0]
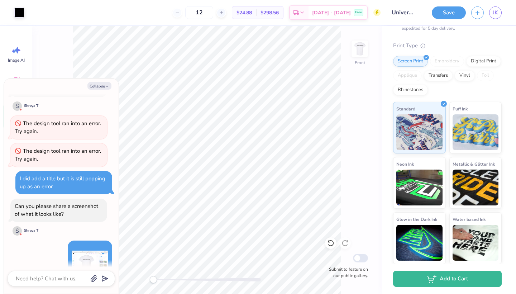
click at [94, 280] on icon "button" at bounding box center [94, 279] width 6 height 6
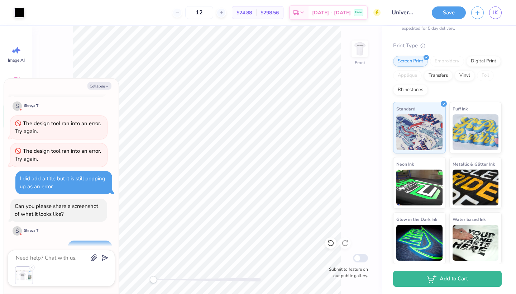
click at [105, 257] on icon "submit" at bounding box center [104, 258] width 10 height 10
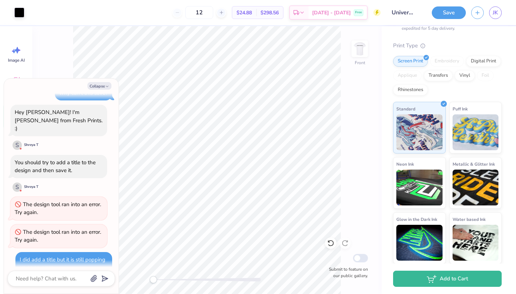
scroll to position [934, 0]
click at [95, 278] on icon "button" at bounding box center [94, 279] width 6 height 6
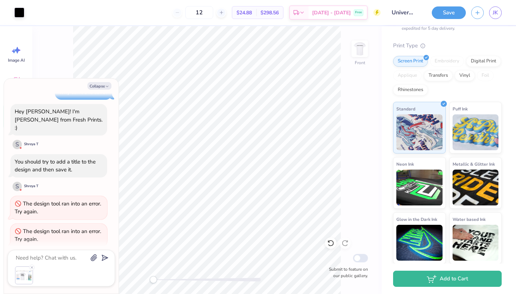
click at [103, 258] on polygon "submit" at bounding box center [103, 258] width 9 height 9
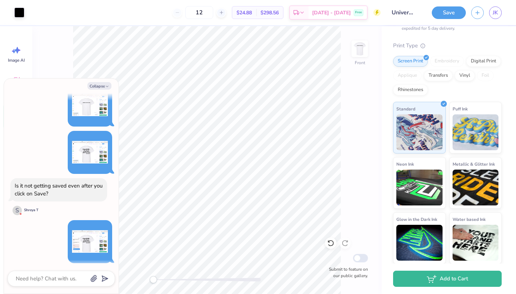
scroll to position [1151, 0]
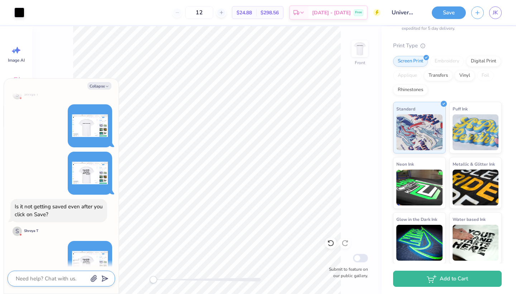
click at [46, 281] on textarea at bounding box center [51, 278] width 73 height 9
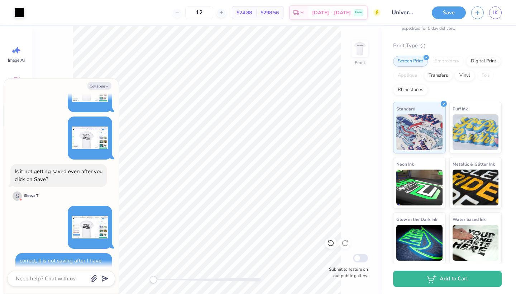
scroll to position [1178, 0]
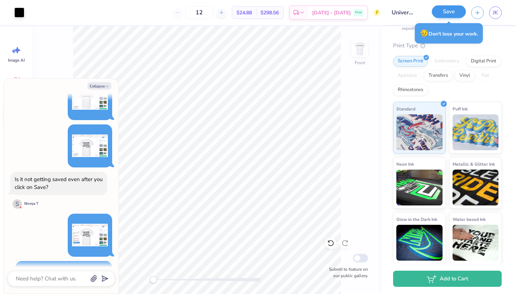
click at [450, 13] on button "Save" at bounding box center [449, 11] width 34 height 13
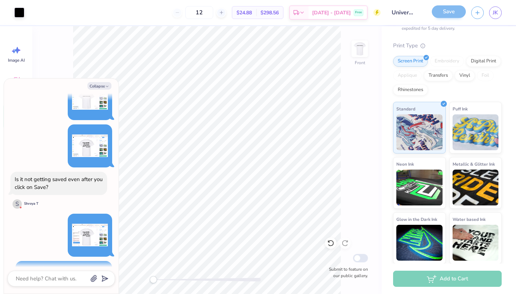
scroll to position [1205, 0]
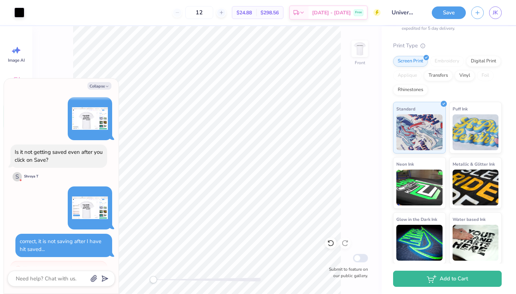
click at [99, 82] on div "Collapse How can we help you? Screen transfer transfers supports a maximum of 1…" at bounding box center [61, 185] width 115 height 215
click at [100, 84] on button "Collapse" at bounding box center [99, 86] width 24 height 8
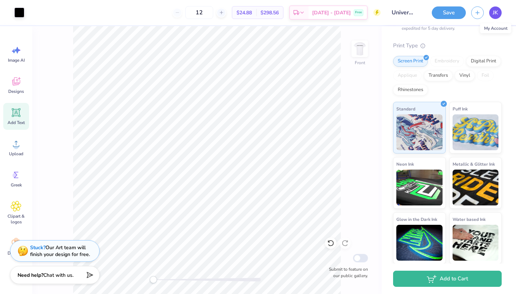
click at [497, 13] on span "JK" at bounding box center [495, 13] width 5 height 8
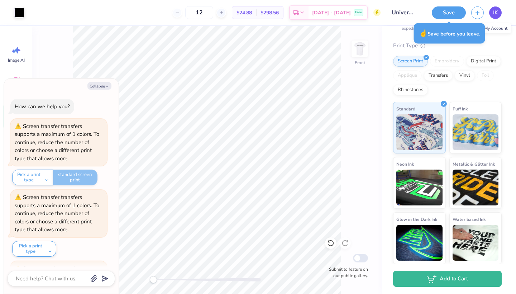
scroll to position [1255, 0]
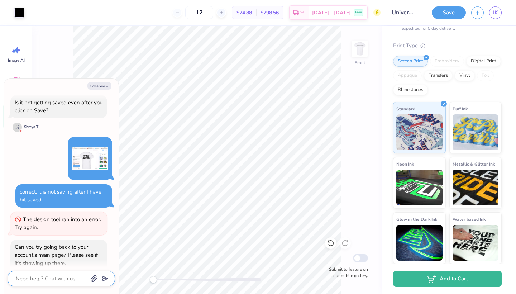
click at [28, 280] on textarea at bounding box center [51, 278] width 73 height 9
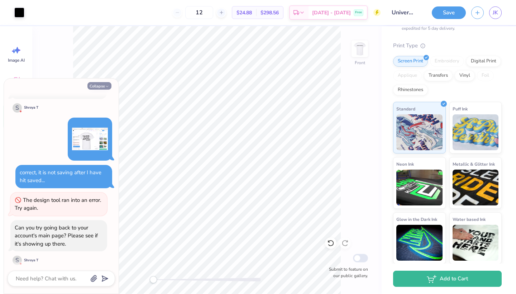
click at [97, 84] on button "Collapse" at bounding box center [99, 86] width 24 height 8
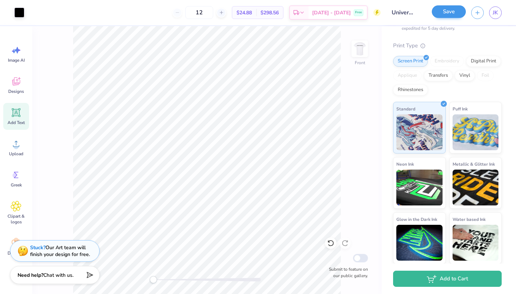
click at [452, 13] on button "Save" at bounding box center [449, 11] width 34 height 13
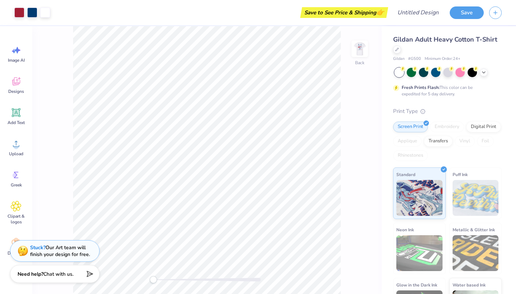
click at [73, 273] on span "Chat with us." at bounding box center [58, 274] width 30 height 7
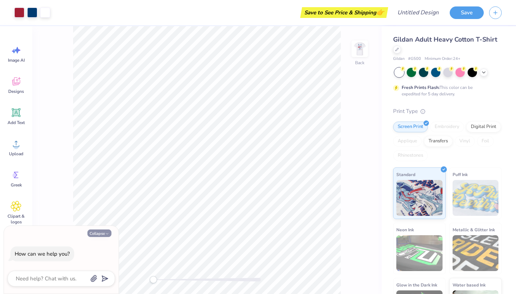
click at [105, 231] on button "Collapse" at bounding box center [99, 233] width 24 height 8
type textarea "x"
